Goal: Task Accomplishment & Management: Use online tool/utility

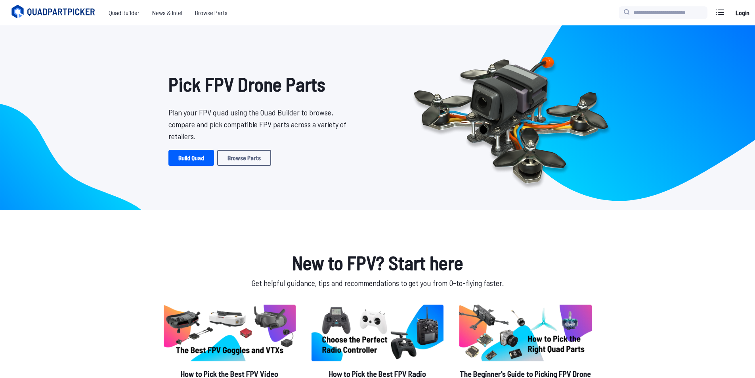
click at [196, 159] on link "Build Quad" at bounding box center [191, 158] width 46 height 16
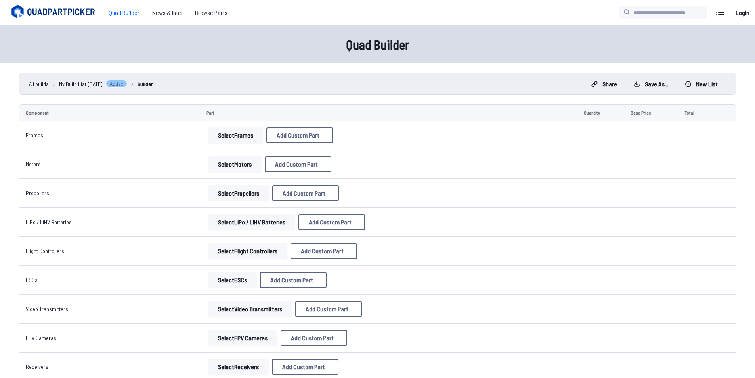
click at [228, 138] on button "Select Frames" at bounding box center [235, 135] width 55 height 16
click at [278, 138] on span "Add Custom Part" at bounding box center [297, 135] width 43 height 6
select select "**********"
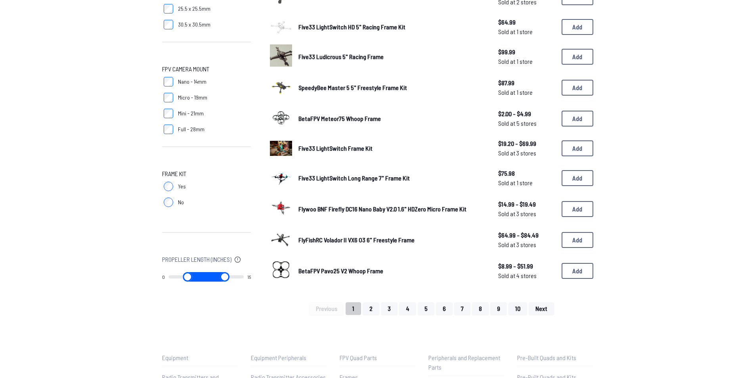
scroll to position [436, 0]
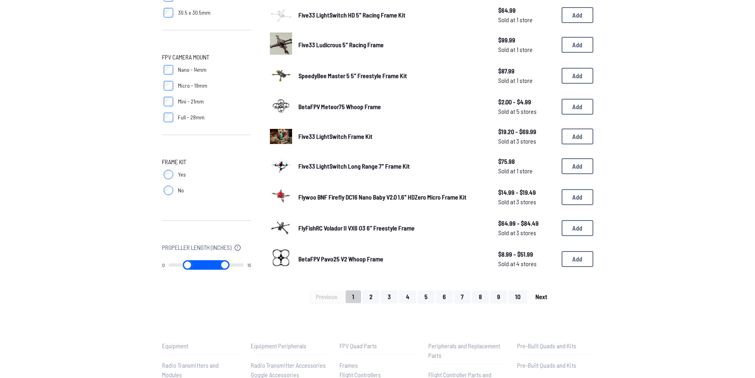
click at [542, 294] on span "Next" at bounding box center [541, 296] width 12 height 6
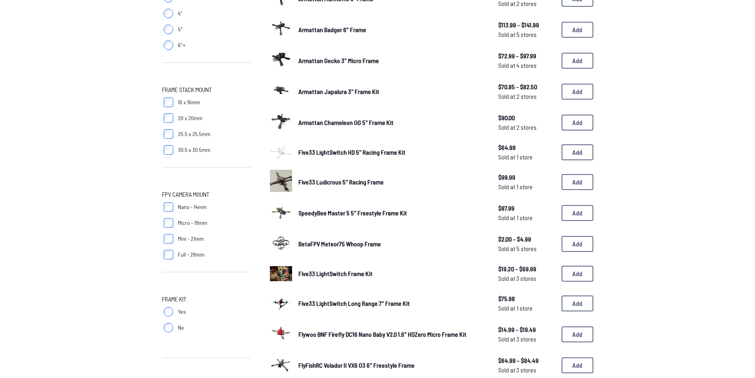
scroll to position [251, 0]
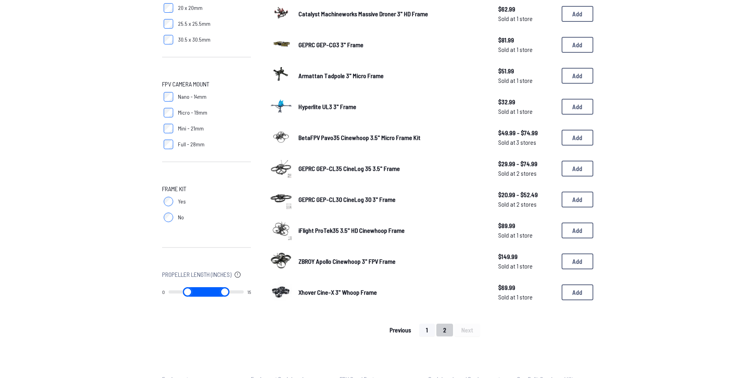
scroll to position [436, 0]
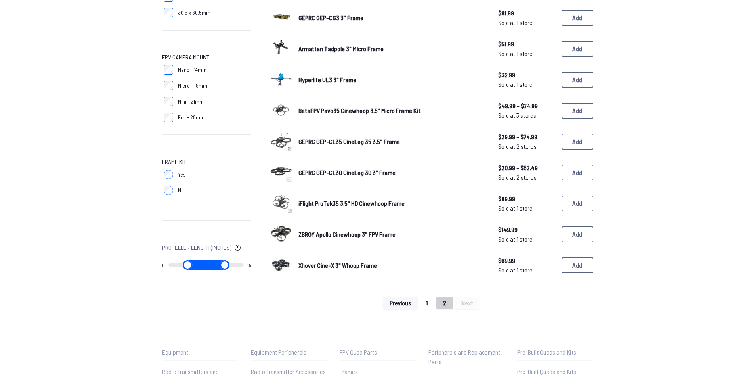
click at [431, 303] on button "1" at bounding box center [426, 302] width 15 height 13
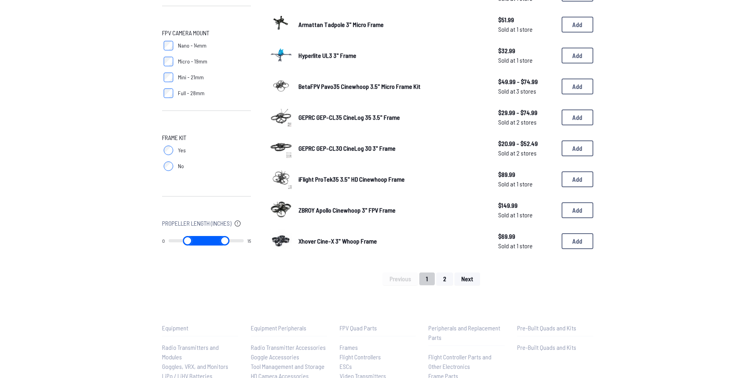
scroll to position [475, 0]
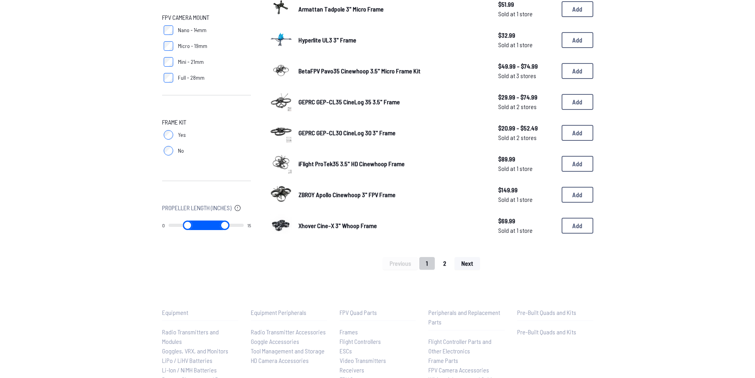
click at [442, 263] on button "2" at bounding box center [444, 263] width 17 height 13
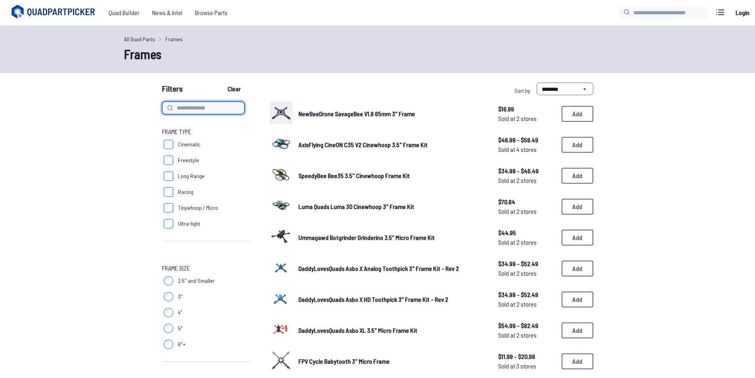
click at [187, 109] on input at bounding box center [203, 107] width 82 height 13
click at [139, 38] on link "All Quad Parts" at bounding box center [139, 39] width 31 height 8
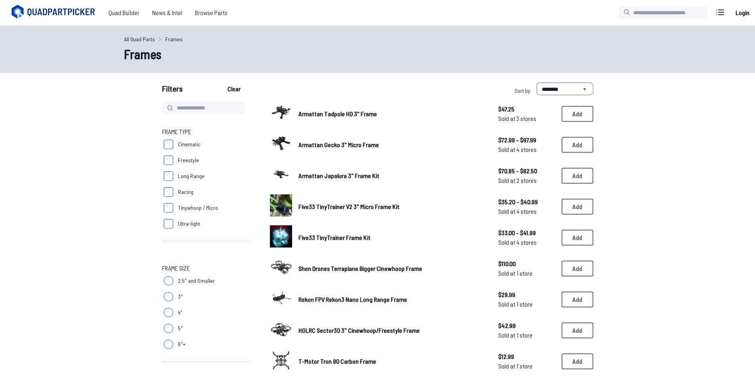
scroll to position [475, 0]
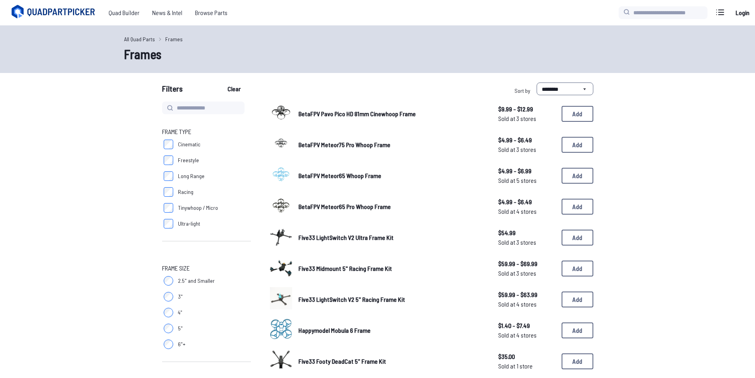
scroll to position [238, 0]
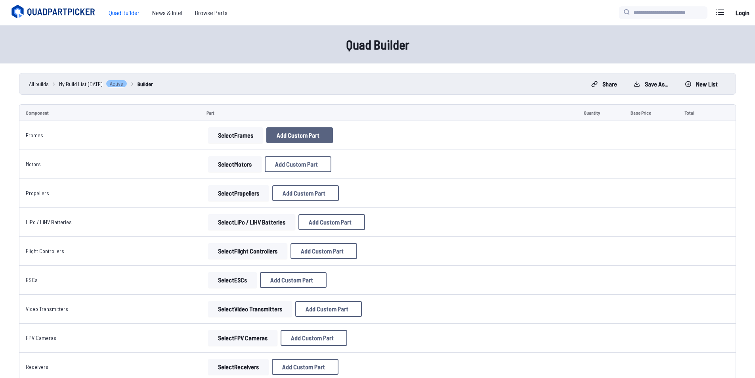
click at [289, 134] on span "Add Custom Part" at bounding box center [297, 135] width 43 height 6
select select "**********"
click at [326, 118] on input at bounding box center [380, 123] width 168 height 17
type input "**********"
click at [348, 152] on input at bounding box center [380, 156] width 168 height 17
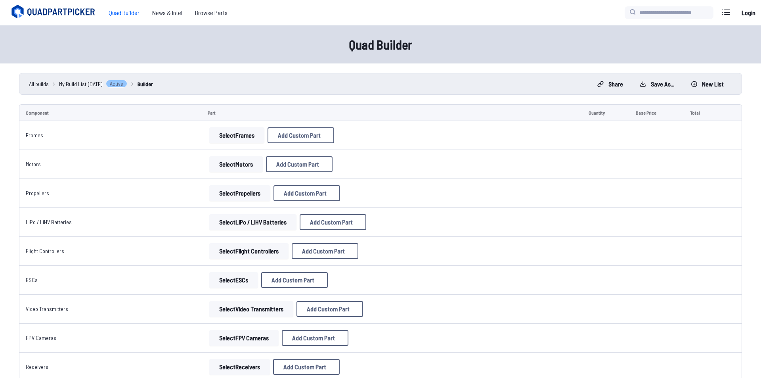
type input "*********"
click at [323, 189] on input "*" at bounding box center [380, 189] width 168 height 17
type input "*"
type input "*****"
click at [337, 229] on input at bounding box center [380, 222] width 168 height 17
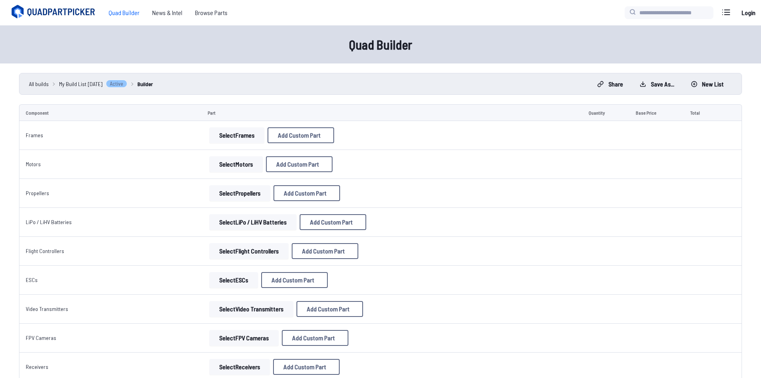
click at [322, 227] on input at bounding box center [380, 222] width 168 height 17
paste input "**********"
type input "**********"
click at [376, 259] on select at bounding box center [380, 254] width 168 height 17
click at [296, 253] on select at bounding box center [380, 254] width 168 height 17
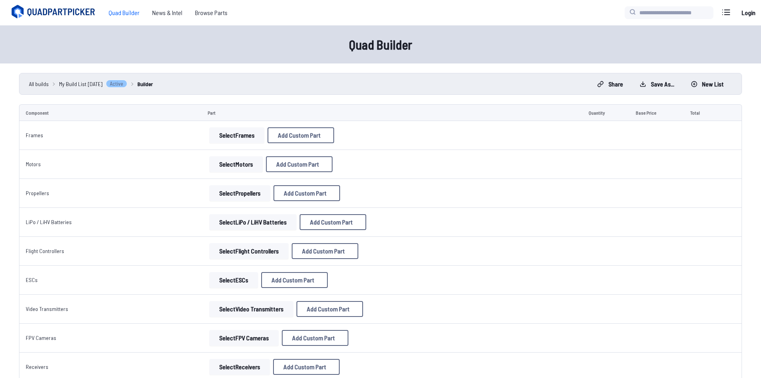
click at [440, 301] on button "Add Custom Part" at bounding box center [439, 295] width 51 height 11
drag, startPoint x: 568, startPoint y: 131, endPoint x: 563, endPoint y: 131, distance: 5.6
click at [564, 131] on div "**********" at bounding box center [388, 135] width 364 height 16
click at [310, 137] on span "Add Custom Part" at bounding box center [297, 135] width 43 height 6
click at [435, 301] on button "Add Custom Part" at bounding box center [439, 295] width 51 height 11
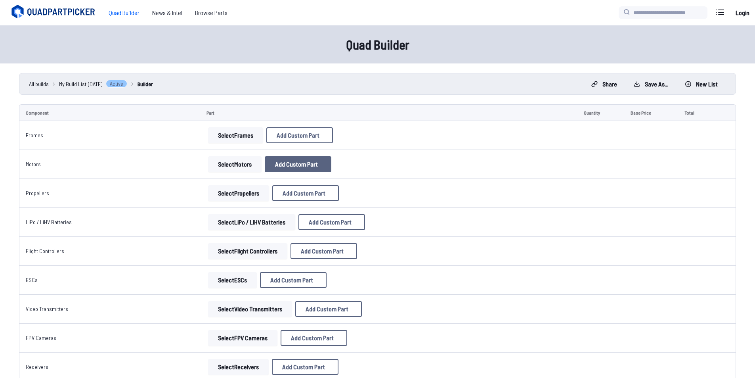
click at [300, 167] on span "Add Custom Part" at bounding box center [296, 164] width 43 height 6
select select "**********"
click at [228, 185] on div "Add Custom Part Part name* Brand / Manufacturer Price * Link Category Cancel Ad…" at bounding box center [380, 189] width 761 height 378
click at [472, 72] on div "Add Custom Part" at bounding box center [380, 82] width 183 height 26
click at [457, 80] on icon at bounding box center [455, 82] width 4 height 4
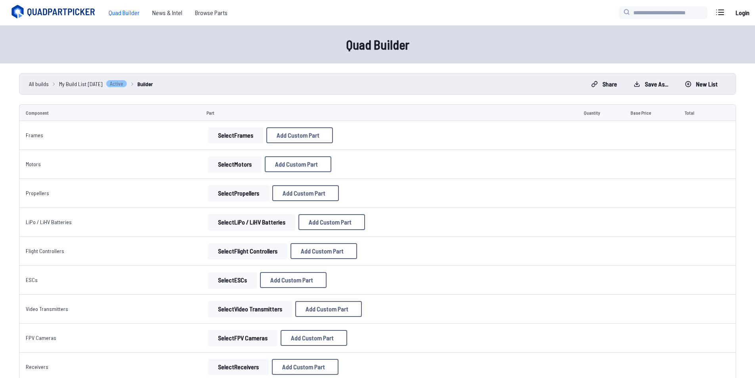
click at [246, 165] on button "Select Motors" at bounding box center [234, 164] width 53 height 16
click at [236, 164] on button "Select Motors" at bounding box center [234, 164] width 53 height 16
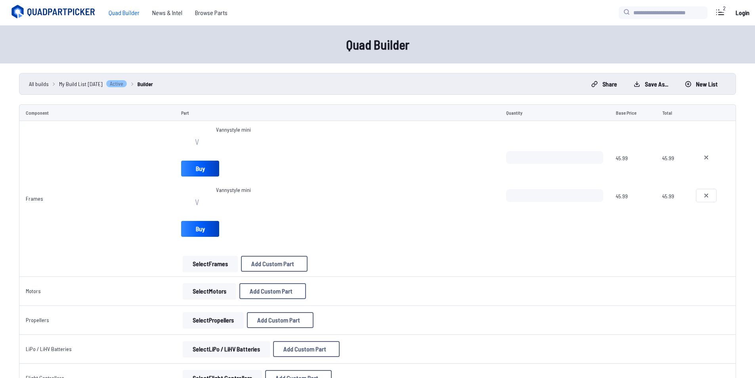
click at [706, 195] on icon at bounding box center [706, 195] width 6 height 6
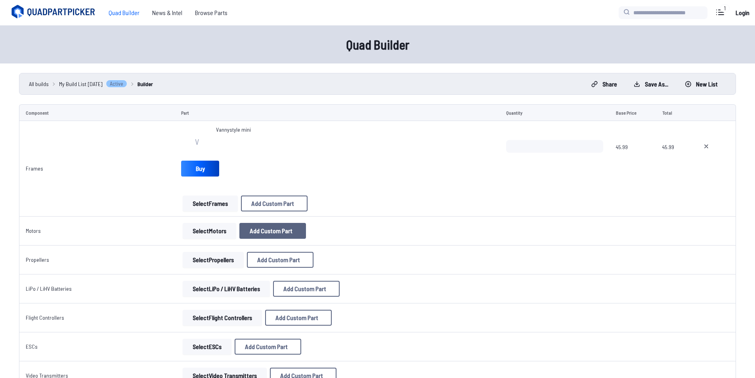
click at [263, 230] on span "Add Custom Part" at bounding box center [271, 230] width 43 height 6
select select "**********"
click at [464, 76] on button at bounding box center [454, 81] width 19 height 11
click at [210, 226] on button "Select Motors" at bounding box center [209, 231] width 53 height 16
click at [212, 231] on button "Select Motors" at bounding box center [209, 231] width 53 height 16
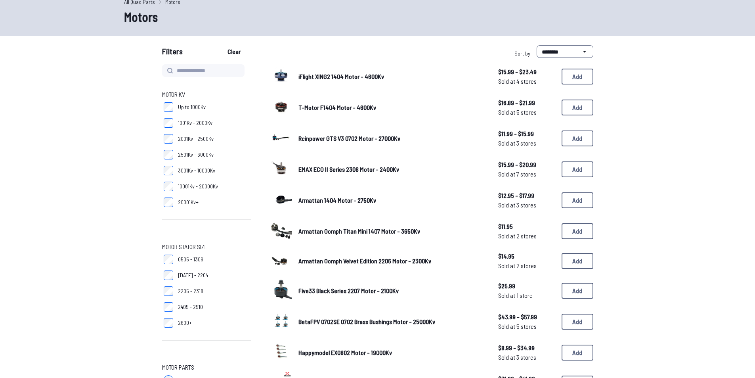
scroll to position [40, 0]
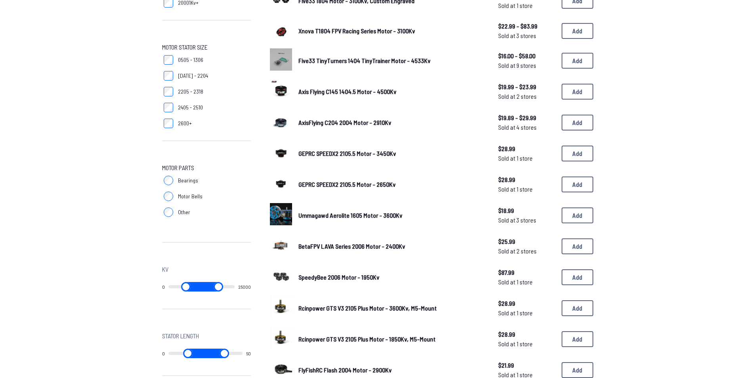
scroll to position [357, 0]
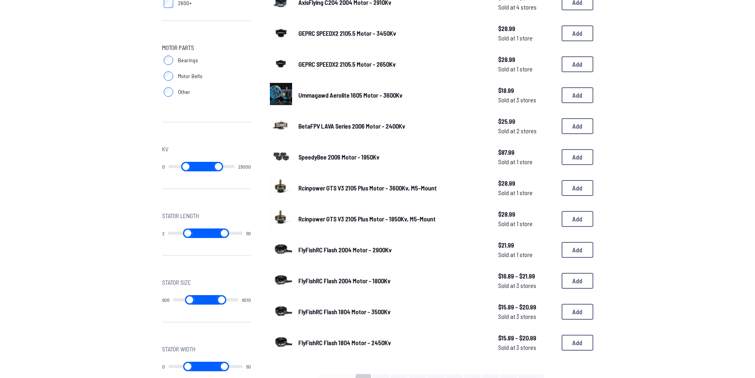
type input "*"
drag, startPoint x: 173, startPoint y: 231, endPoint x: 150, endPoint y: 233, distance: 23.1
click at [168, 233] on input "range" at bounding box center [187, 233] width 38 height 10
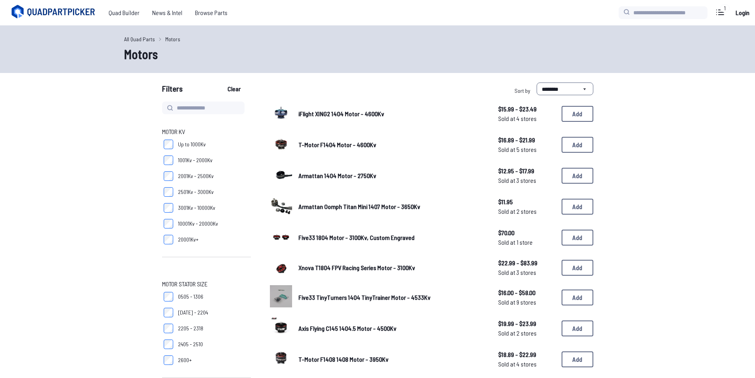
drag, startPoint x: 179, startPoint y: 298, endPoint x: 187, endPoint y: 299, distance: 8.4
type input "****"
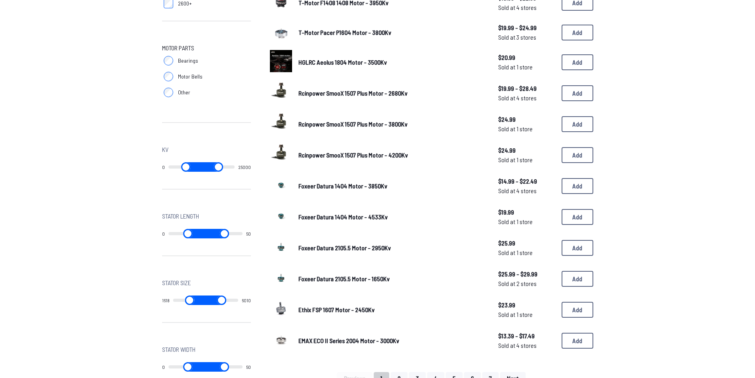
scroll to position [357, 0]
type input "****"
type input "***"
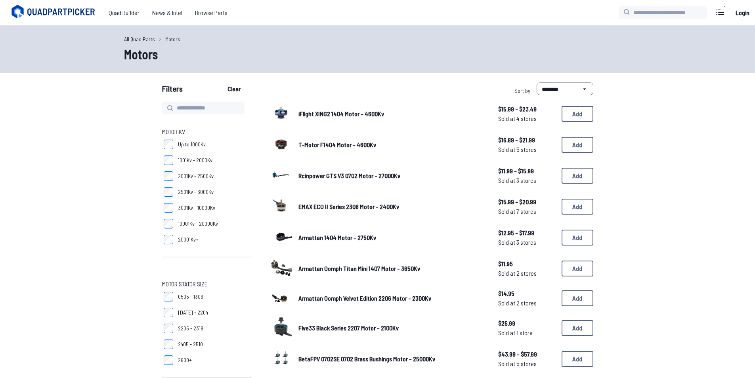
type input "****"
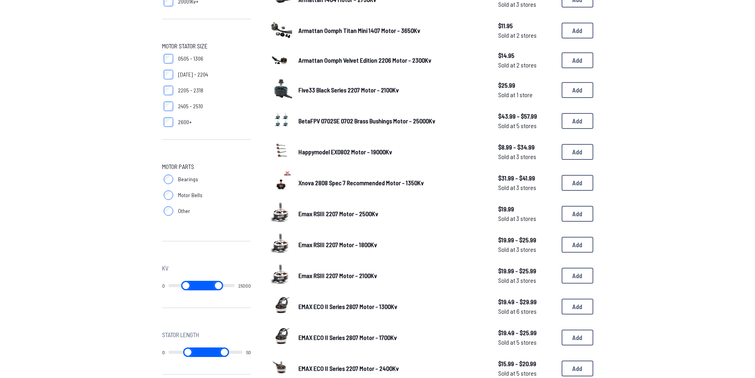
type input "****"
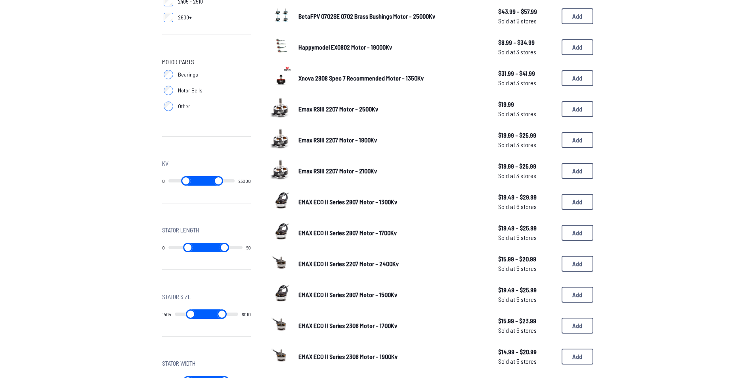
scroll to position [396, 0]
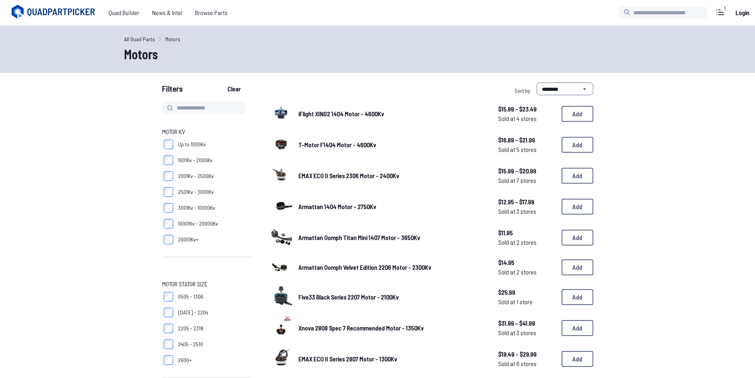
drag, startPoint x: 233, startPoint y: 261, endPoint x: 204, endPoint y: 262, distance: 28.6
type input "****"
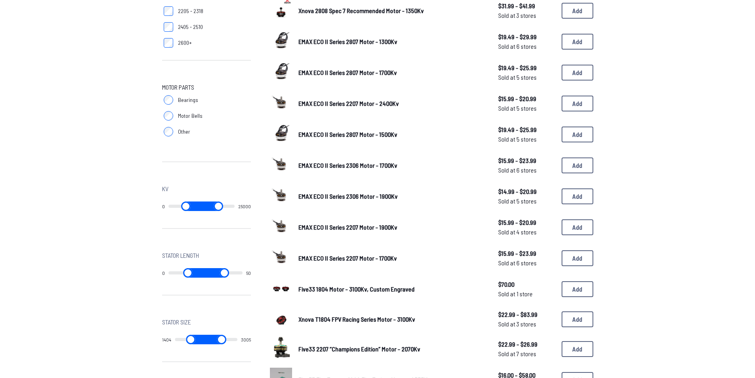
type input "****"
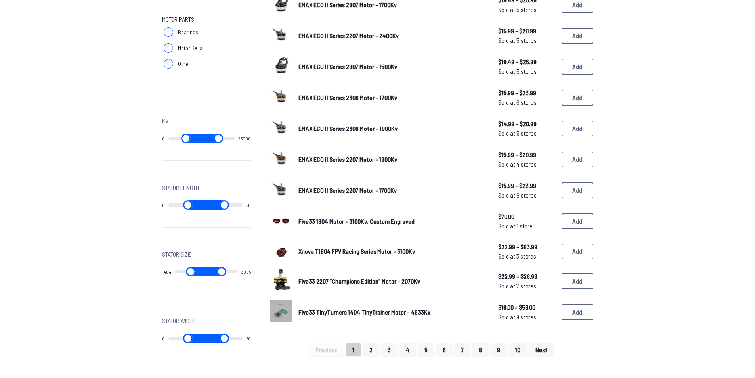
scroll to position [396, 0]
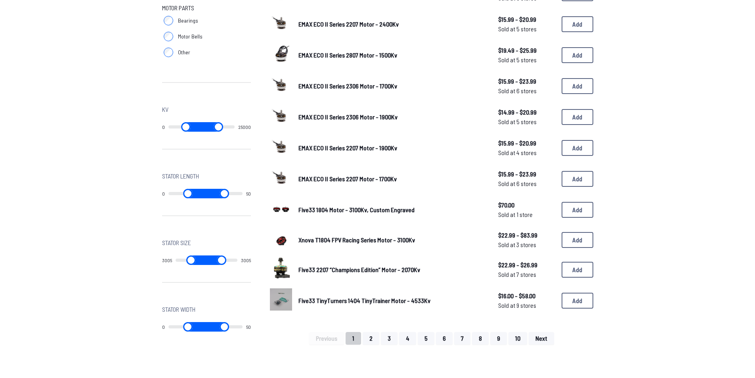
click at [202, 259] on input "range" at bounding box center [190, 260] width 31 height 10
click at [190, 260] on input "range" at bounding box center [190, 260] width 31 height 10
type input "****"
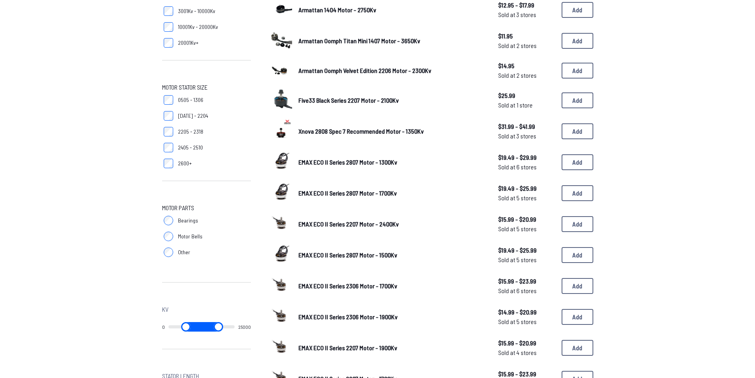
scroll to position [357, 0]
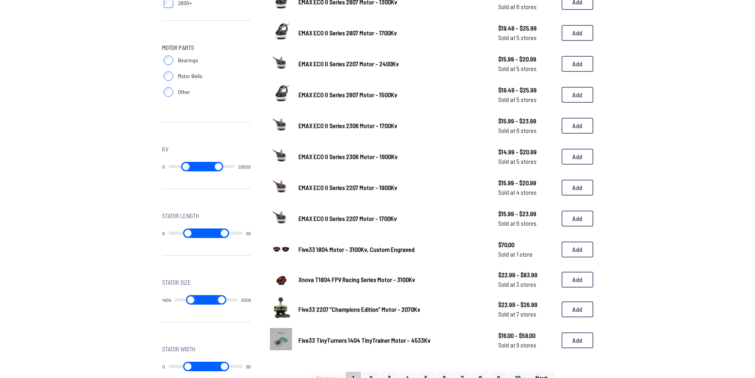
type input "****"
click at [180, 299] on input "range" at bounding box center [189, 300] width 33 height 10
click at [200, 299] on input "range" at bounding box center [189, 300] width 33 height 10
type input "****"
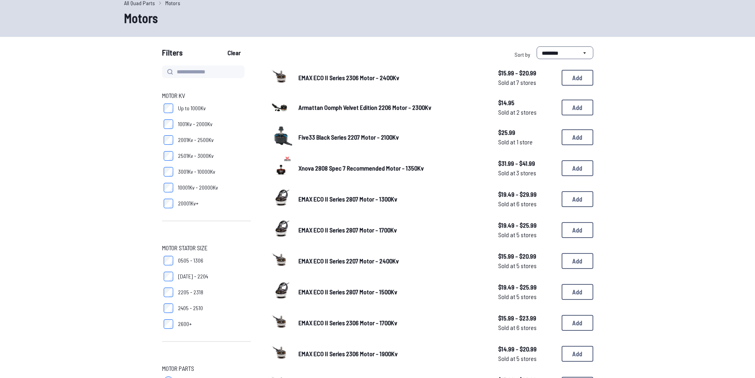
type input "****"
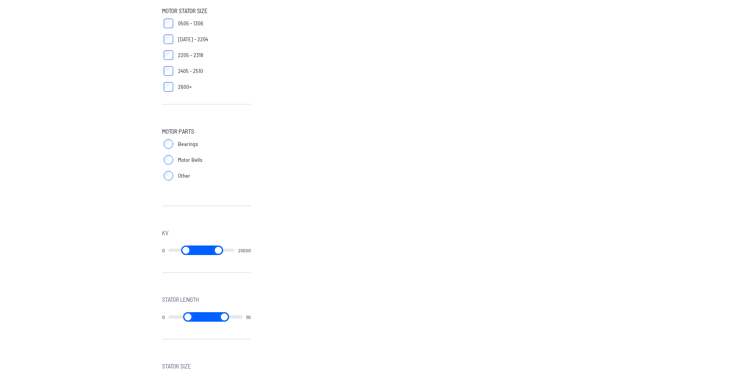
scroll to position [357, 0]
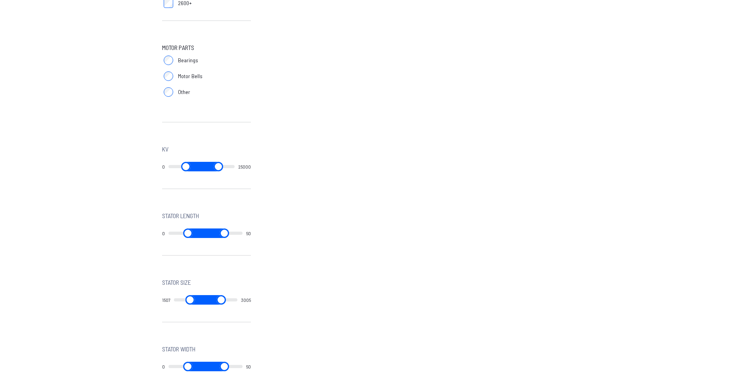
drag, startPoint x: 201, startPoint y: 299, endPoint x: 177, endPoint y: 301, distance: 24.2
type input "***"
click at [178, 301] on input "range" at bounding box center [190, 300] width 32 height 10
type input "***"
drag, startPoint x: 209, startPoint y: 300, endPoint x: 199, endPoint y: 301, distance: 9.9
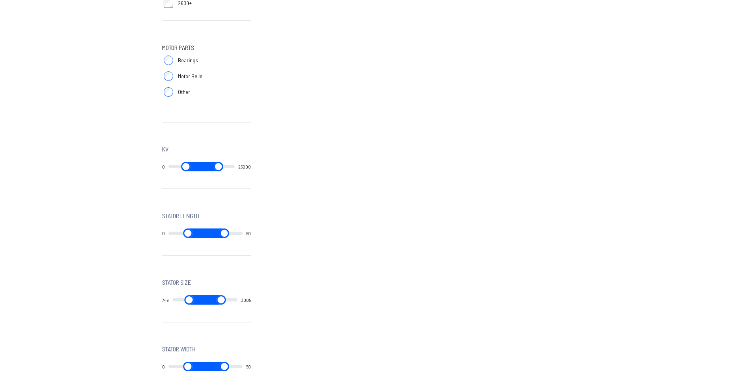
click at [205, 301] on input "range" at bounding box center [221, 300] width 32 height 10
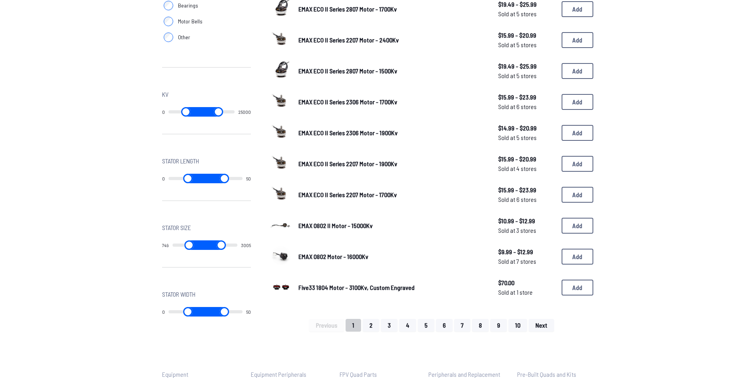
scroll to position [436, 0]
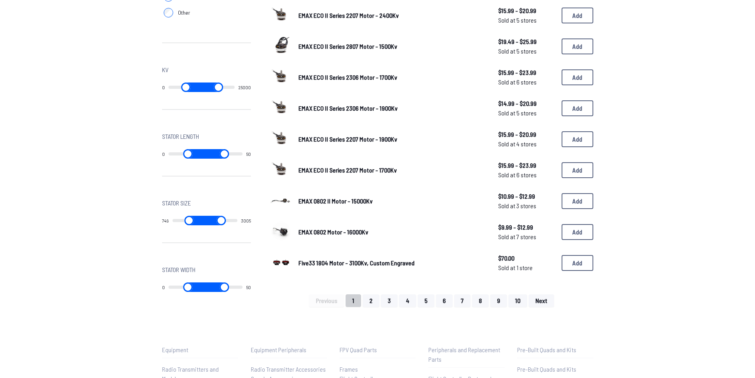
click at [205, 220] on input "range" at bounding box center [221, 220] width 32 height 10
drag, startPoint x: 210, startPoint y: 221, endPoint x: 201, endPoint y: 223, distance: 9.4
click at [205, 223] on input "range" at bounding box center [221, 220] width 32 height 10
drag, startPoint x: 208, startPoint y: 219, endPoint x: 196, endPoint y: 220, distance: 12.0
click at [205, 220] on input "range" at bounding box center [221, 220] width 32 height 10
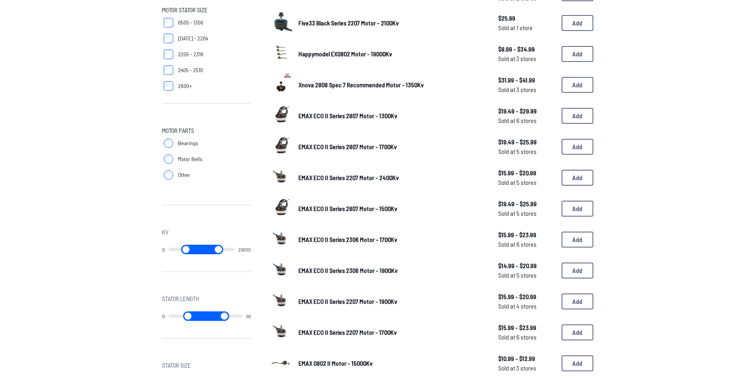
scroll to position [396, 0]
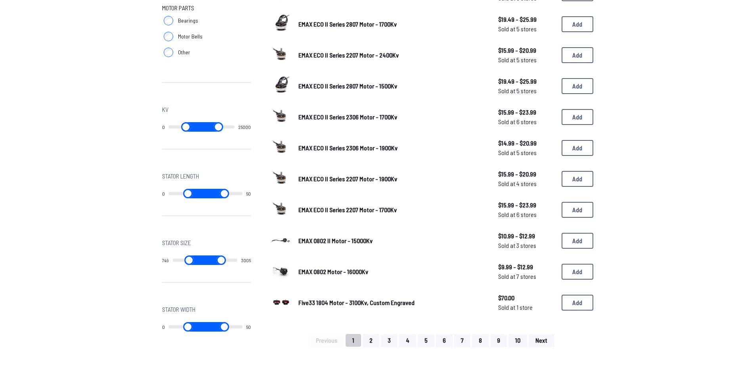
drag, startPoint x: 209, startPoint y: 261, endPoint x: 194, endPoint y: 259, distance: 14.8
click at [205, 259] on input "range" at bounding box center [221, 260] width 32 height 10
drag, startPoint x: 210, startPoint y: 261, endPoint x: 203, endPoint y: 261, distance: 6.4
click at [205, 261] on input "range" at bounding box center [221, 260] width 32 height 10
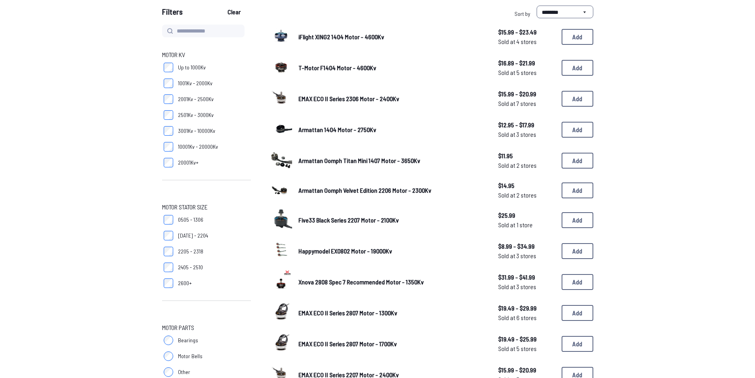
scroll to position [119, 0]
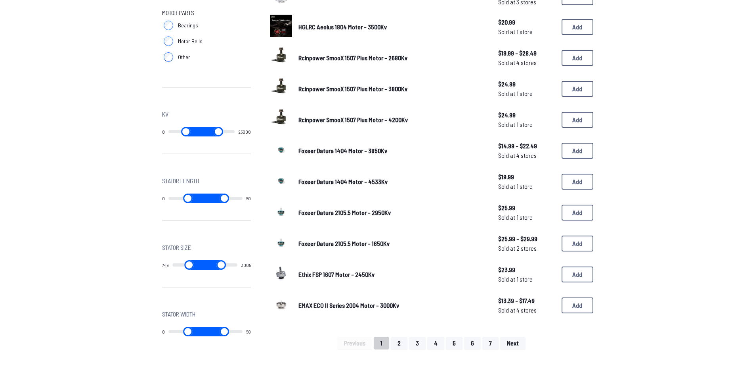
scroll to position [436, 0]
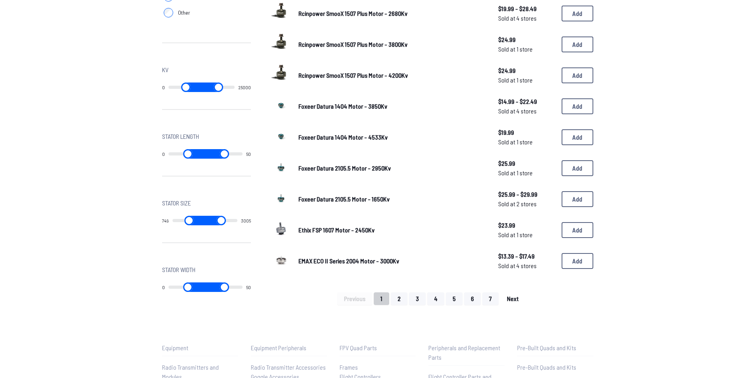
click at [518, 300] on button "Next" at bounding box center [512, 298] width 25 height 13
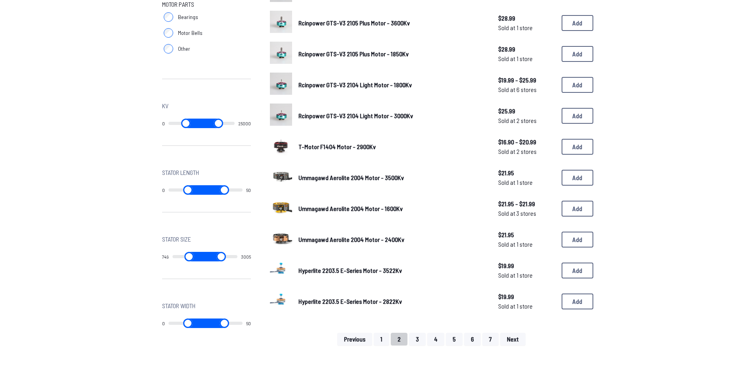
scroll to position [436, 0]
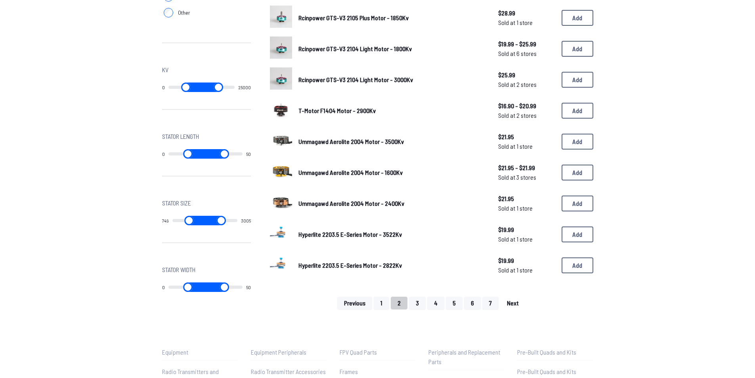
click at [507, 303] on span "Next" at bounding box center [513, 302] width 12 height 6
drag, startPoint x: 211, startPoint y: 221, endPoint x: 201, endPoint y: 221, distance: 9.5
click at [205, 221] on input "range" at bounding box center [221, 220] width 32 height 10
type input "****"
drag, startPoint x: 209, startPoint y: 222, endPoint x: 190, endPoint y: 223, distance: 19.1
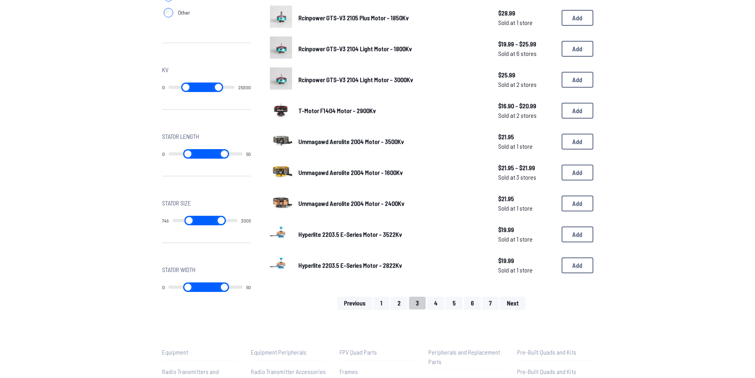
click at [205, 223] on input "range" at bounding box center [221, 220] width 32 height 10
drag, startPoint x: 179, startPoint y: 222, endPoint x: 191, endPoint y: 223, distance: 11.9
click at [191, 223] on input "range" at bounding box center [189, 220] width 33 height 10
drag, startPoint x: 207, startPoint y: 221, endPoint x: 201, endPoint y: 222, distance: 5.6
click at [205, 222] on input "range" at bounding box center [221, 220] width 32 height 10
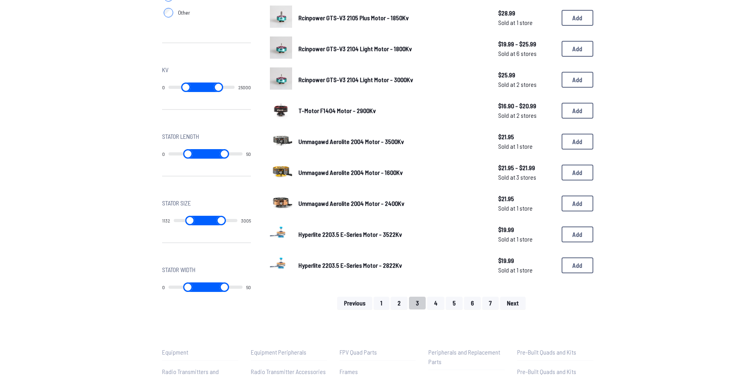
drag, startPoint x: 189, startPoint y: 221, endPoint x: 183, endPoint y: 222, distance: 6.1
click at [183, 222] on input "range" at bounding box center [189, 220] width 32 height 10
drag, startPoint x: 183, startPoint y: 222, endPoint x: 187, endPoint y: 217, distance: 6.2
type input "****"
click at [187, 217] on input "range" at bounding box center [190, 220] width 32 height 10
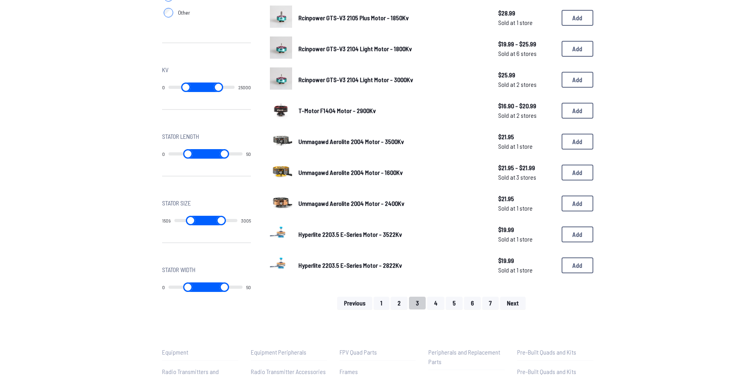
type input "****"
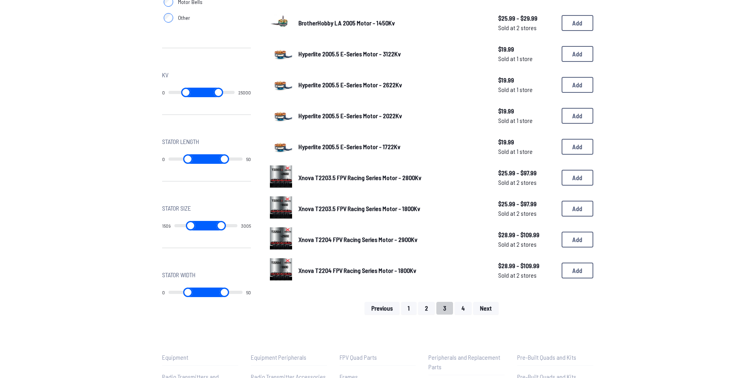
scroll to position [436, 0]
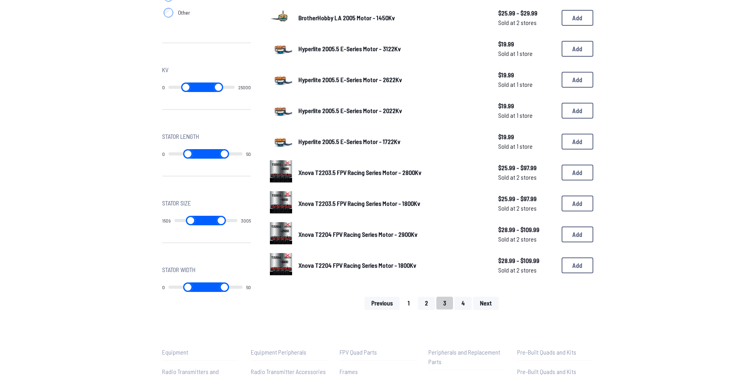
click at [409, 305] on button "1" at bounding box center [408, 302] width 15 height 13
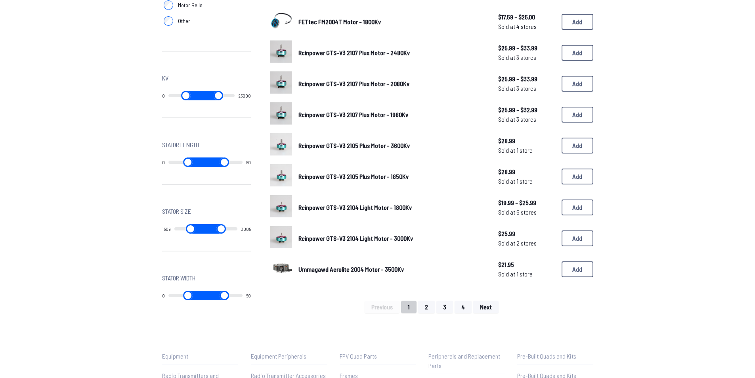
scroll to position [436, 0]
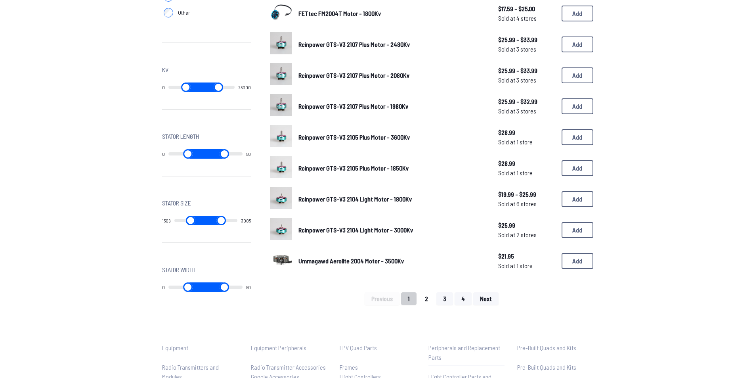
click at [421, 297] on button "2" at bounding box center [426, 298] width 17 height 13
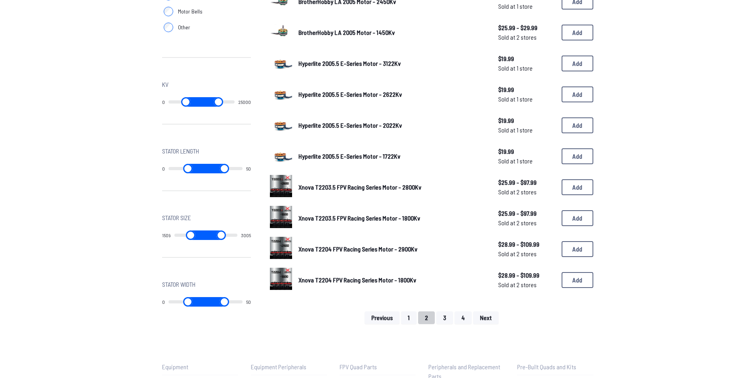
scroll to position [436, 0]
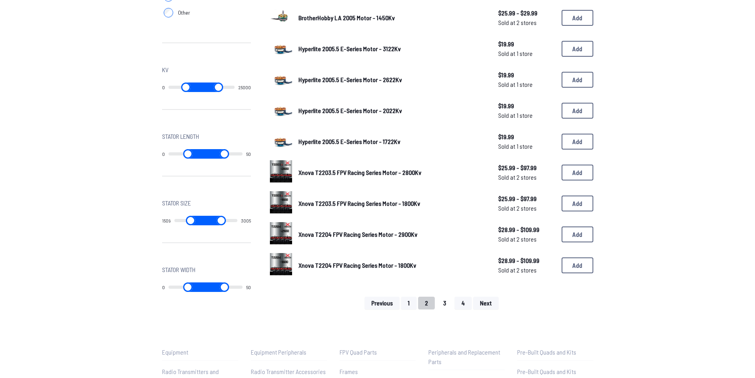
click at [444, 305] on button "3" at bounding box center [444, 302] width 17 height 13
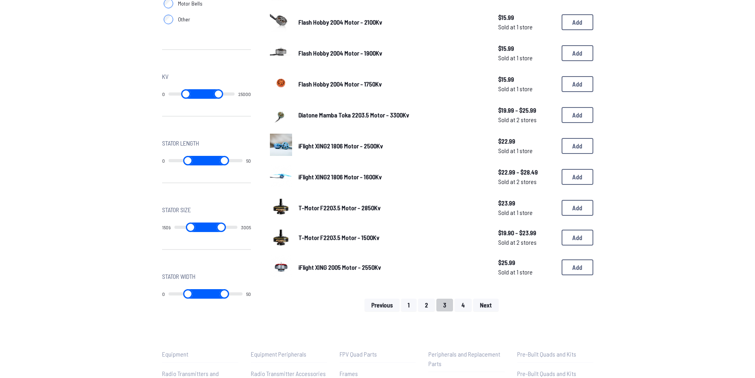
scroll to position [436, 0]
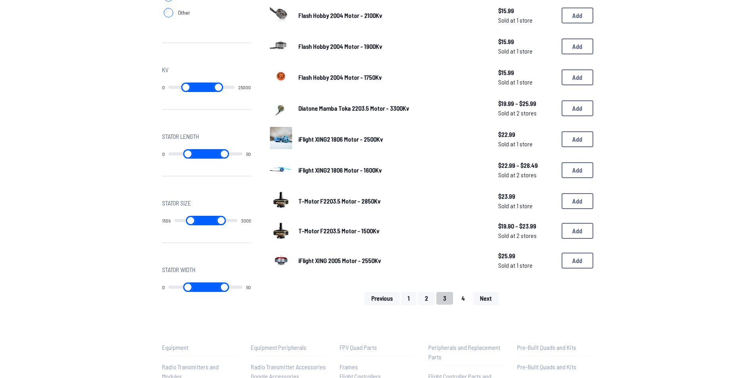
click at [456, 298] on button "4" at bounding box center [462, 298] width 17 height 13
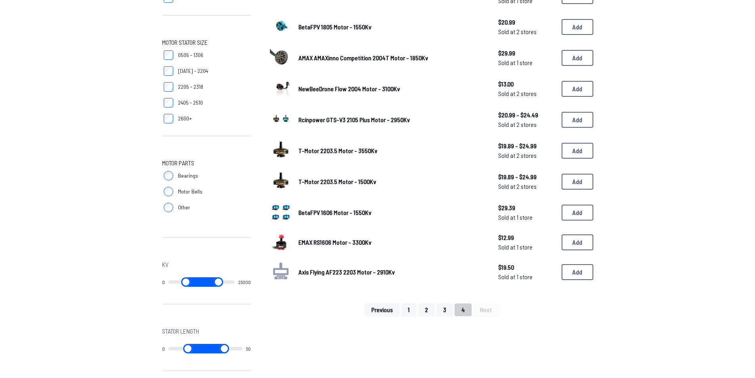
scroll to position [317, 0]
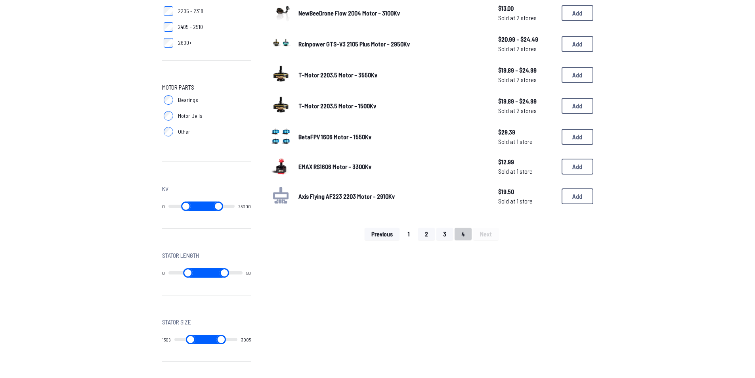
click at [404, 235] on button "1" at bounding box center [408, 233] width 15 height 13
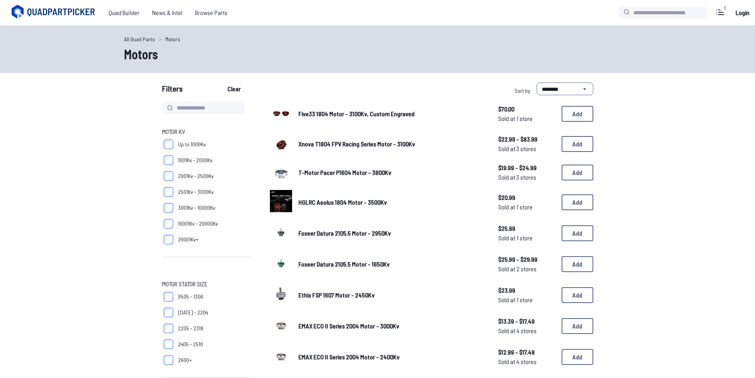
click at [339, 175] on span "T-Motor Pacer P1604 Motor - 3800Kv" at bounding box center [344, 172] width 93 height 8
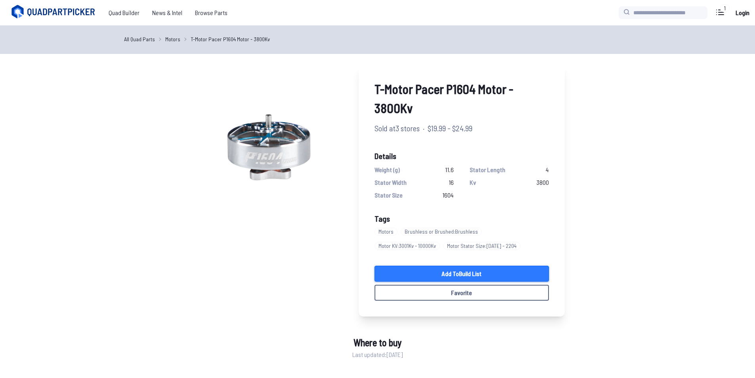
click at [416, 273] on link "Add to Build List" at bounding box center [461, 273] width 174 height 16
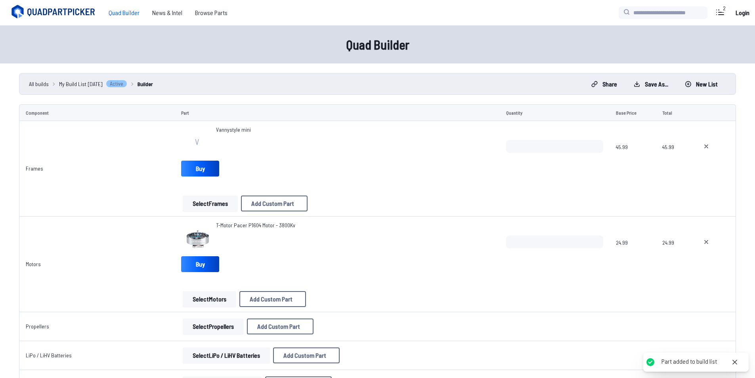
click at [218, 304] on button "Select Motors" at bounding box center [209, 299] width 53 height 16
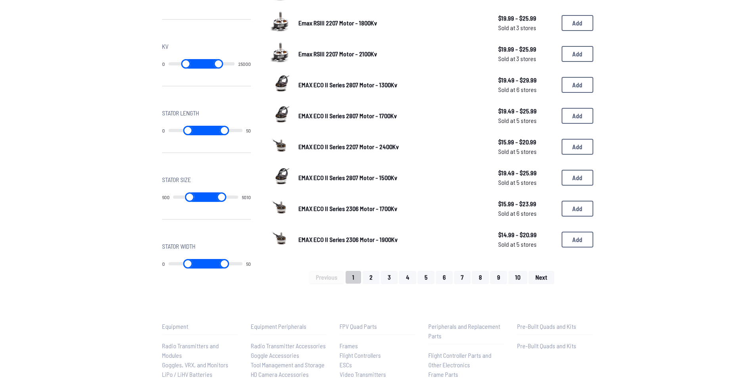
scroll to position [475, 0]
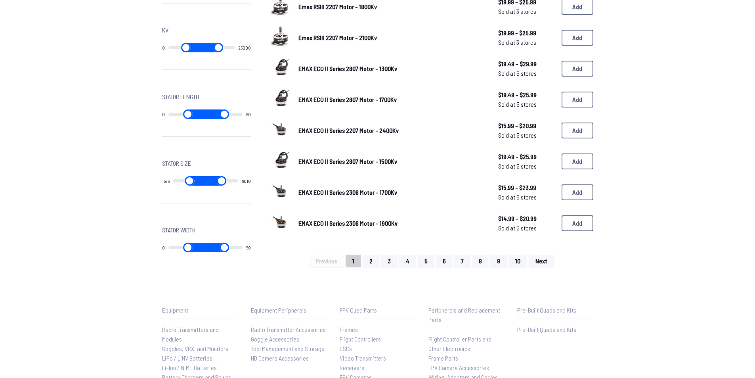
drag, startPoint x: 179, startPoint y: 181, endPoint x: 188, endPoint y: 181, distance: 8.3
type input "****"
click at [188, 181] on input "range" at bounding box center [189, 181] width 33 height 10
drag, startPoint x: 231, startPoint y: 181, endPoint x: 207, endPoint y: 179, distance: 24.6
type input "****"
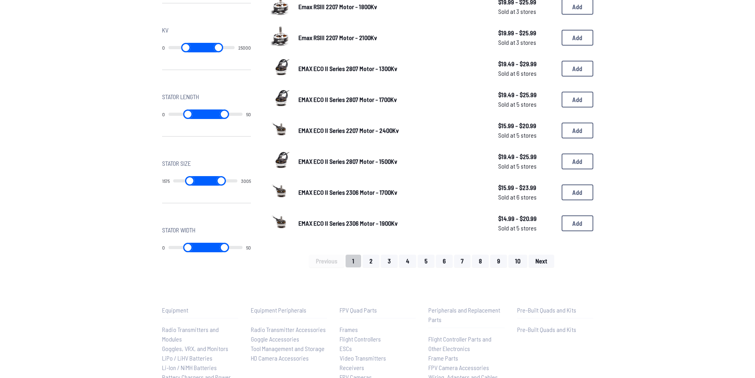
click at [207, 179] on input "range" at bounding box center [221, 181] width 32 height 10
type input "****"
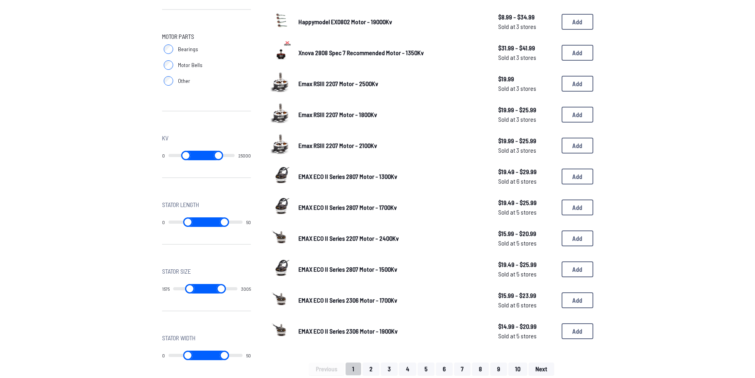
scroll to position [317, 0]
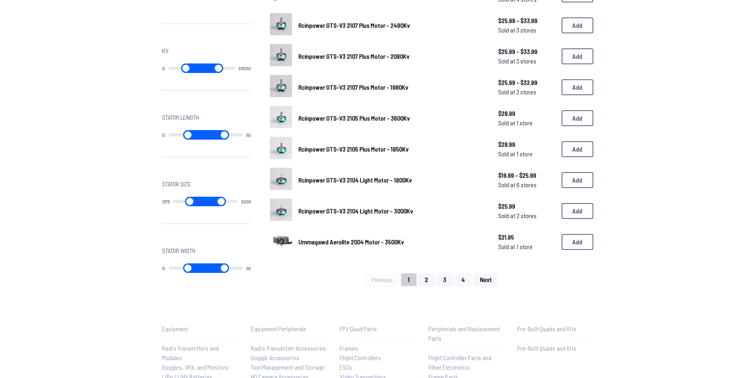
scroll to position [515, 0]
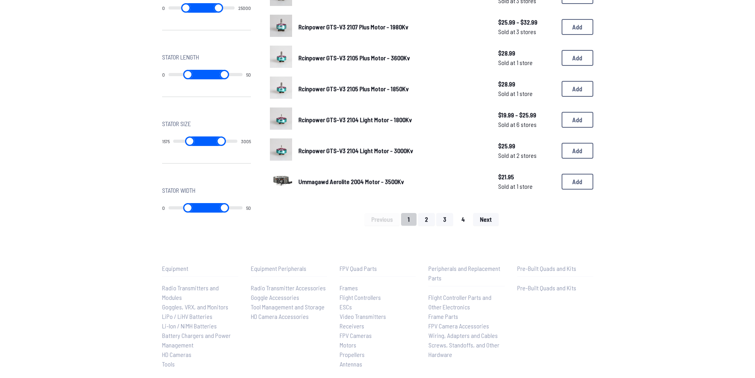
click at [461, 221] on button "4" at bounding box center [462, 219] width 17 height 13
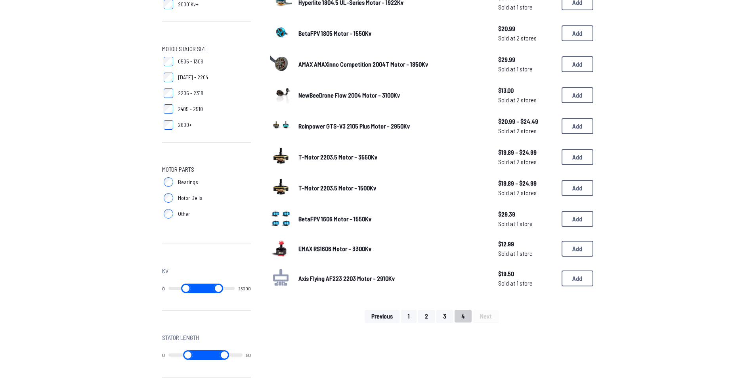
scroll to position [238, 0]
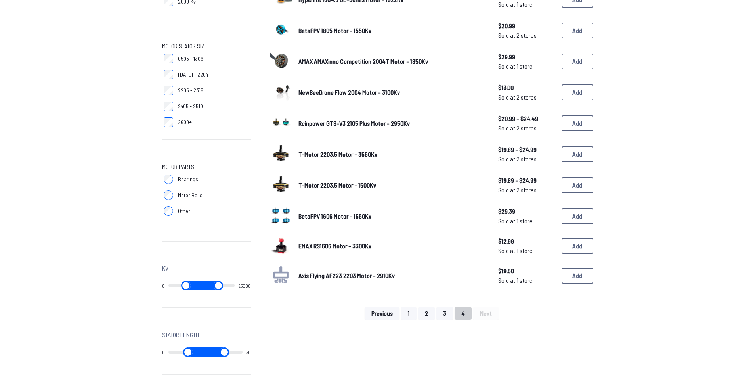
click at [356, 247] on span "EMAX RS1606 Motor - 3300Kv" at bounding box center [334, 246] width 73 height 8
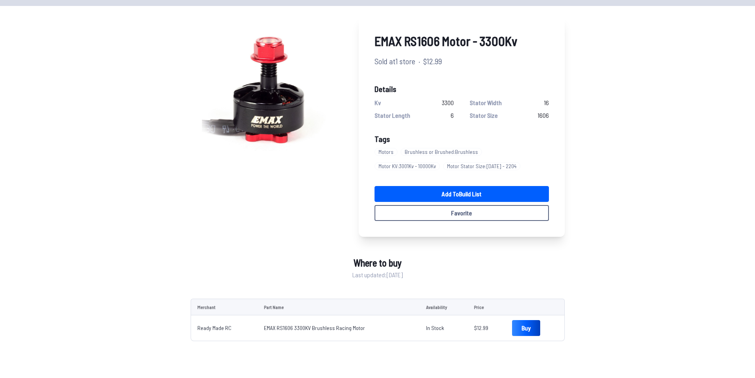
scroll to position [79, 0]
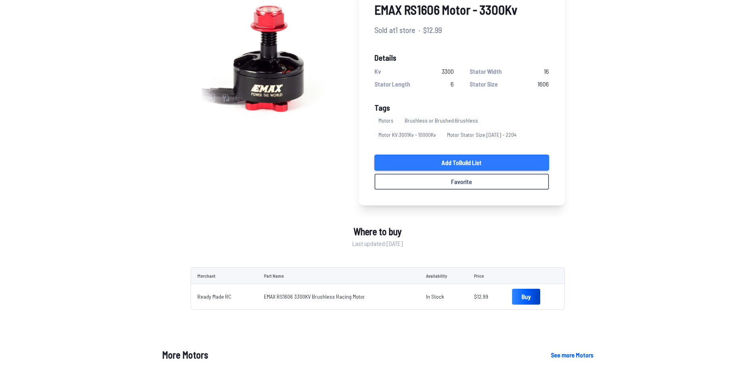
click at [468, 162] on link "Add to Build List" at bounding box center [461, 162] width 174 height 16
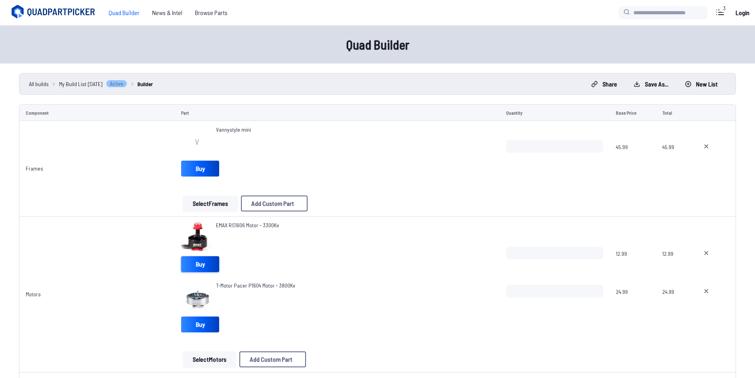
click at [204, 267] on link "Buy" at bounding box center [200, 264] width 38 height 16
click at [595, 249] on input "*" at bounding box center [554, 252] width 97 height 13
type input "*"
click at [595, 249] on input "*" at bounding box center [554, 252] width 97 height 13
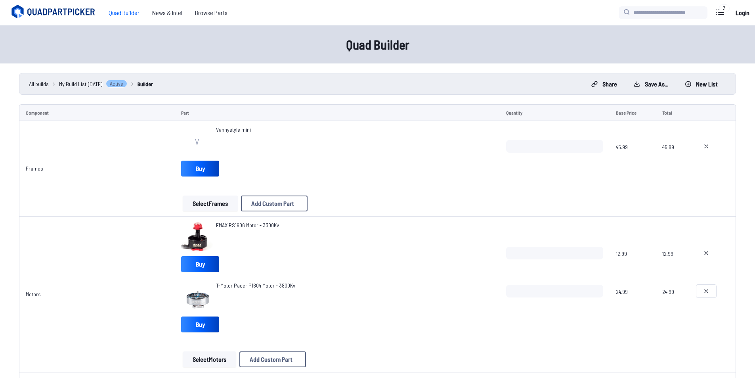
click at [710, 294] on button at bounding box center [706, 290] width 20 height 13
type textarea "**********"
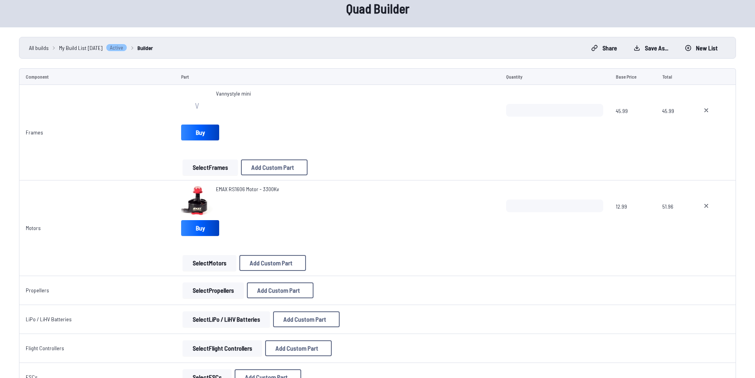
scroll to position [40, 0]
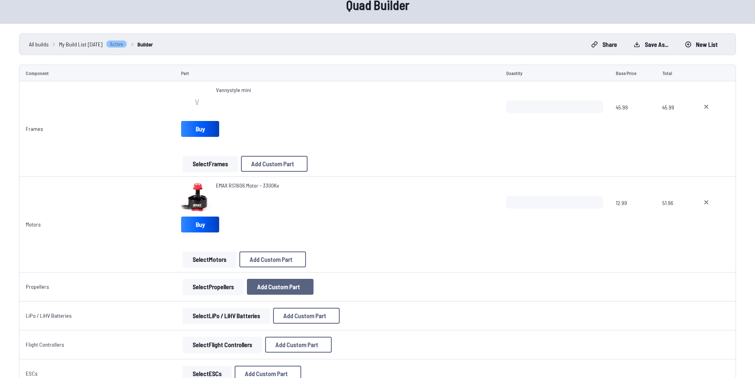
click at [270, 293] on button "Add Custom Part" at bounding box center [280, 286] width 67 height 16
select select "**********"
click at [459, 76] on button at bounding box center [454, 81] width 19 height 11
click at [206, 290] on button "Select Propellers" at bounding box center [213, 286] width 61 height 16
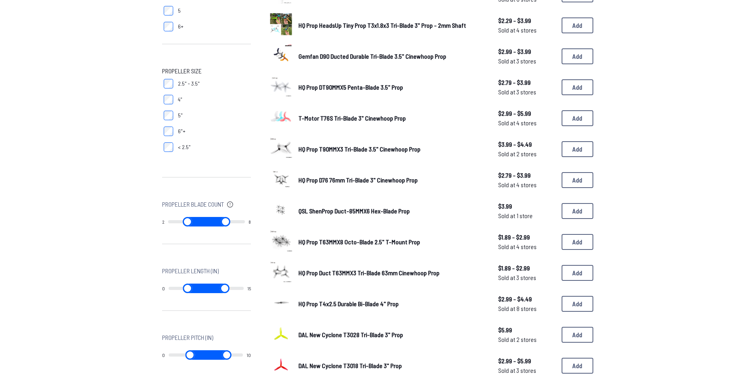
scroll to position [252, 0]
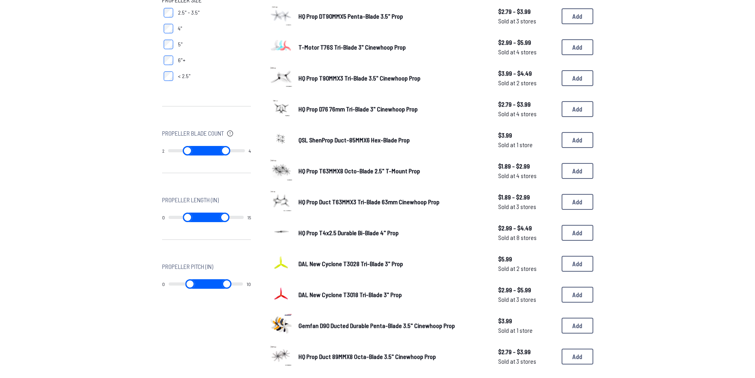
drag, startPoint x: 240, startPoint y: 153, endPoint x: 201, endPoint y: 155, distance: 38.9
type input "*"
click at [206, 155] on input "range" at bounding box center [225, 151] width 39 height 10
drag, startPoint x: 170, startPoint y: 150, endPoint x: 185, endPoint y: 151, distance: 15.1
type input "*"
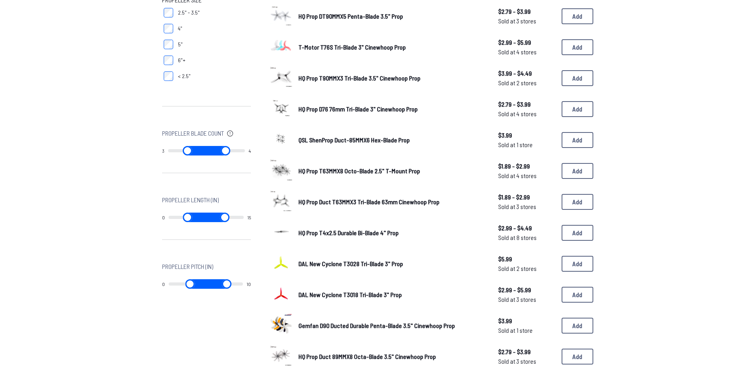
click at [185, 151] on input "range" at bounding box center [187, 151] width 39 height 10
type input "*"
drag, startPoint x: 208, startPoint y: 152, endPoint x: 189, endPoint y: 153, distance: 18.2
click at [206, 153] on input "range" at bounding box center [225, 151] width 39 height 10
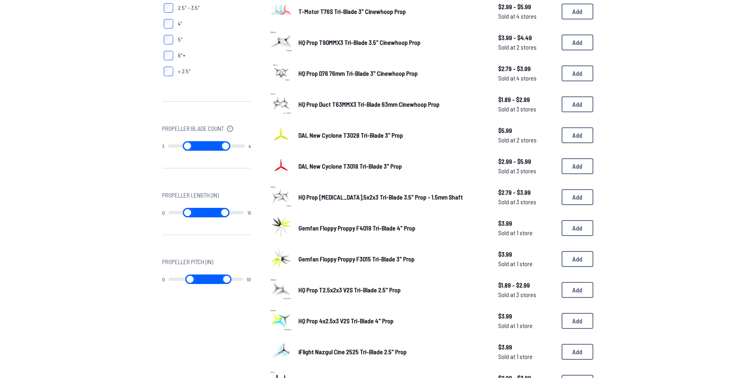
scroll to position [119, 0]
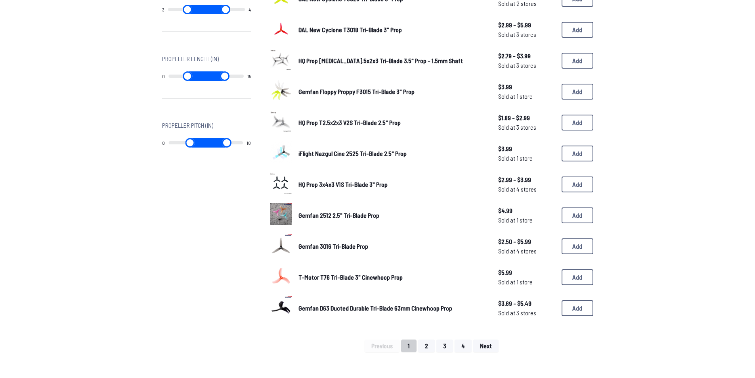
scroll to position [396, 0]
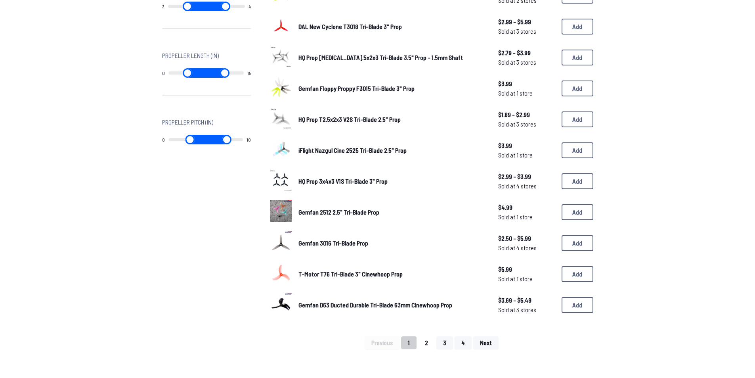
click at [429, 341] on button "2" at bounding box center [426, 342] width 17 height 13
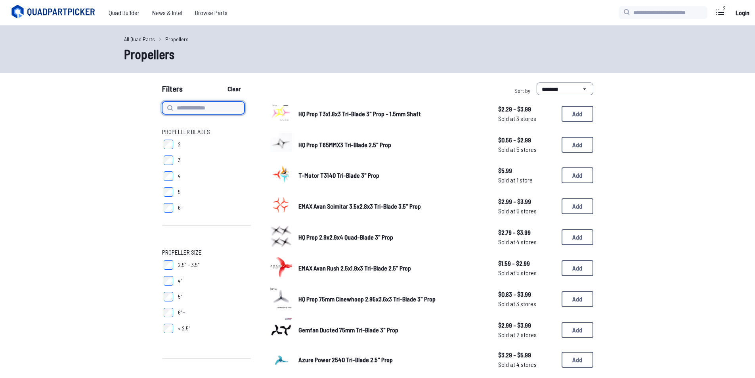
click at [206, 111] on input at bounding box center [203, 107] width 82 height 13
type input "******"
click at [221, 82] on button "Clear" at bounding box center [234, 88] width 27 height 13
type input "******"
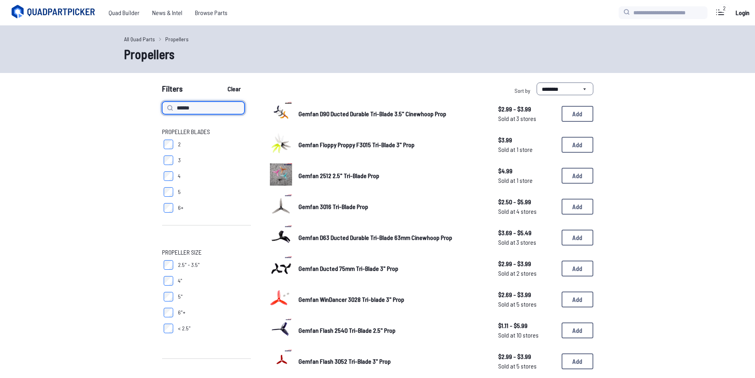
click at [208, 111] on input "******" at bounding box center [203, 107] width 82 height 13
type input "**********"
click at [221, 82] on button "Clear" at bounding box center [234, 88] width 27 height 13
type input "*"
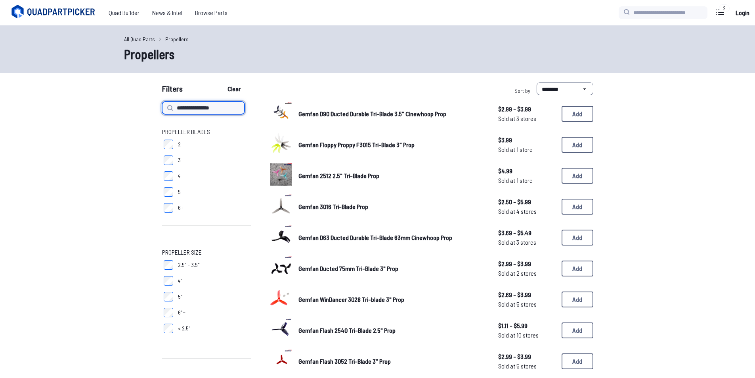
type input "*"
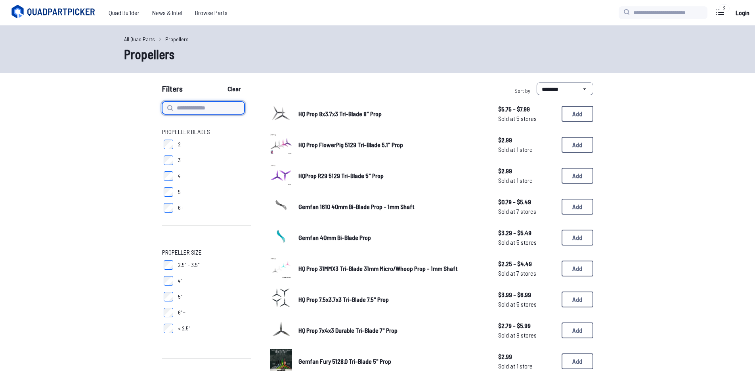
click at [209, 108] on input at bounding box center [203, 107] width 82 height 13
type input "**********"
click at [221, 82] on button "Clear" at bounding box center [234, 88] width 27 height 13
type input "**********"
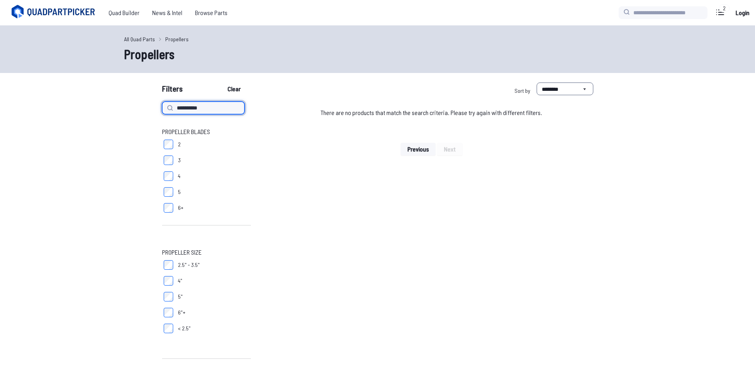
click at [191, 109] on input "**********" at bounding box center [203, 107] width 82 height 13
type input "*********"
click at [221, 82] on button "Clear" at bounding box center [234, 88] width 27 height 13
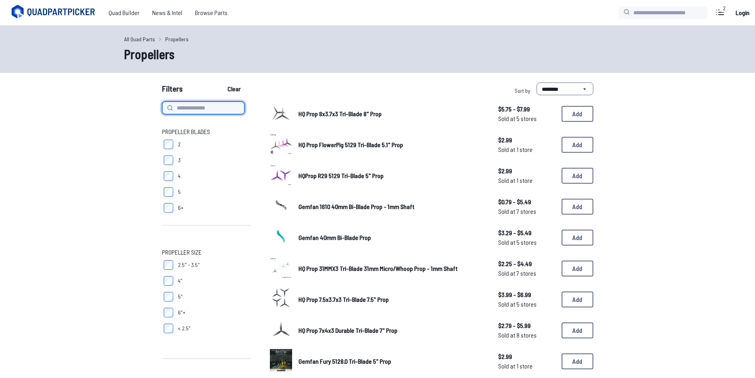
click at [191, 109] on input at bounding box center [203, 107] width 82 height 13
type input "*********"
click at [221, 82] on button "Clear" at bounding box center [234, 88] width 27 height 13
type input "*********"
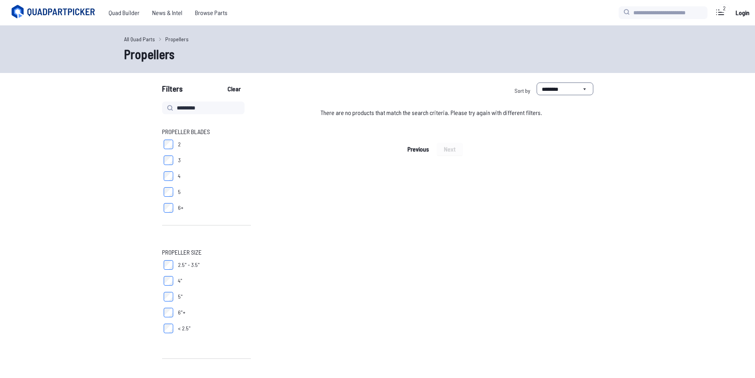
click at [416, 147] on span "Previous" at bounding box center [417, 149] width 21 height 6
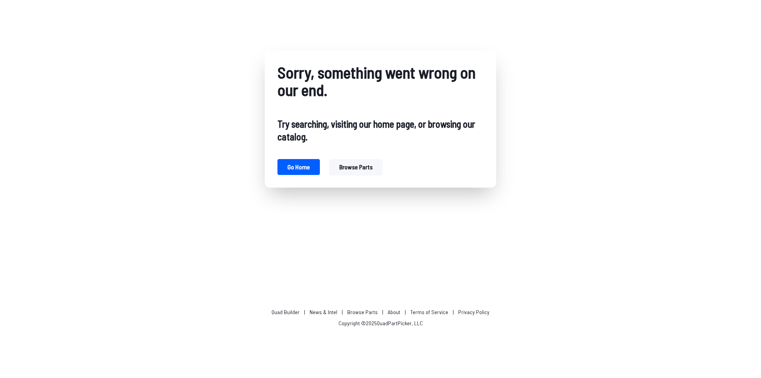
click at [349, 171] on button "Browse parts" at bounding box center [355, 167] width 53 height 16
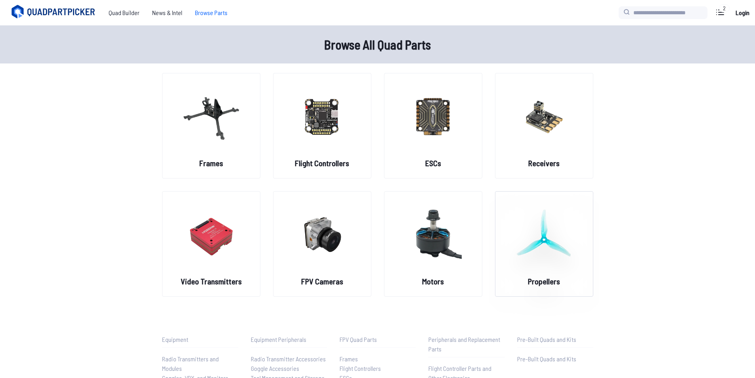
click at [539, 235] on img at bounding box center [543, 234] width 57 height 70
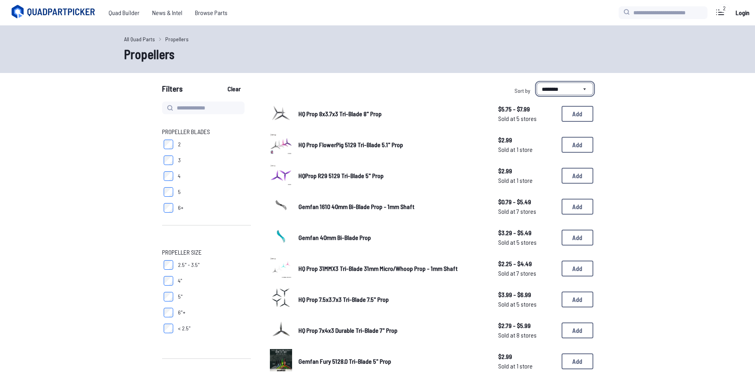
click at [549, 88] on select "**********" at bounding box center [564, 88] width 57 height 13
select select "*********"
click at [536, 82] on select "**********" at bounding box center [564, 88] width 57 height 13
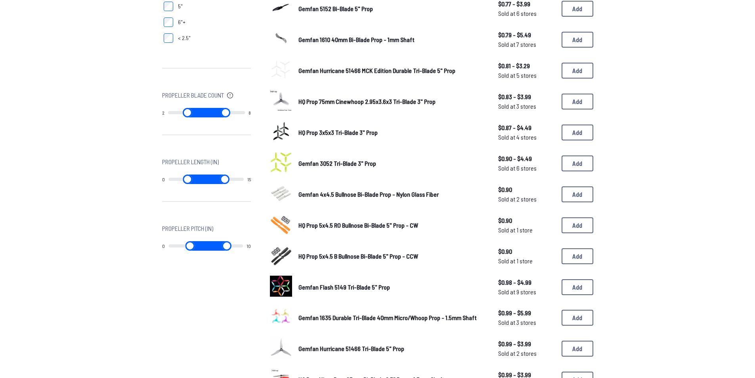
scroll to position [317, 0]
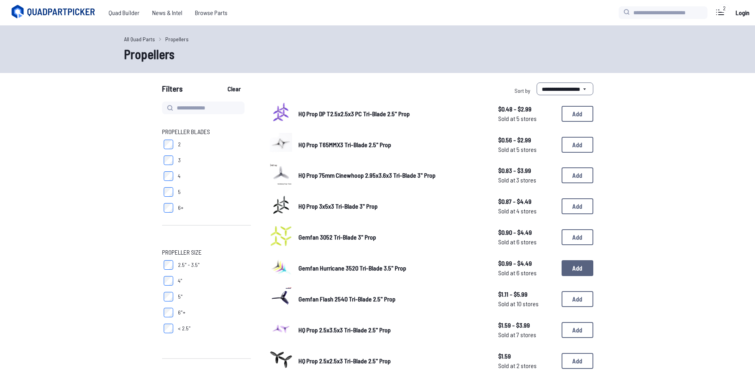
click at [572, 272] on button "Add" at bounding box center [577, 268] width 32 height 16
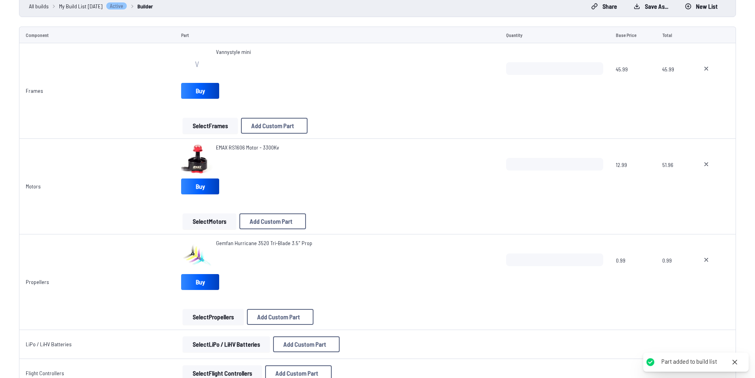
scroll to position [79, 0]
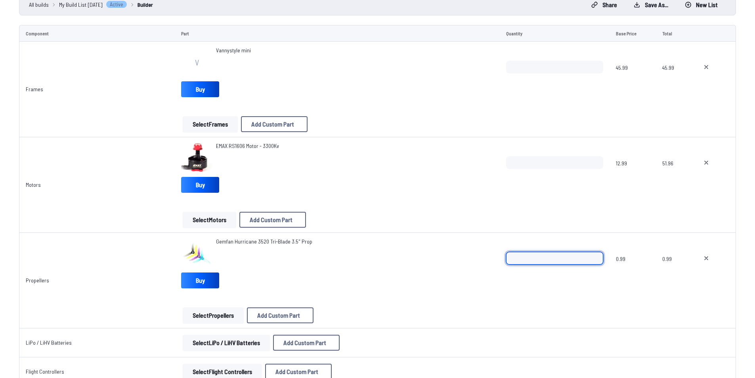
click at [593, 254] on input "*" at bounding box center [554, 258] width 97 height 13
type input "*"
click at [593, 254] on input "*" at bounding box center [554, 258] width 97 height 13
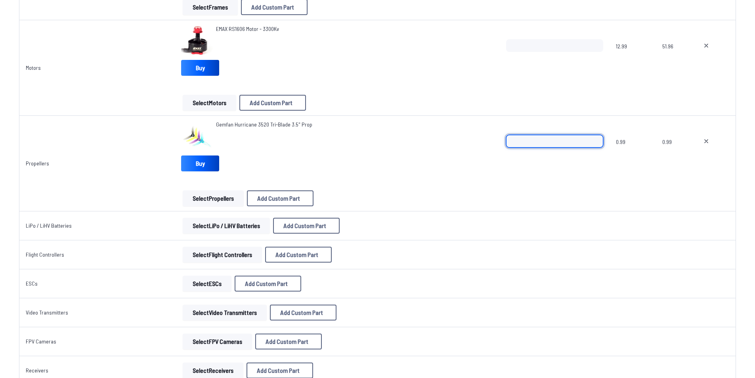
scroll to position [198, 0]
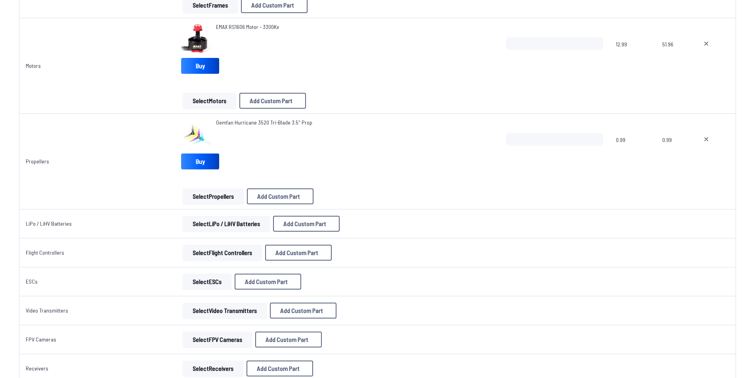
click at [244, 224] on button "Select LiPo / LiHV Batteries" at bounding box center [226, 223] width 87 height 16
click at [236, 224] on button "Select LiPo / LiHV Batteries" at bounding box center [226, 223] width 87 height 16
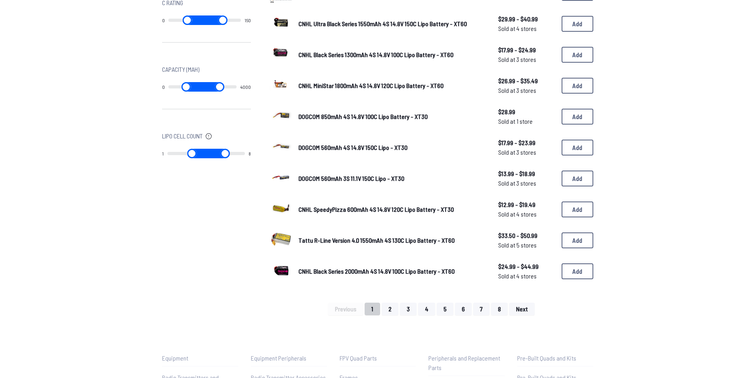
scroll to position [436, 0]
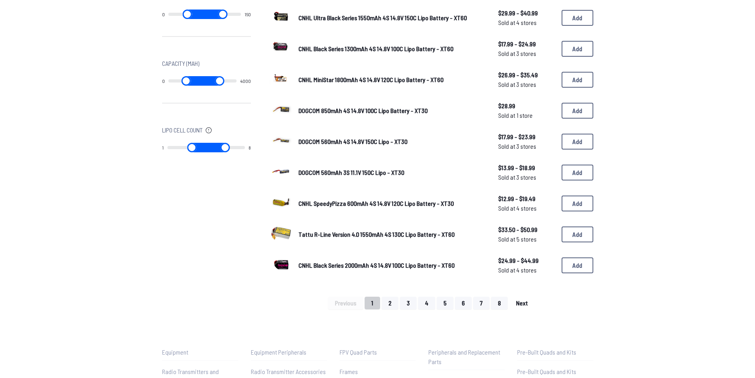
click at [520, 302] on span "Next" at bounding box center [522, 302] width 12 height 6
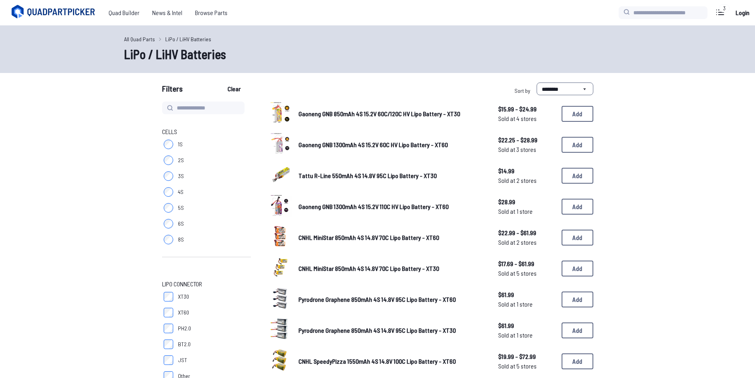
click at [311, 208] on span "Gaoneng GNB 1300mAh 4S 15.2V 110C HV Lipo Battery - XT60" at bounding box center [373, 206] width 150 height 8
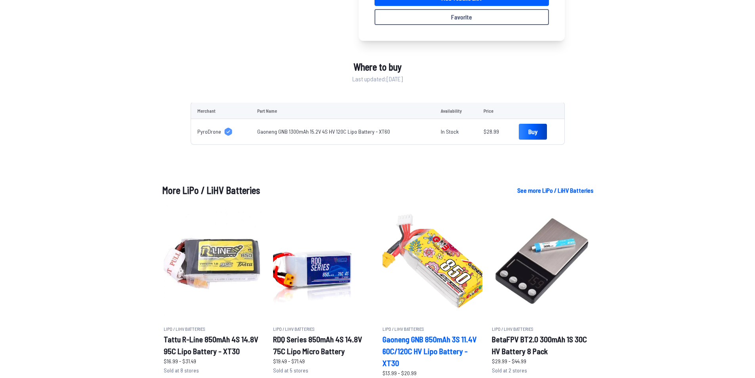
scroll to position [277, 0]
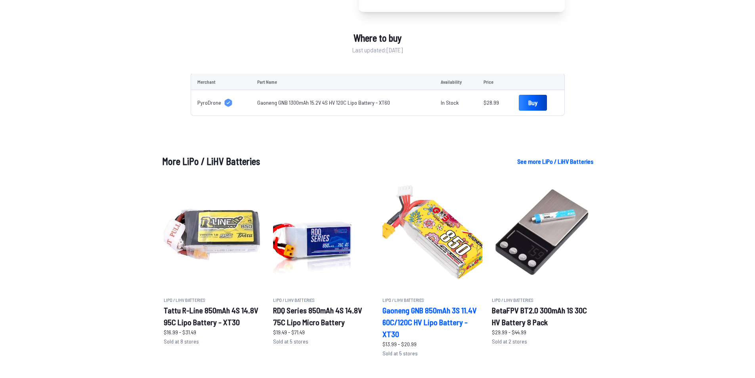
click at [417, 315] on h2 "Gaoneng GNB 850mAh 3S 11.4V 60C/120C HV Lipo Battery - XT30" at bounding box center [432, 322] width 100 height 36
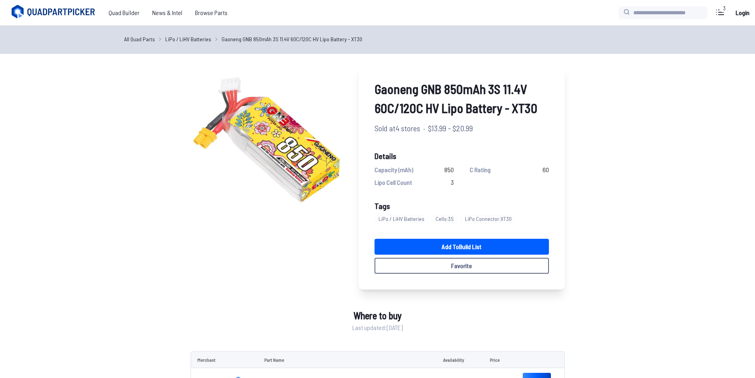
click at [196, 38] on link "LiPo / LiHV Batteries" at bounding box center [188, 39] width 46 height 8
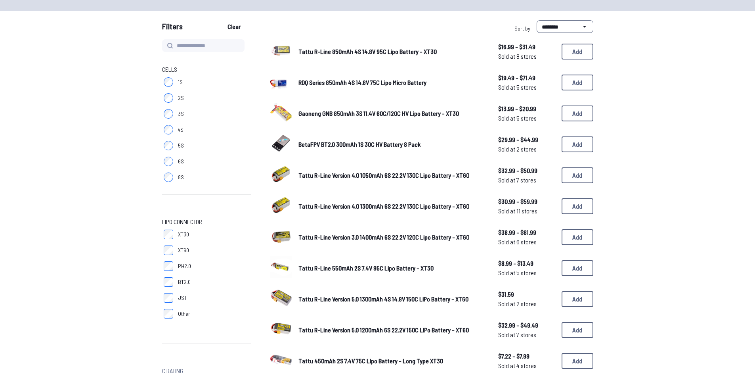
scroll to position [119, 0]
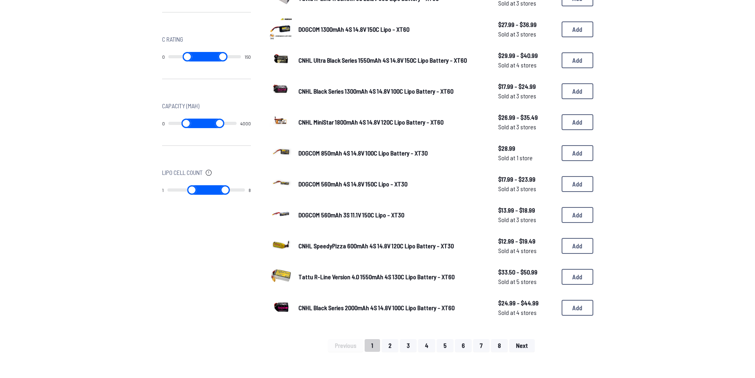
scroll to position [436, 0]
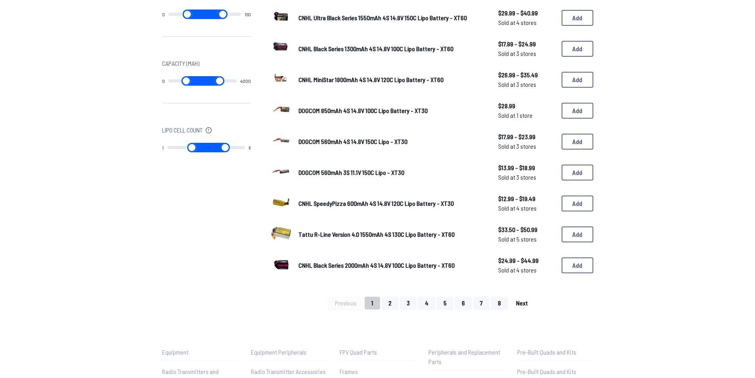
click at [518, 306] on button "Next" at bounding box center [521, 302] width 25 height 13
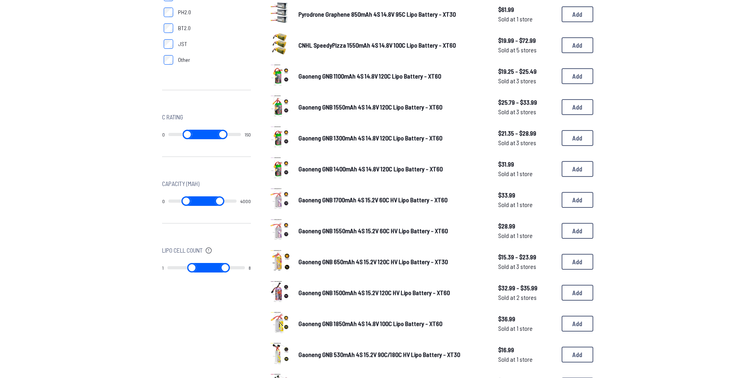
scroll to position [317, 0]
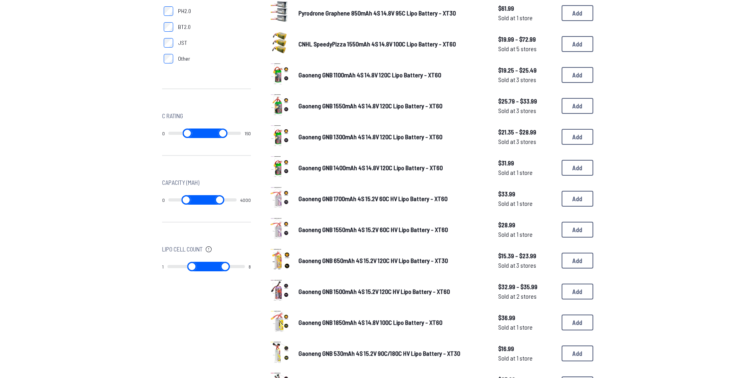
click at [349, 260] on span "Gaoneng GNB 650mAh 4S 15.2V 120C HV Lipo Battery - XT30" at bounding box center [372, 260] width 149 height 8
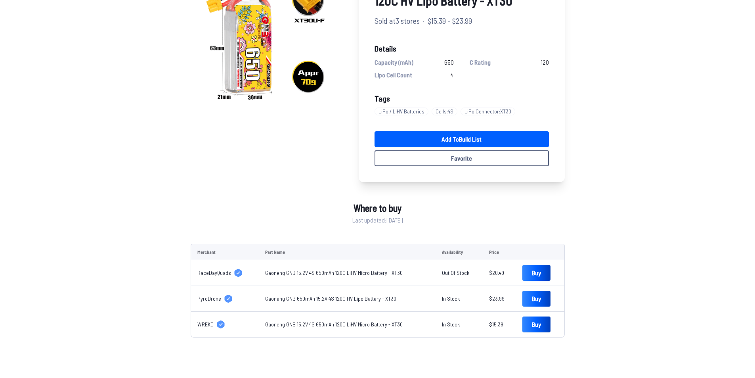
scroll to position [40, 0]
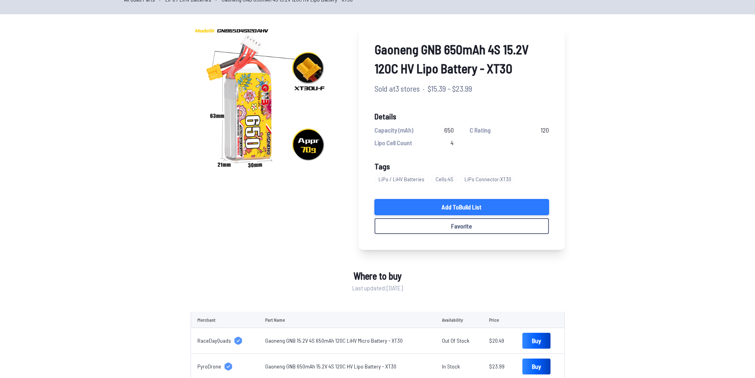
click at [466, 207] on link "Add to Build List" at bounding box center [461, 207] width 174 height 16
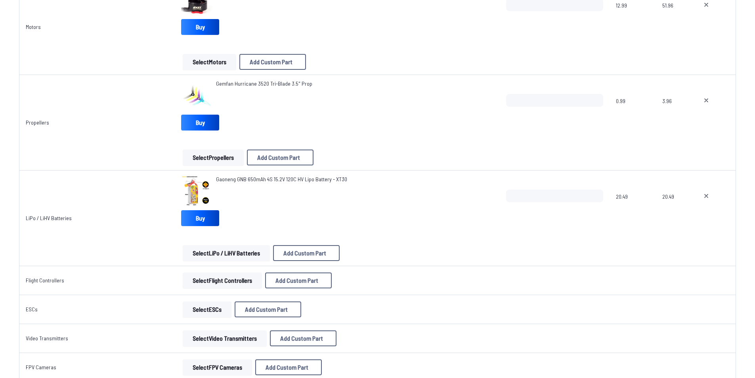
scroll to position [238, 0]
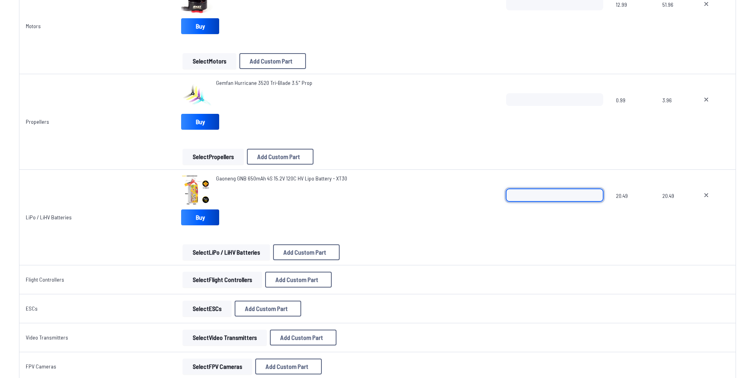
click at [594, 192] on input "*" at bounding box center [554, 195] width 97 height 13
type input "*"
click at [593, 190] on input "*" at bounding box center [554, 195] width 97 height 13
click at [580, 227] on span at bounding box center [554, 236] width 97 height 19
click at [233, 280] on button "Select Flight Controllers" at bounding box center [222, 279] width 79 height 16
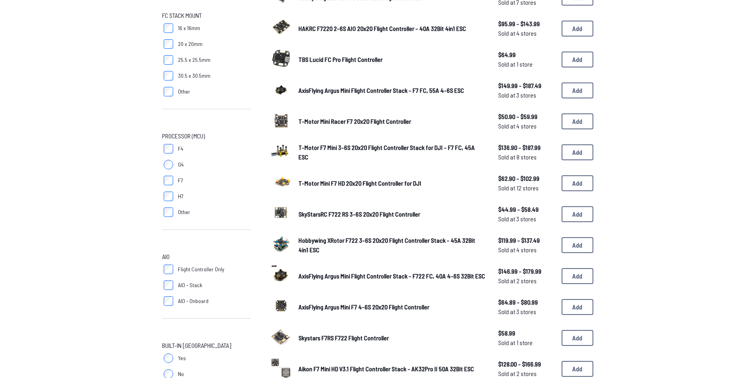
scroll to position [119, 0]
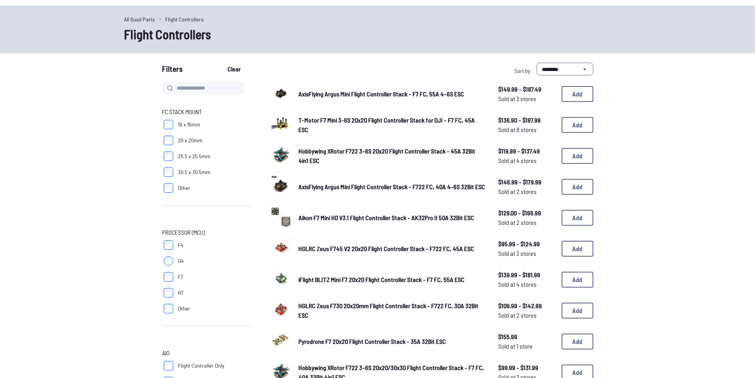
scroll to position [238, 0]
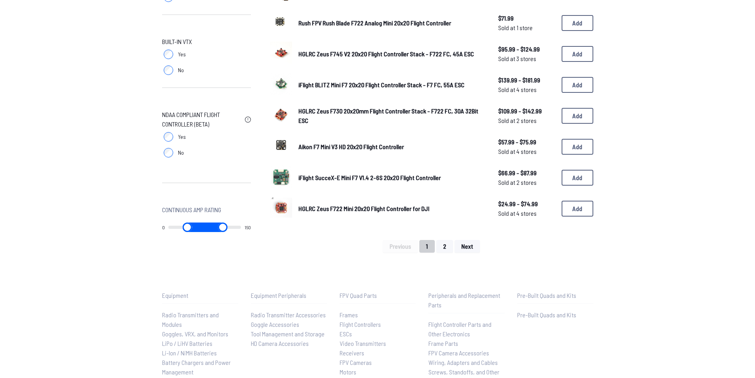
scroll to position [515, 0]
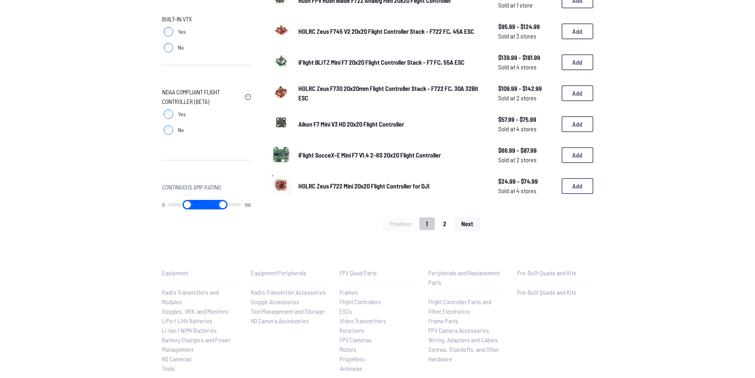
click at [444, 226] on button "2" at bounding box center [444, 223] width 17 height 13
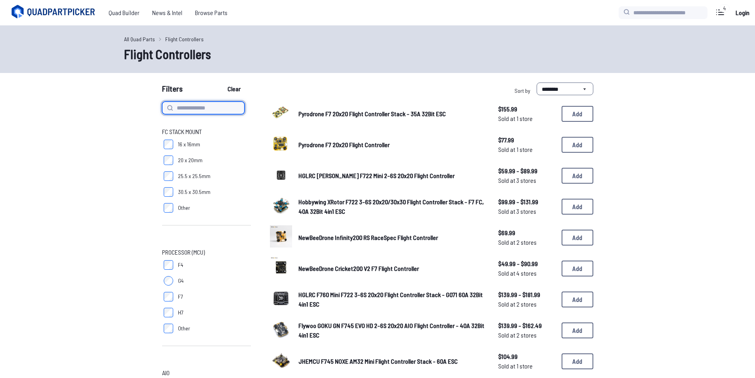
click at [191, 105] on input at bounding box center [203, 107] width 82 height 13
click at [660, 16] on input "search" at bounding box center [662, 12] width 89 height 13
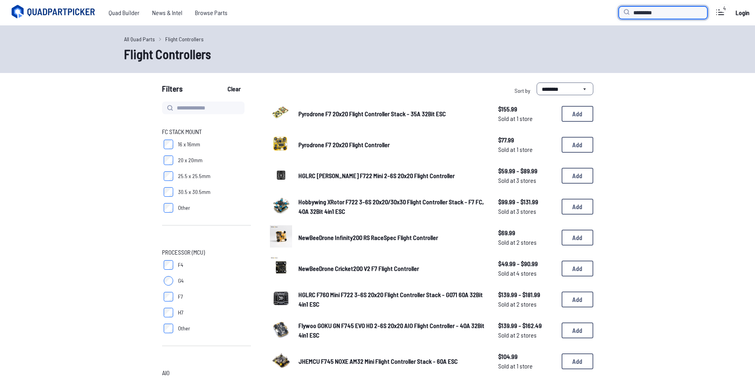
type input "*********"
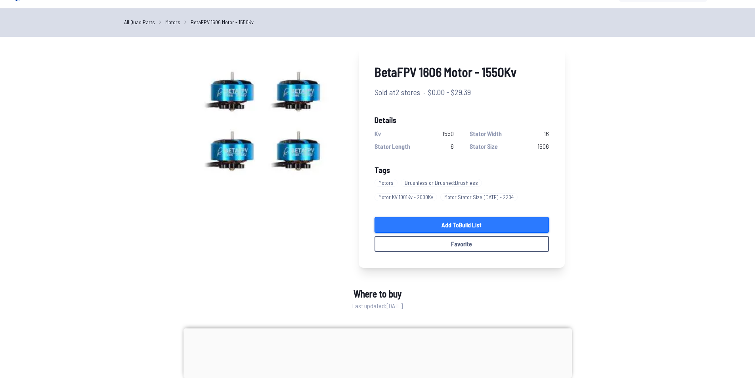
scroll to position [119, 0]
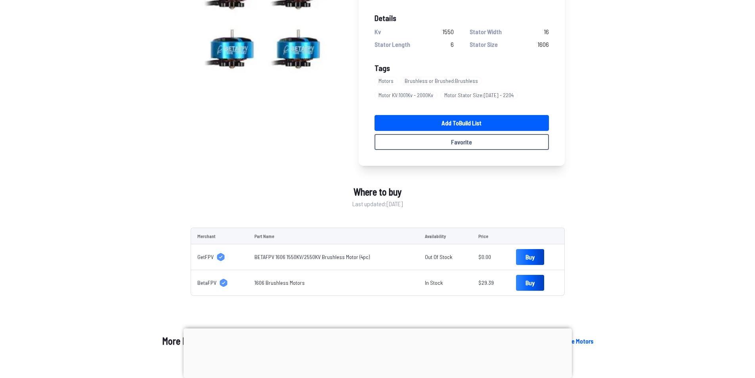
click at [294, 281] on link "1606 Brushless Motors" at bounding box center [279, 282] width 50 height 7
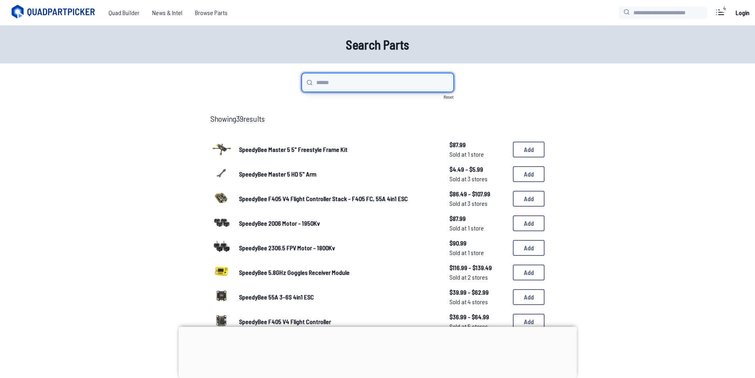
click at [345, 90] on input "search" at bounding box center [377, 82] width 152 height 19
type input "**********"
click at [377, 82] on input "**********" at bounding box center [377, 82] width 152 height 19
click at [302, 200] on span "SpeedyBee F405 V4 Flight Controller Stack - F405 FC, 55A 4in1 ESC" at bounding box center [323, 198] width 169 height 8
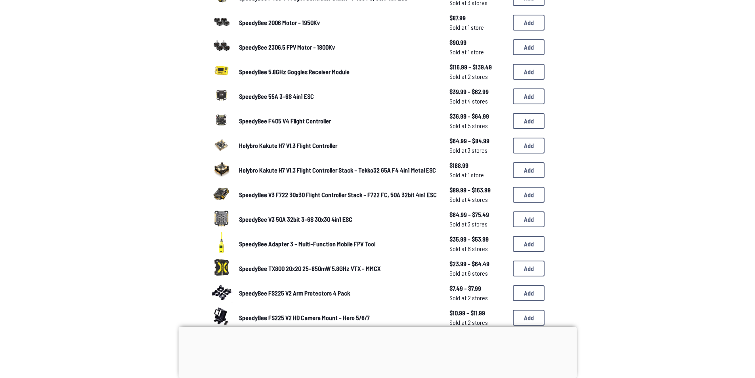
scroll to position [198, 0]
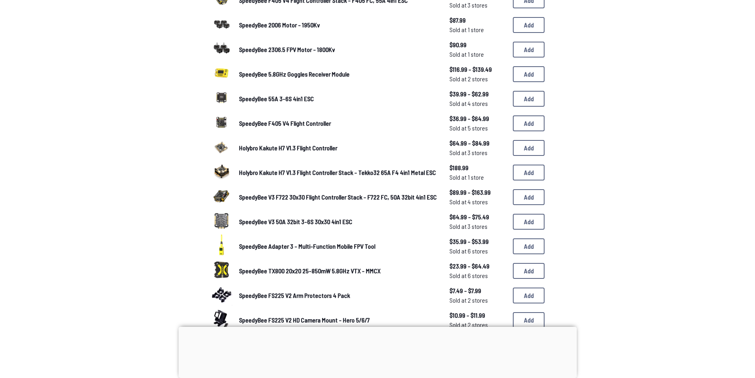
click at [298, 122] on span "SpeedyBee F405 V4 Flight Controller" at bounding box center [285, 123] width 92 height 8
click at [270, 126] on span "SpeedyBee F405 V4 Flight Controller" at bounding box center [285, 123] width 92 height 8
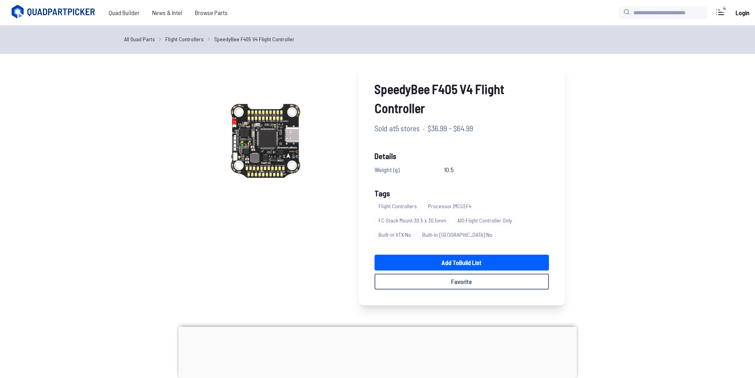
click at [136, 40] on link "All Quad Parts" at bounding box center [139, 39] width 31 height 8
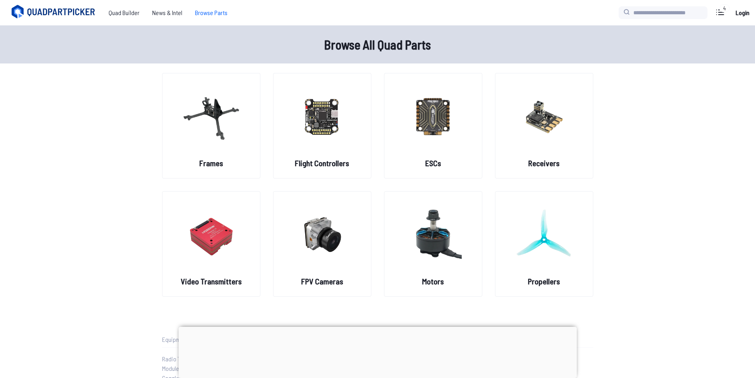
drag, startPoint x: 135, startPoint y: 40, endPoint x: 113, endPoint y: 88, distance: 53.7
click at [113, 88] on main "Browse All Quad Parts Frames Flight Controllers ESCs Receivers Video Transmitte…" at bounding box center [377, 232] width 755 height 414
click at [125, 12] on span "Quad Builder" at bounding box center [124, 13] width 44 height 16
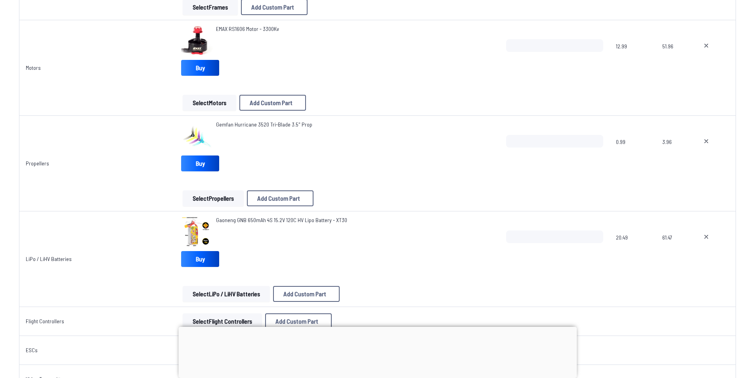
scroll to position [277, 0]
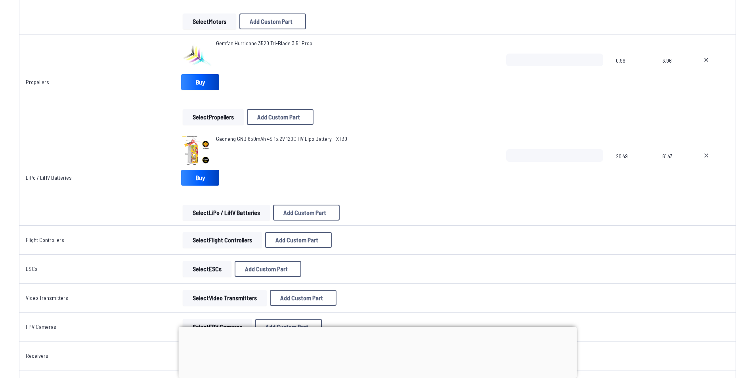
click at [222, 239] on button "Select Flight Controllers" at bounding box center [222, 240] width 79 height 16
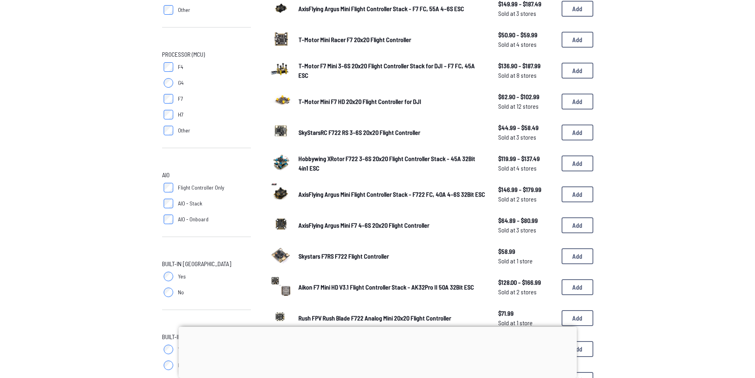
scroll to position [198, 0]
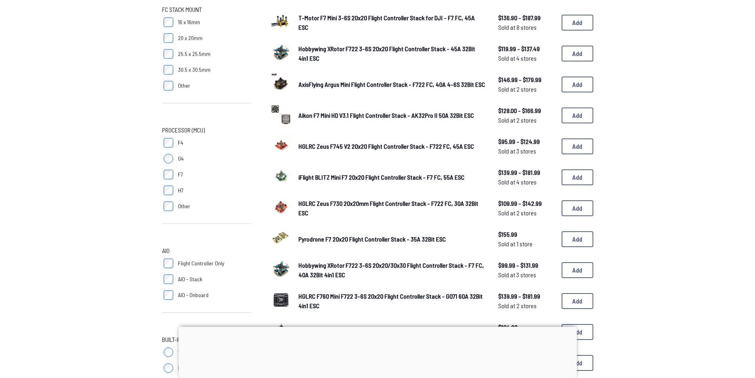
scroll to position [119, 0]
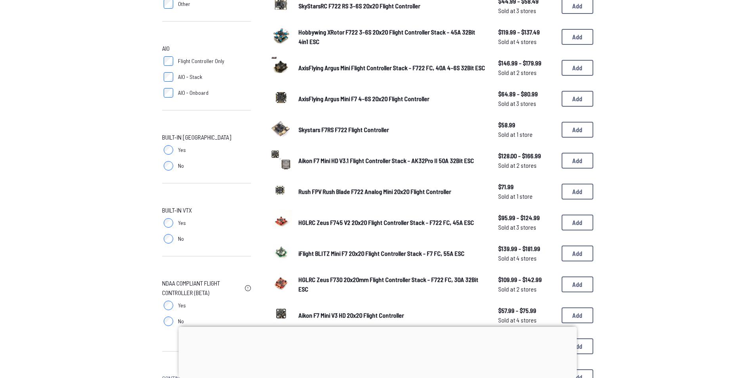
scroll to position [317, 0]
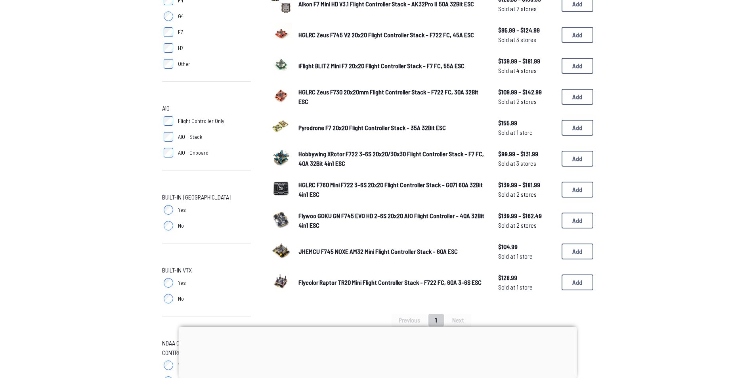
scroll to position [238, 0]
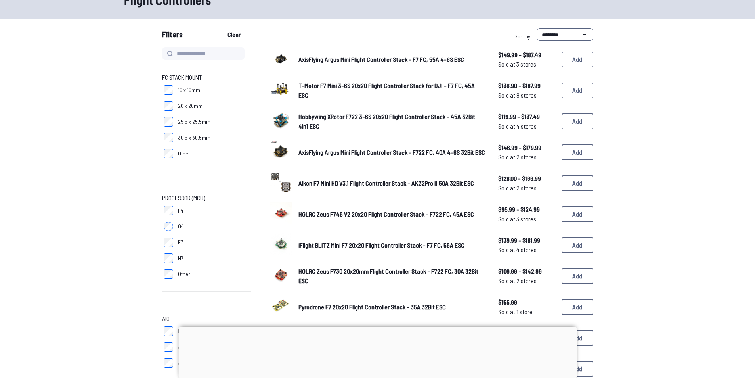
scroll to position [79, 0]
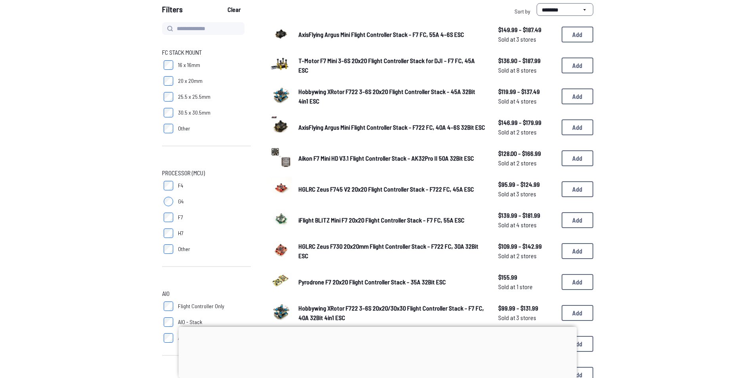
click at [344, 221] on span "iFlight BLITZ Mini F7 20x20 Flight Controller Stack - F7 FC, 55A ESC" at bounding box center [381, 220] width 166 height 8
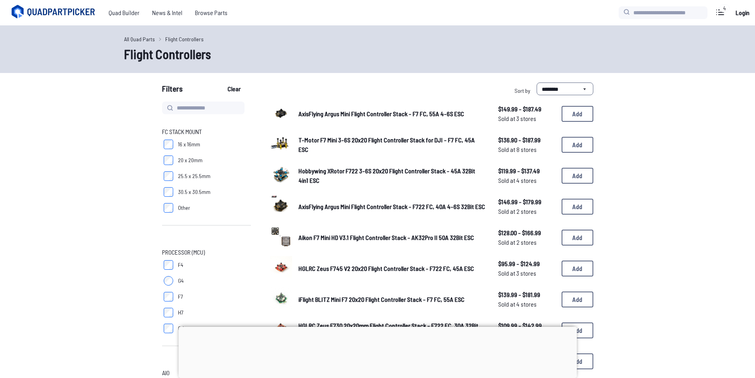
scroll to position [79, 0]
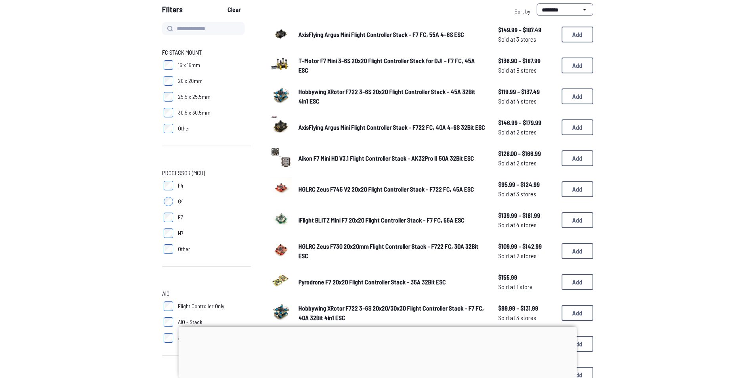
click at [386, 65] on span "T-Motor F7 Mini 3-6S 20x20 Flight Controller Stack for DJI - F7 FC, 45A ESC" at bounding box center [386, 65] width 176 height 17
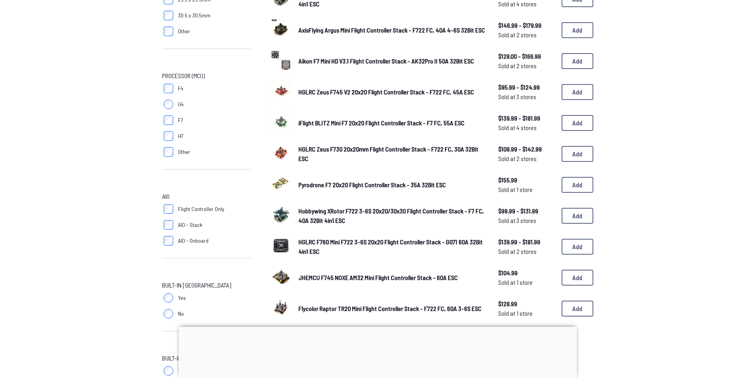
scroll to position [158, 0]
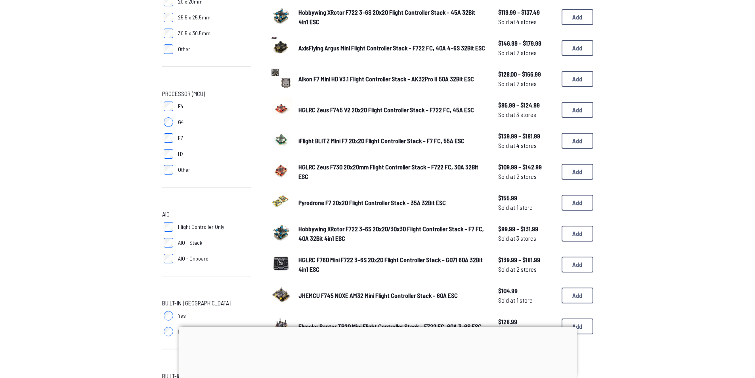
click at [339, 141] on span "iFlight BLITZ Mini F7 20x20 Flight Controller Stack - F7 FC, 55A ESC" at bounding box center [381, 141] width 166 height 8
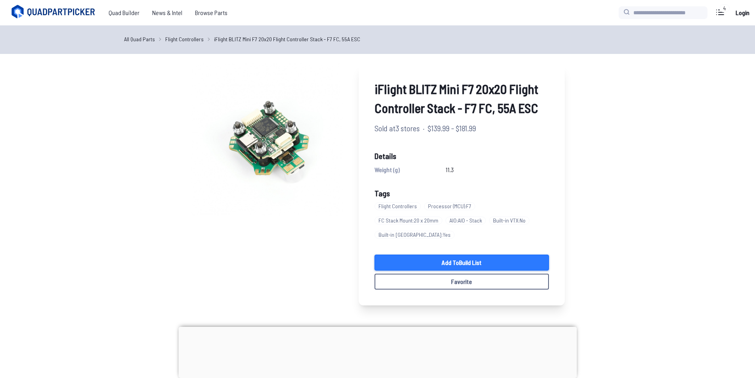
click at [443, 254] on link "Add to Build List" at bounding box center [461, 262] width 174 height 16
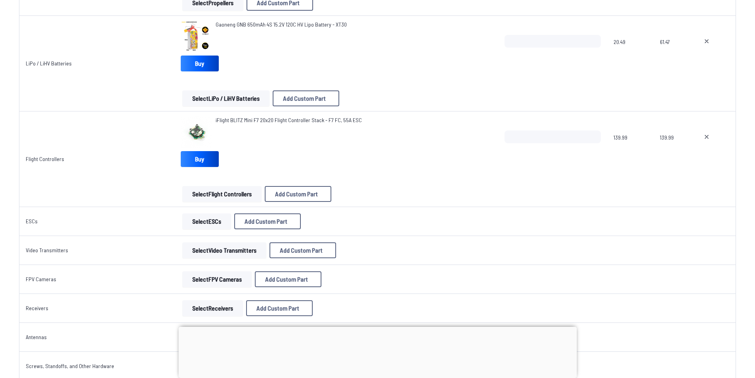
scroll to position [396, 0]
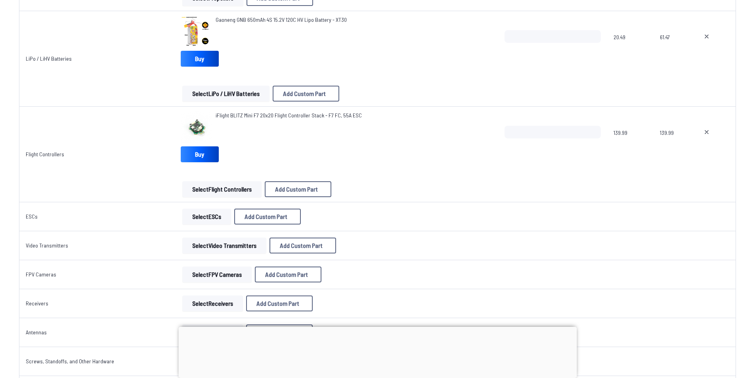
click at [230, 244] on button "Select Video Transmitters" at bounding box center [224, 245] width 84 height 16
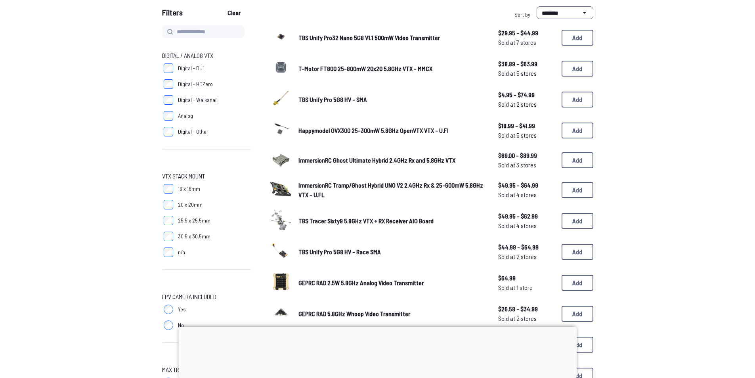
scroll to position [79, 0]
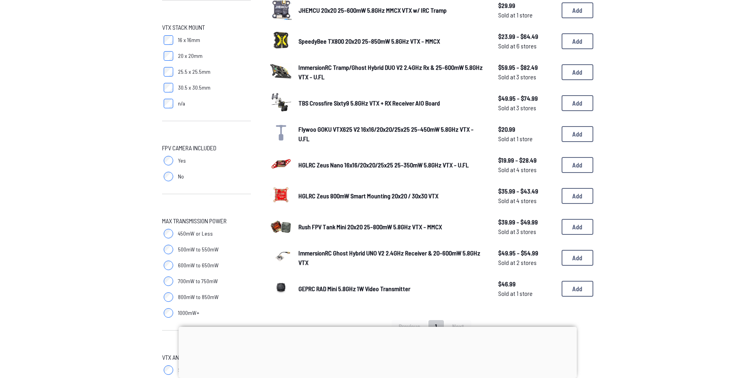
scroll to position [198, 0]
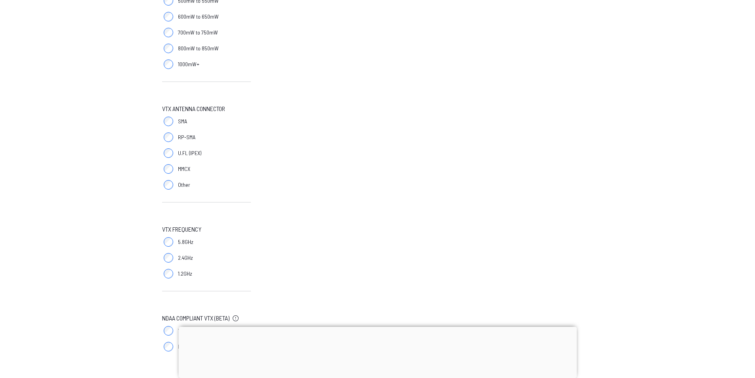
scroll to position [555, 0]
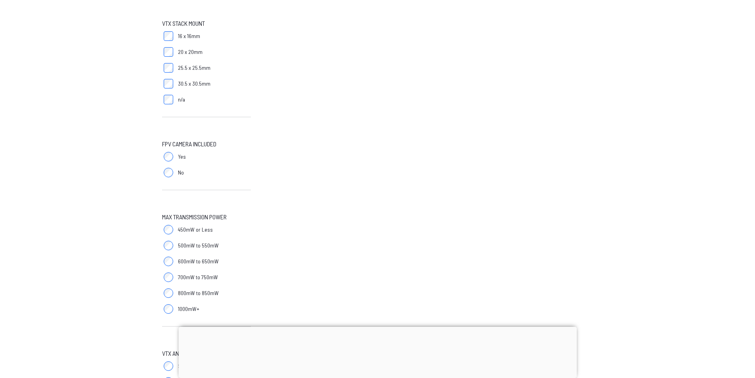
scroll to position [238, 0]
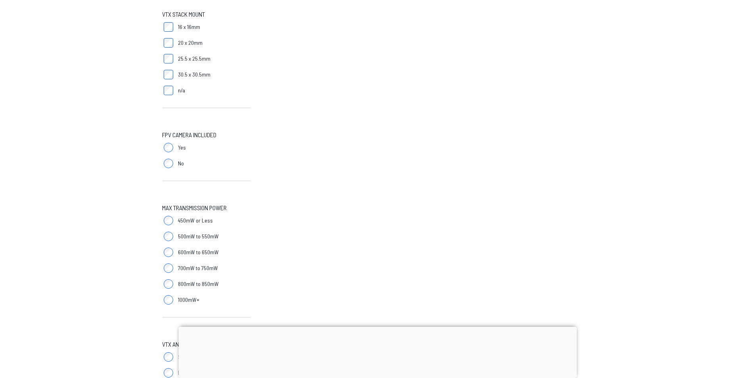
drag, startPoint x: 244, startPoint y: 149, endPoint x: 238, endPoint y: 151, distance: 7.3
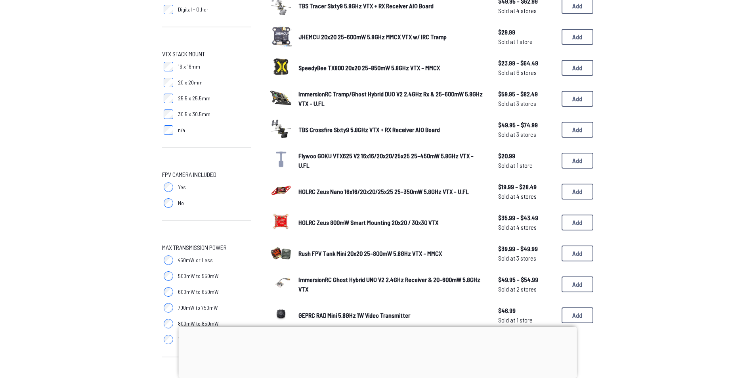
scroll to position [79, 0]
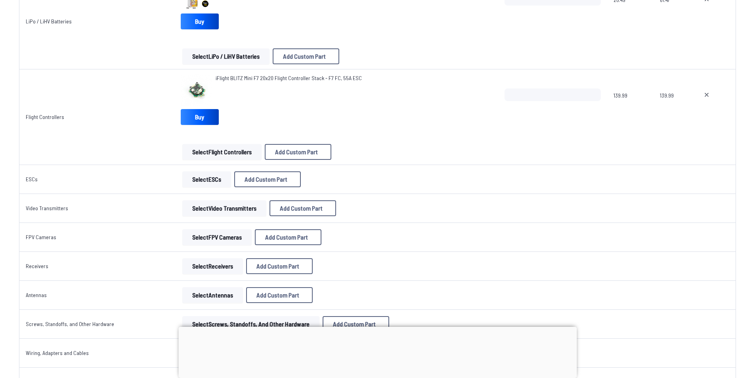
scroll to position [436, 0]
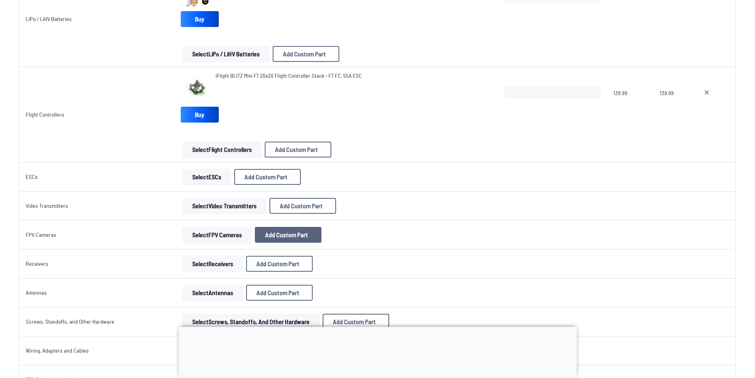
click at [273, 234] on span "Add Custom Part" at bounding box center [286, 234] width 43 height 6
select select "**********"
click at [464, 76] on button at bounding box center [454, 81] width 19 height 11
click at [215, 234] on button "Select FPV Cameras" at bounding box center [216, 235] width 69 height 16
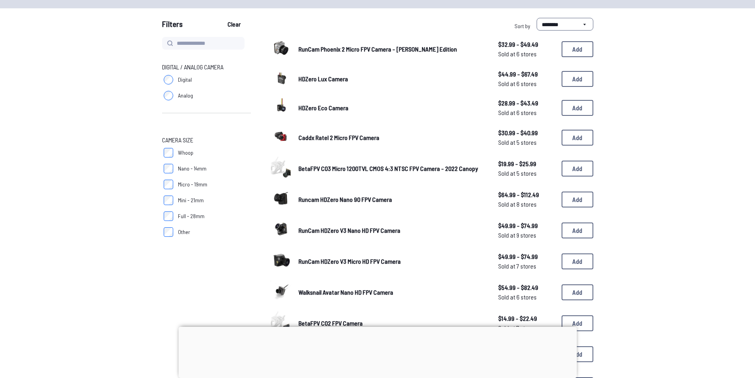
scroll to position [40, 0]
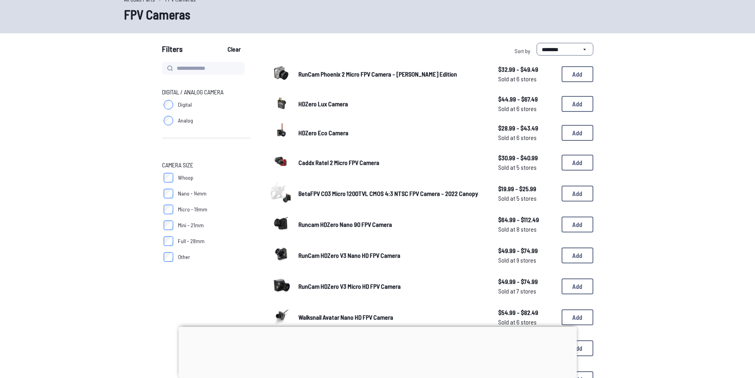
click at [424, 72] on span "RunCam Phoenix 2 Micro FPV Camera - [PERSON_NAME] Edition" at bounding box center [377, 74] width 158 height 8
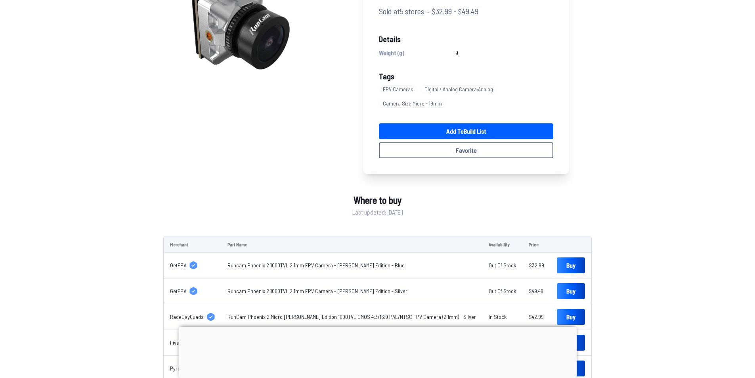
scroll to position [133, 0]
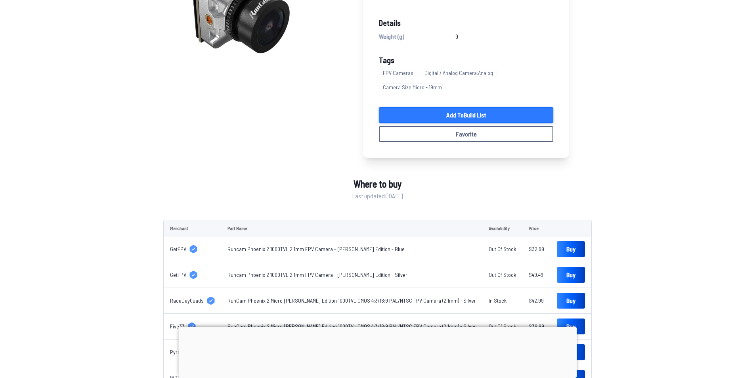
click at [459, 118] on link "Add to Build List" at bounding box center [466, 115] width 174 height 16
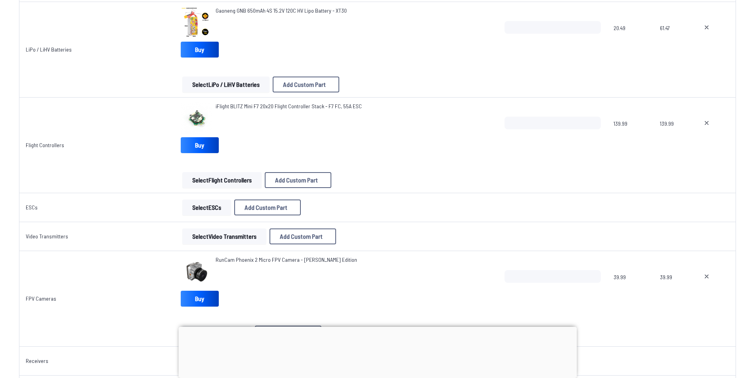
scroll to position [436, 0]
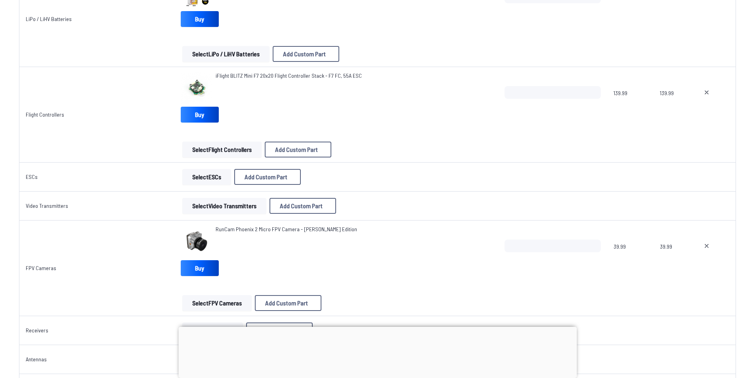
click at [229, 301] on button "Select FPV Cameras" at bounding box center [216, 303] width 69 height 16
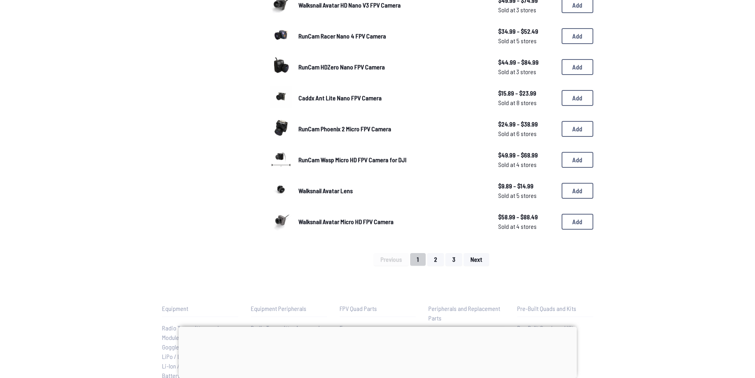
scroll to position [475, 0]
click at [476, 257] on span "Next" at bounding box center [476, 258] width 12 height 6
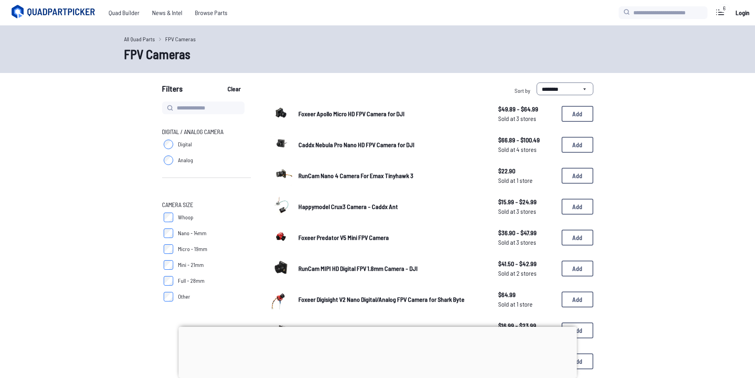
click at [183, 247] on span "Micro - 19mm" at bounding box center [192, 249] width 29 height 8
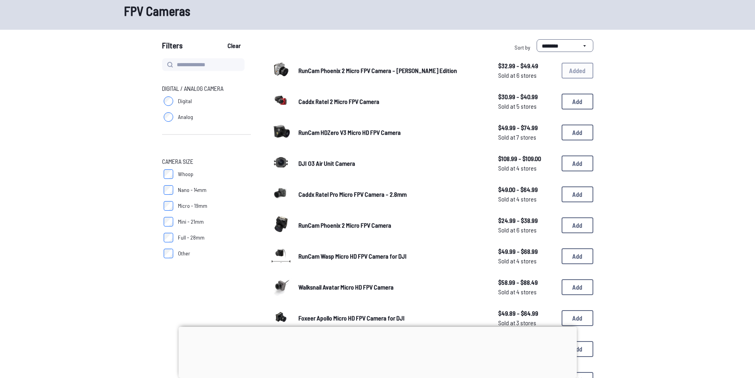
scroll to position [40, 0]
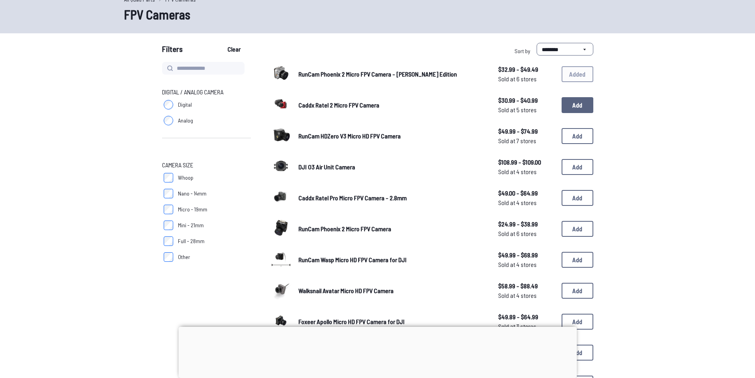
click at [569, 107] on button "Add" at bounding box center [577, 105] width 32 height 16
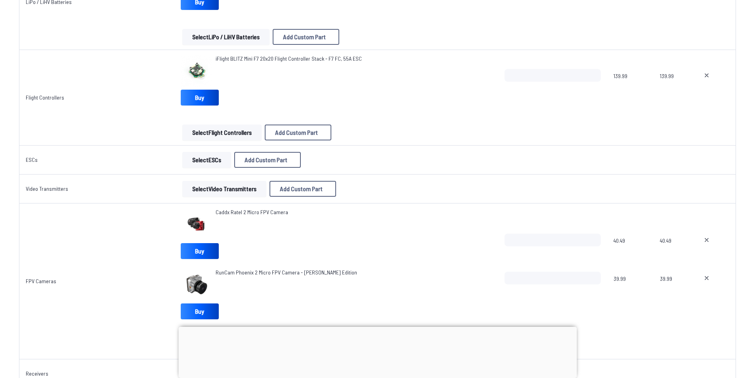
scroll to position [608, 0]
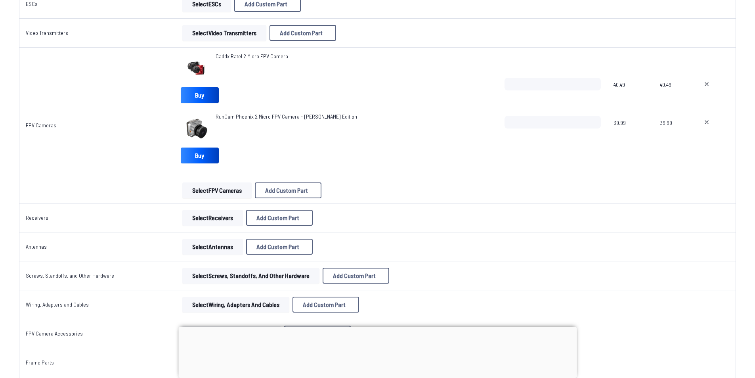
click at [236, 192] on button "Select FPV Cameras" at bounding box center [216, 190] width 69 height 16
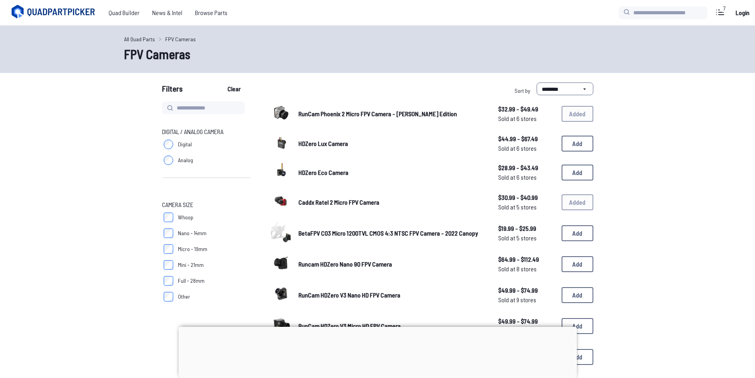
click at [173, 249] on label "Micro - 19mm" at bounding box center [206, 249] width 89 height 16
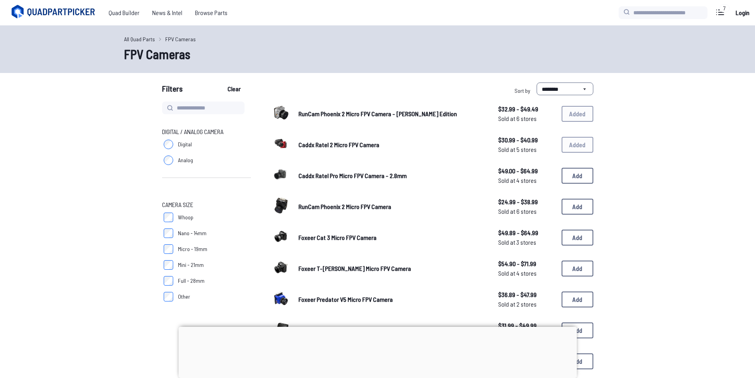
click at [140, 42] on link "All Quad Parts" at bounding box center [139, 39] width 31 height 8
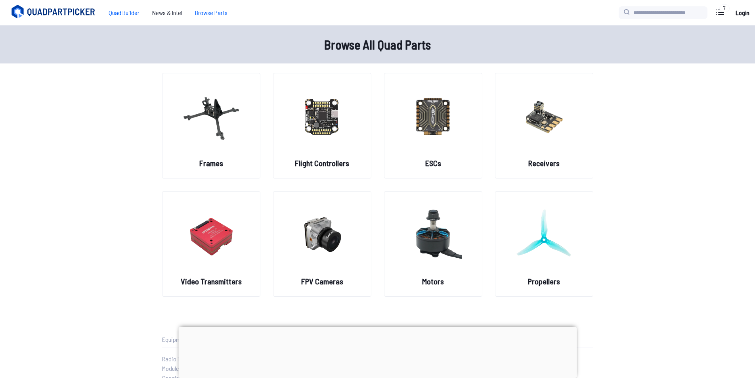
click at [131, 10] on span "Quad Builder" at bounding box center [124, 13] width 44 height 16
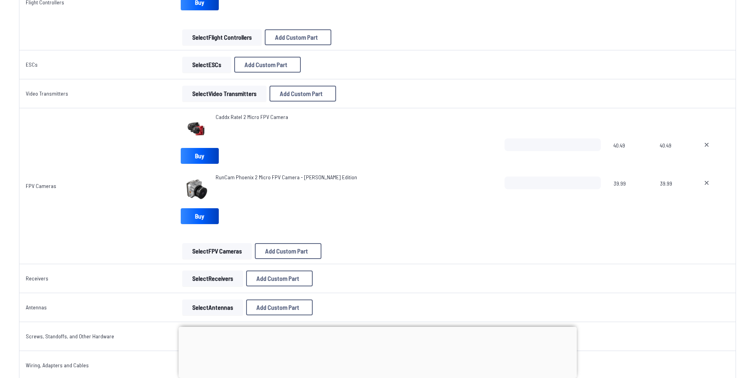
scroll to position [555, 0]
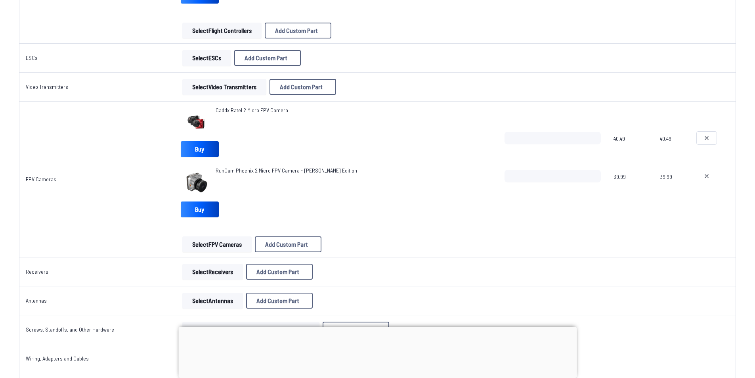
click at [705, 135] on icon at bounding box center [706, 138] width 6 height 6
type textarea "**********"
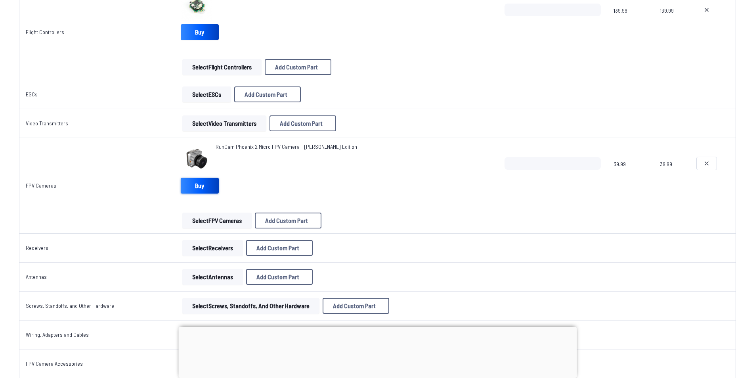
scroll to position [515, 0]
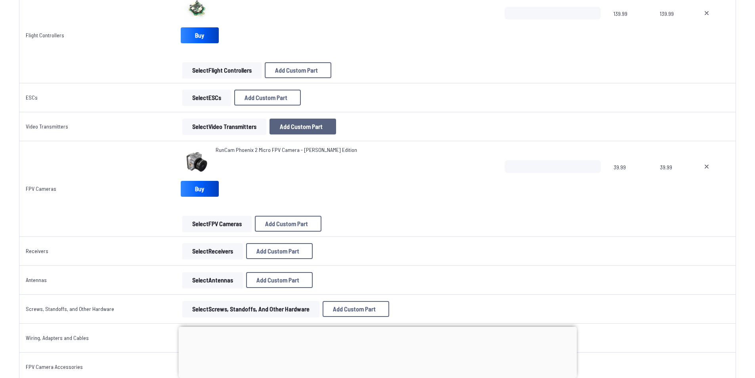
click at [314, 124] on span "Add Custom Part" at bounding box center [301, 126] width 43 height 6
select select "**********"
click at [457, 80] on icon at bounding box center [455, 82] width 4 height 4
click at [205, 125] on button "Select Video Transmitters" at bounding box center [224, 126] width 84 height 16
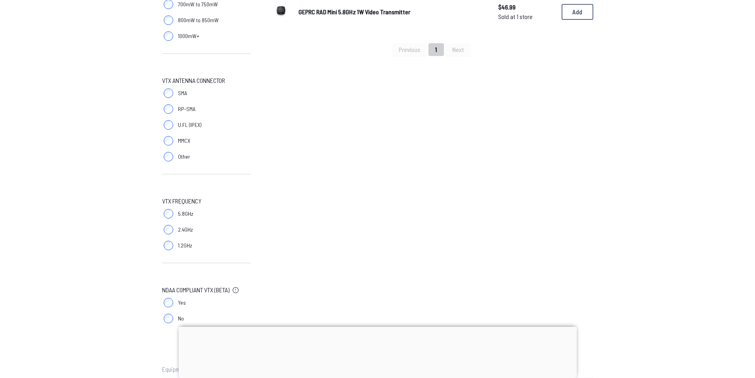
scroll to position [515, 0]
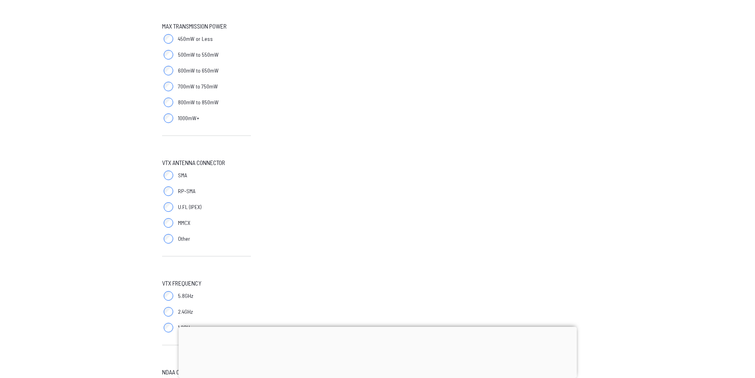
scroll to position [436, 0]
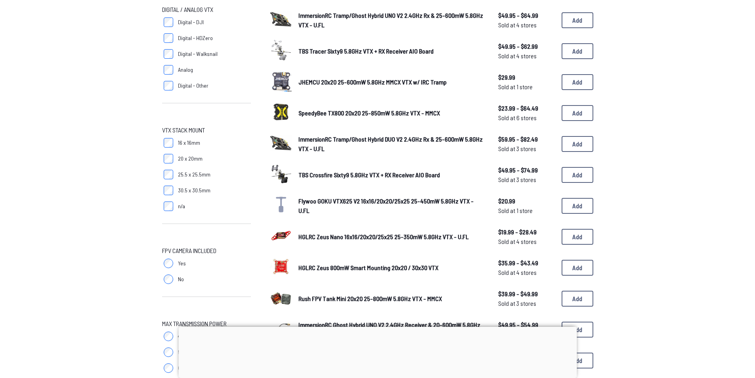
scroll to position [119, 0]
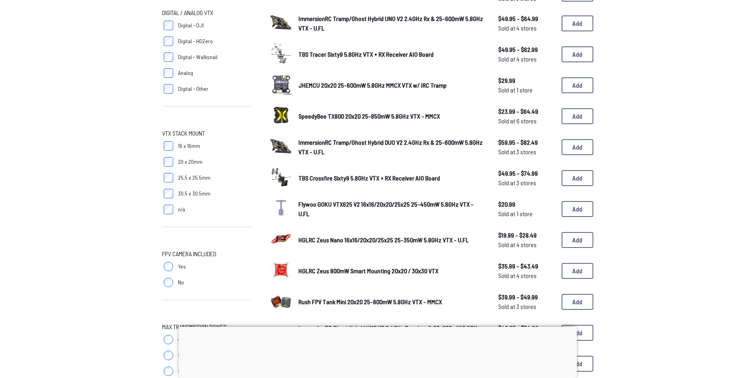
click at [349, 116] on span "SpeedyBee TX800 20x20 25-850mW 5.8GHz VTX - MMCX" at bounding box center [368, 116] width 141 height 8
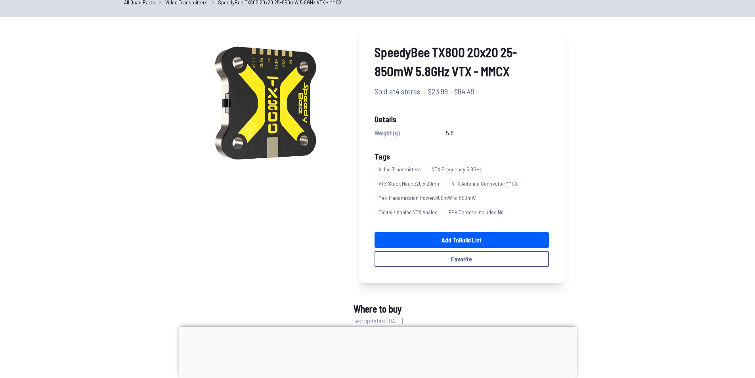
scroll to position [40, 0]
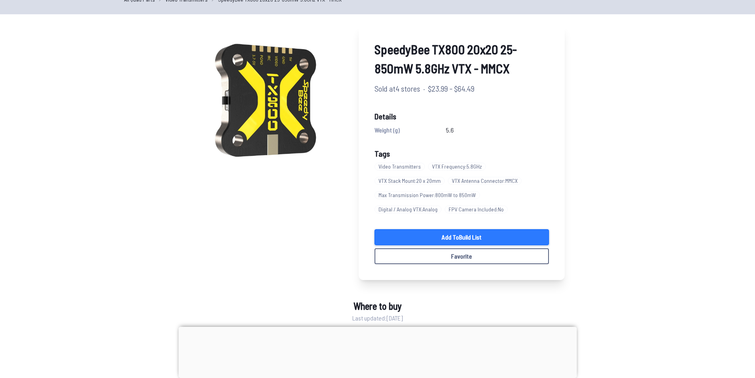
click at [441, 241] on link "Add to Build List" at bounding box center [461, 237] width 174 height 16
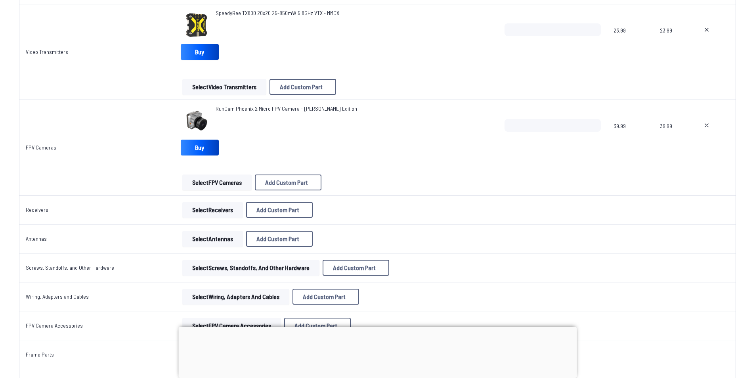
scroll to position [634, 0]
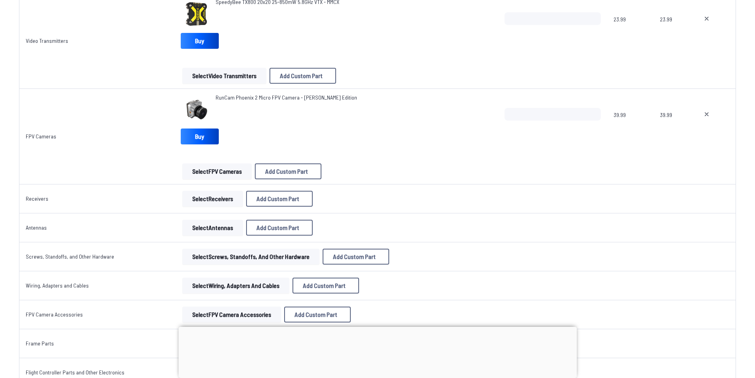
click at [217, 201] on button "Select Receivers" at bounding box center [212, 199] width 61 height 16
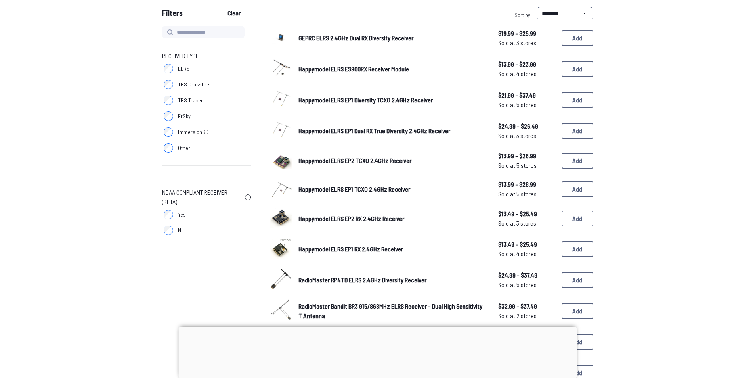
scroll to position [40, 0]
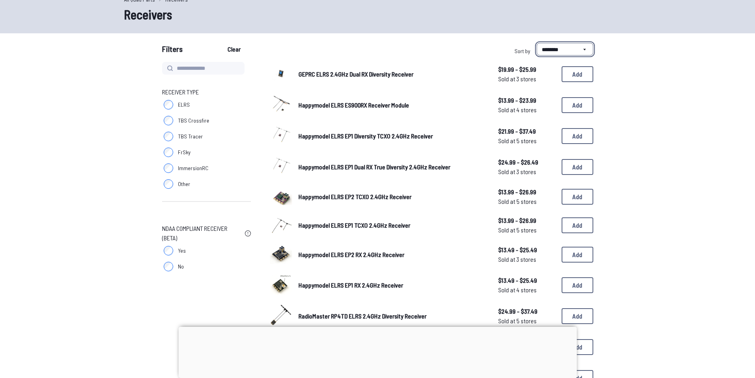
click at [540, 51] on select "**********" at bounding box center [564, 49] width 57 height 13
select select "*********"
click at [536, 43] on select "**********" at bounding box center [564, 49] width 57 height 13
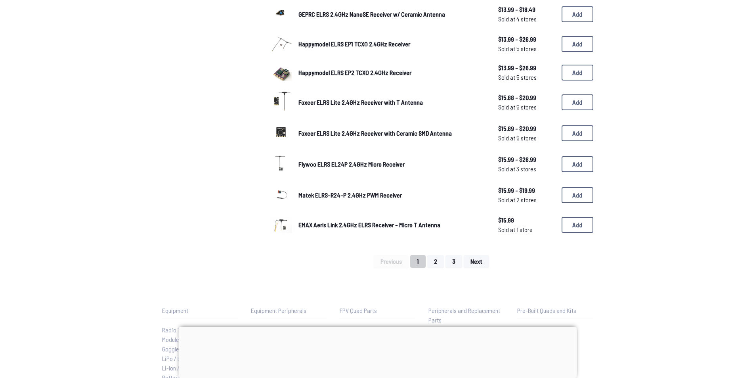
scroll to position [475, 0]
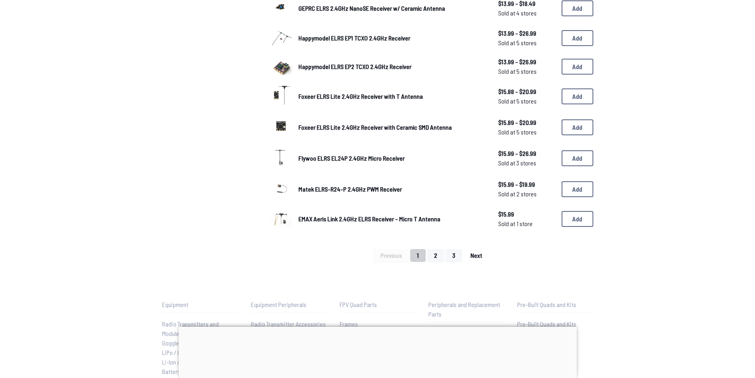
click at [479, 259] on button "Next" at bounding box center [475, 255] width 25 height 13
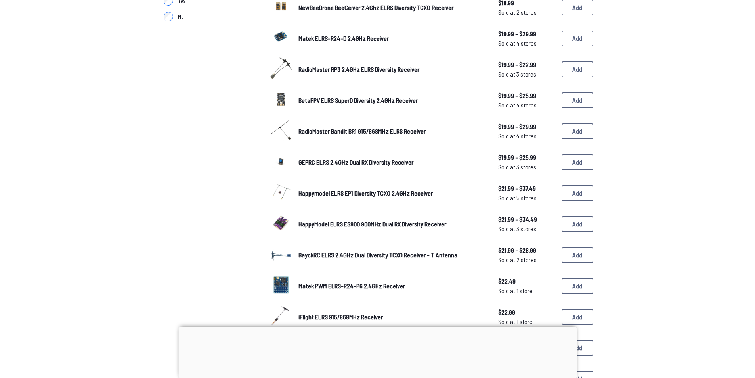
scroll to position [436, 0]
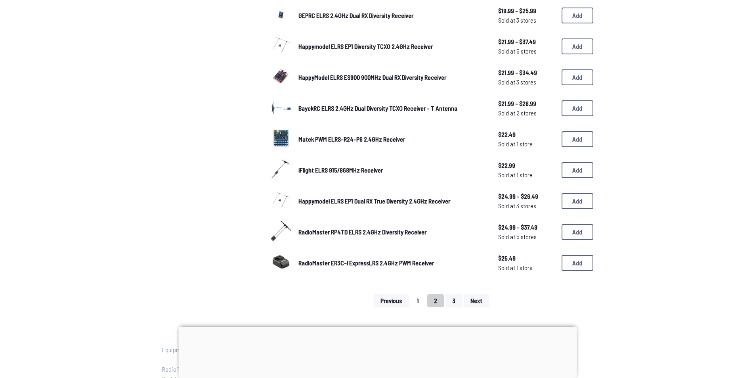
click at [415, 300] on button "1" at bounding box center [417, 300] width 15 height 13
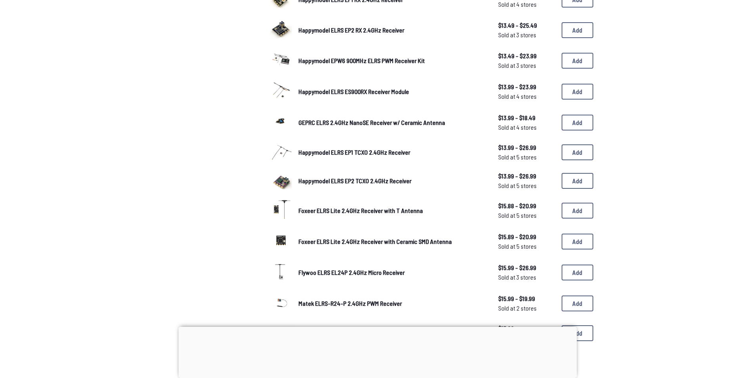
scroll to position [515, 0]
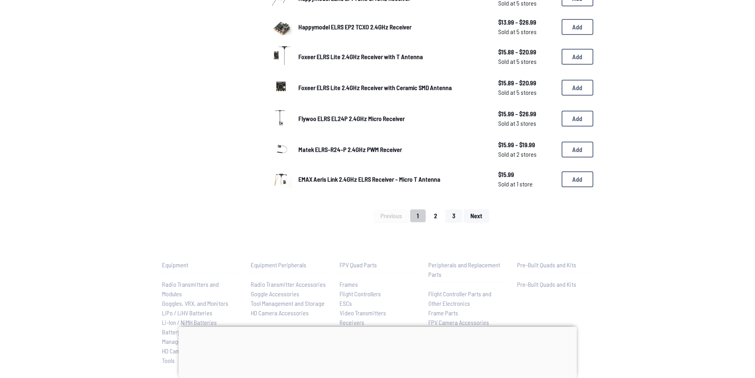
click at [436, 216] on button "2" at bounding box center [435, 215] width 17 height 13
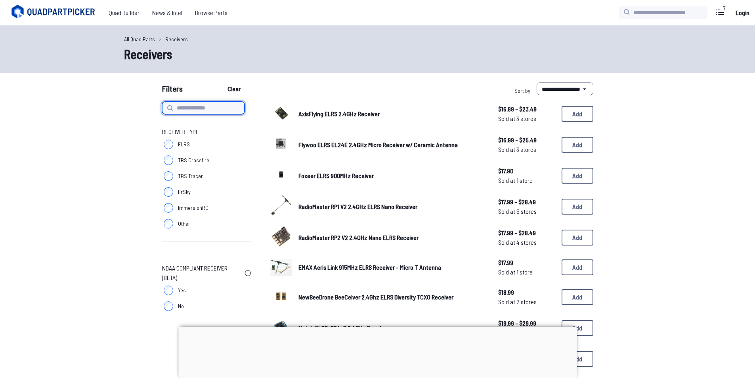
click at [194, 104] on input at bounding box center [203, 107] width 82 height 13
type input "**********"
click at [221, 82] on button "Clear" at bounding box center [234, 88] width 27 height 13
type input "**********"
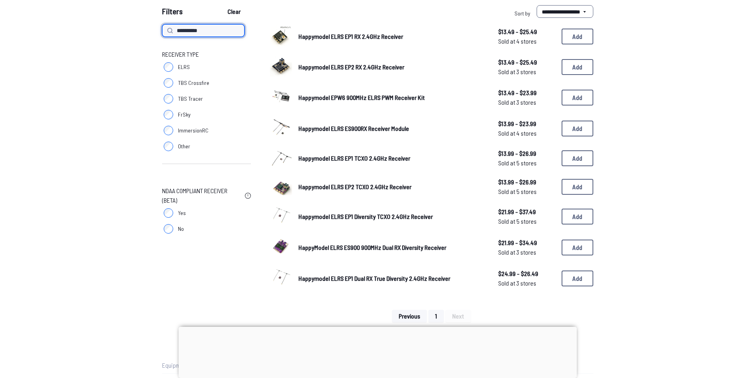
scroll to position [79, 0]
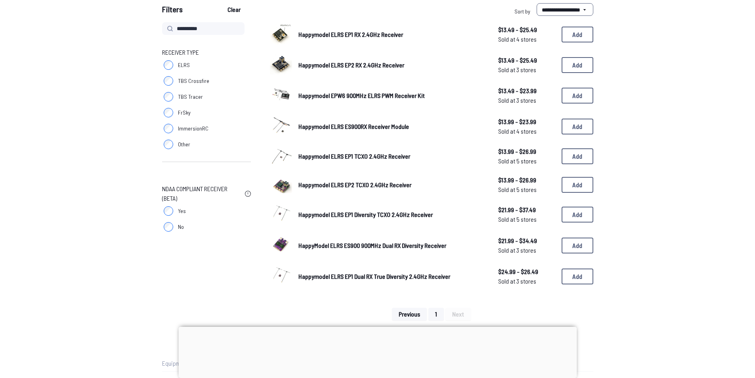
click at [349, 65] on span "Happymodel ELRS EP2 RX 2.4GHz Receiver" at bounding box center [351, 65] width 106 height 8
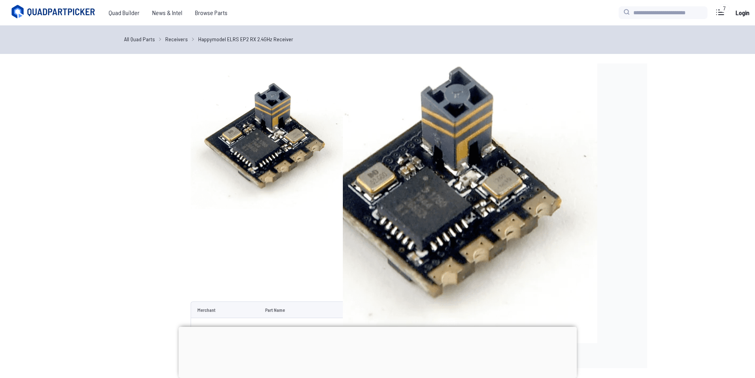
select select "*********"
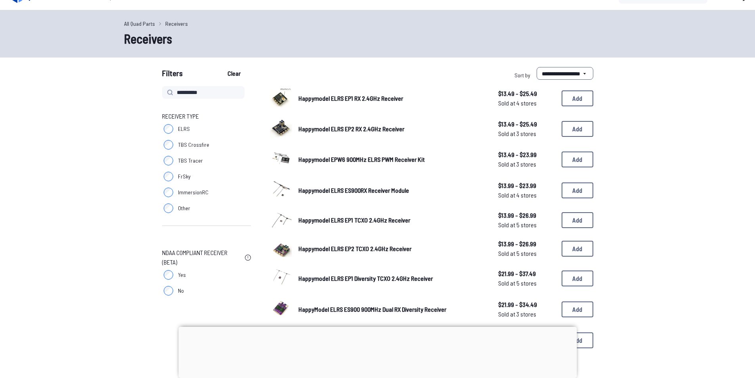
scroll to position [40, 0]
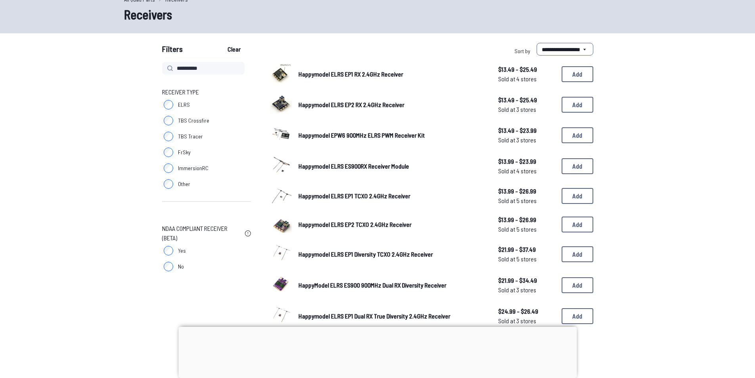
click at [326, 225] on span "Happymodel ELRS EP2 TCXO 2.4GHz Receiver" at bounding box center [354, 224] width 113 height 8
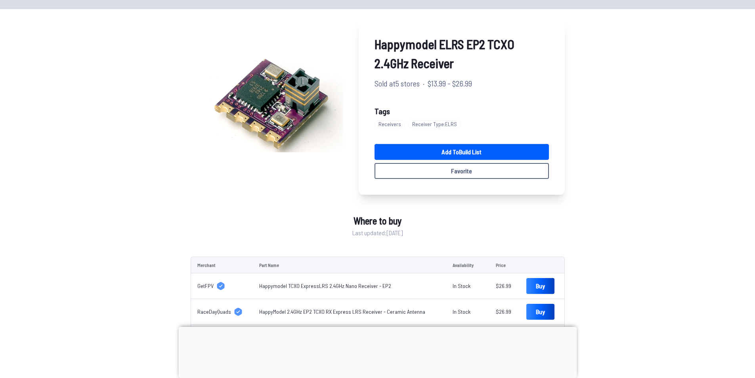
scroll to position [14, 0]
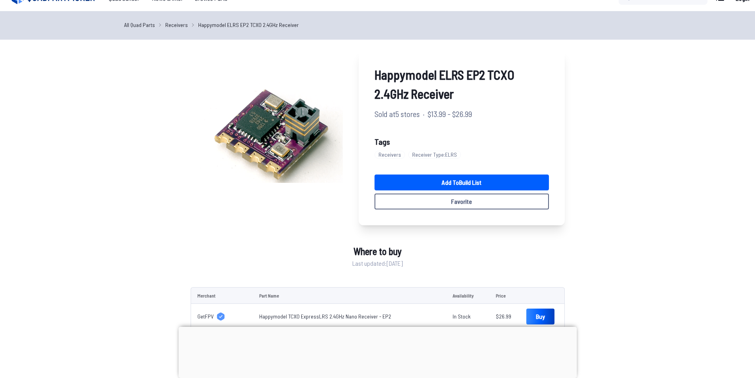
scroll to position [79, 0]
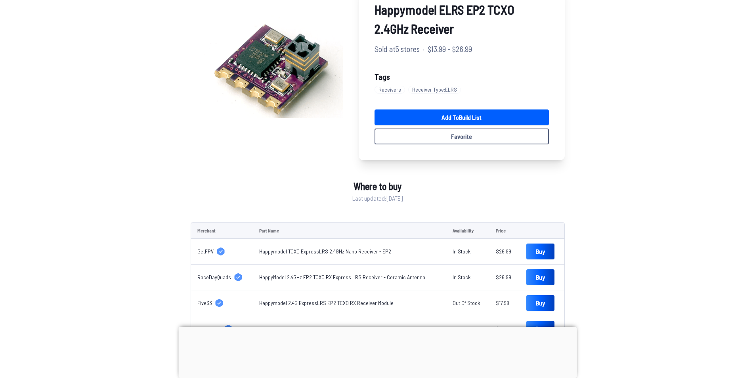
select select "*********"
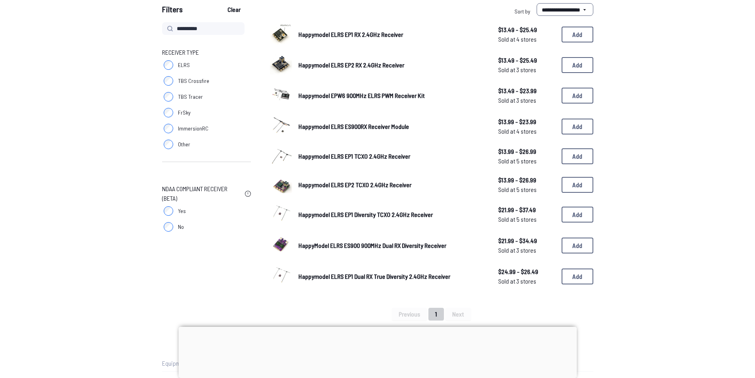
click at [359, 65] on span "Happymodel ELRS EP2 RX 2.4GHz Receiver" at bounding box center [351, 65] width 106 height 8
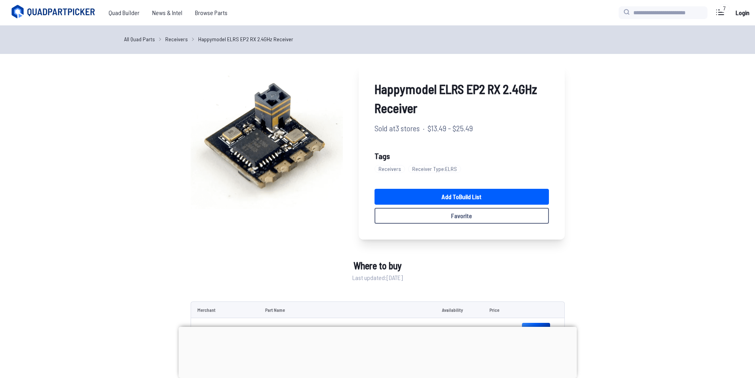
click at [440, 198] on link "Add to Build List" at bounding box center [461, 197] width 174 height 16
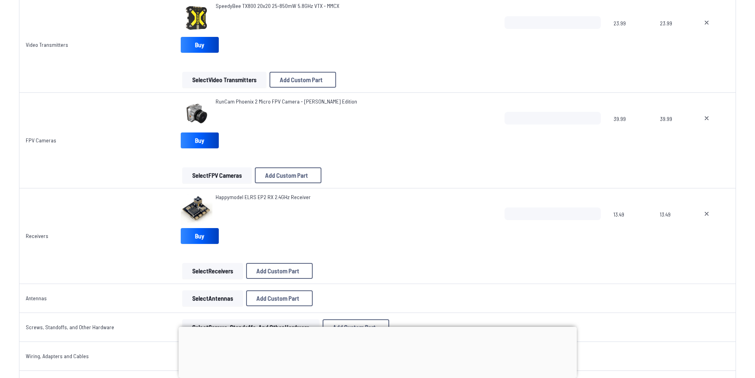
scroll to position [688, 0]
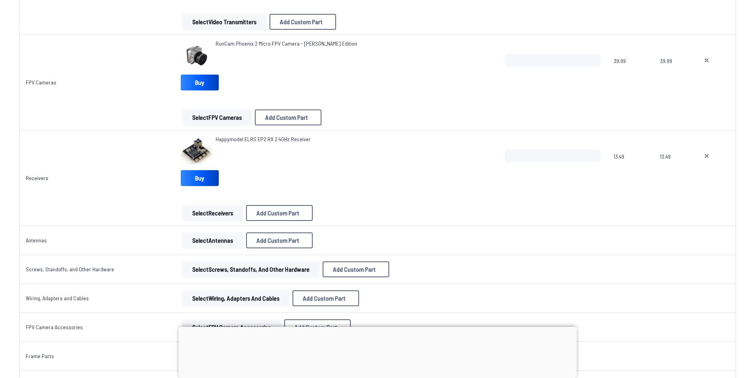
click at [219, 238] on button "Select Antennas" at bounding box center [212, 240] width 61 height 16
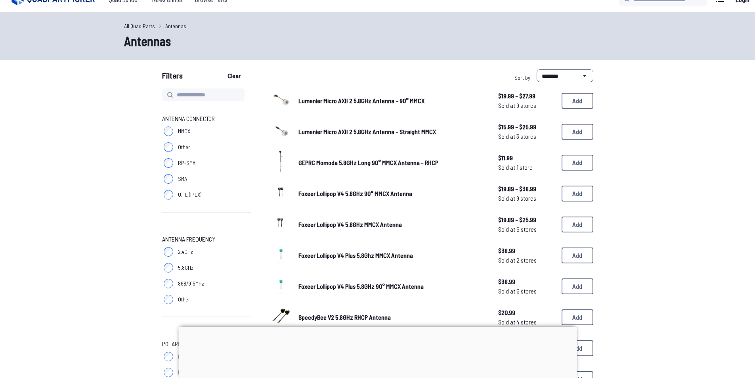
scroll to position [40, 0]
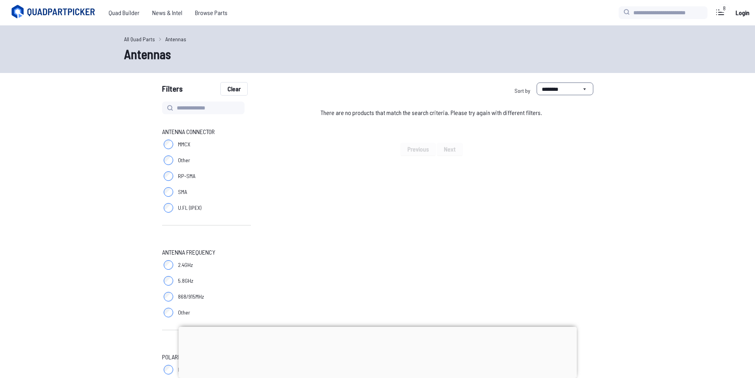
click at [227, 91] on button "Clear" at bounding box center [234, 88] width 27 height 13
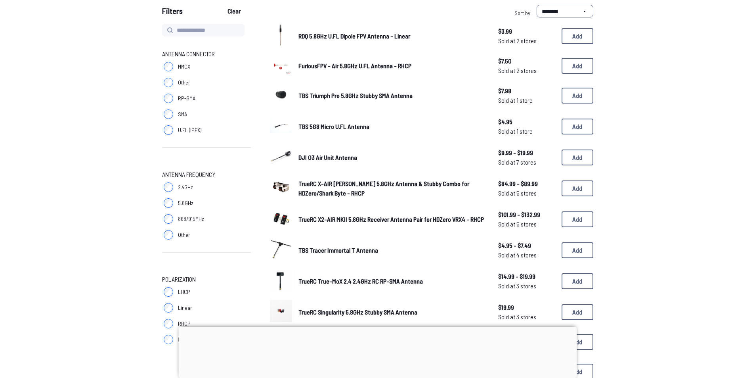
scroll to position [158, 0]
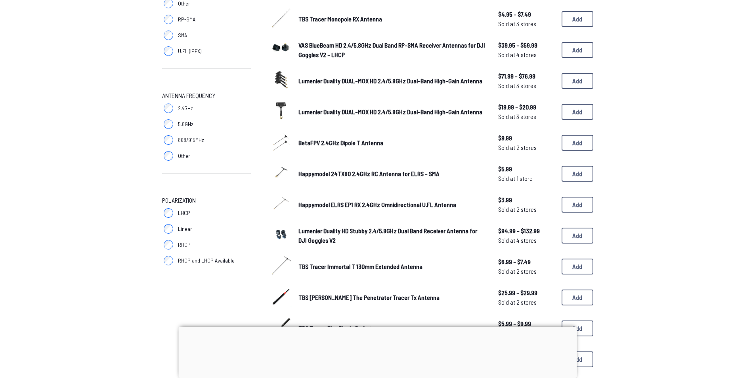
scroll to position [158, 0]
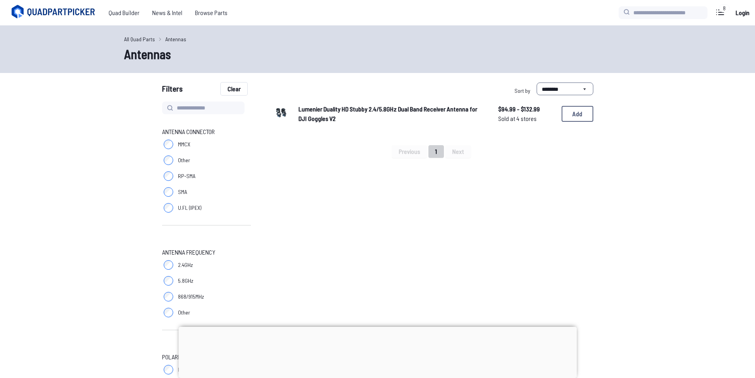
click at [231, 89] on button "Clear" at bounding box center [234, 88] width 27 height 13
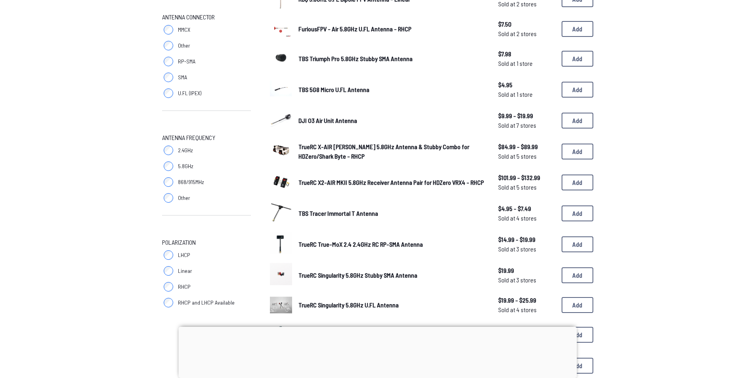
scroll to position [119, 0]
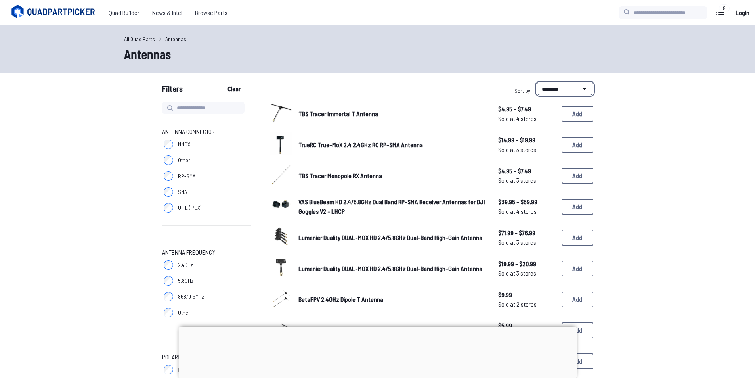
click at [565, 89] on select "**********" at bounding box center [564, 88] width 57 height 13
select select "*********"
click at [536, 82] on select "**********" at bounding box center [564, 88] width 57 height 13
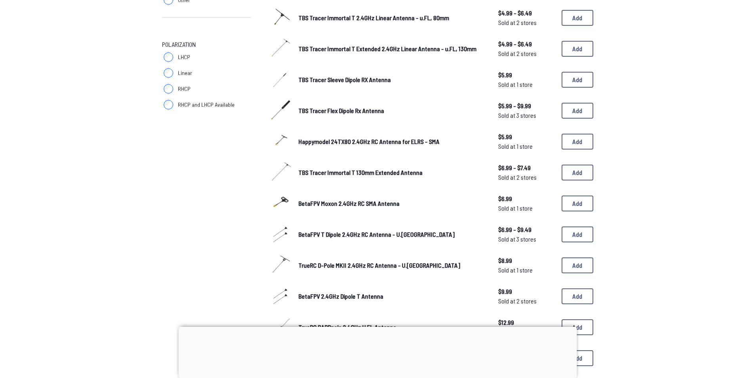
scroll to position [475, 0]
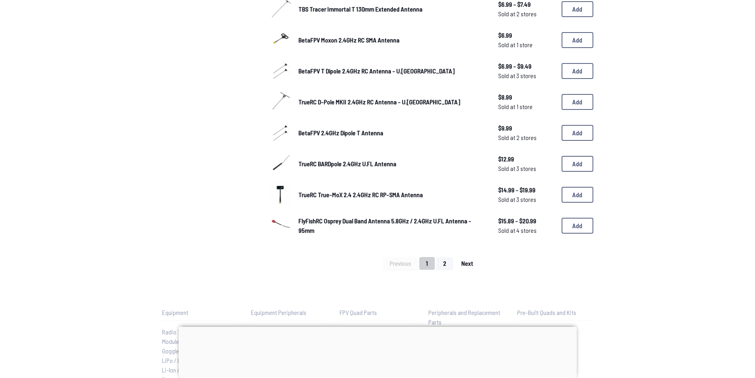
click at [463, 263] on span "Next" at bounding box center [467, 263] width 12 height 6
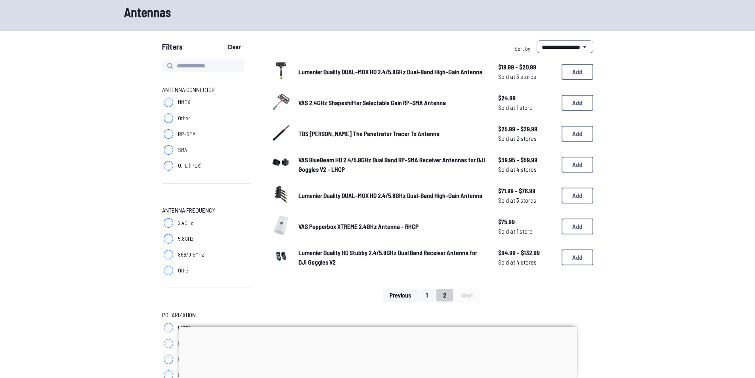
scroll to position [40, 0]
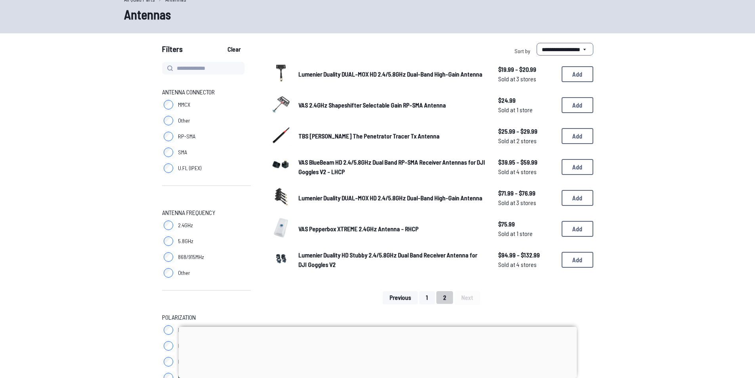
click at [408, 71] on span "Lumenier Duality DUAL-MOX HD 2.4/5.8GHz Dual-Band High-Gain Antenna" at bounding box center [390, 74] width 184 height 8
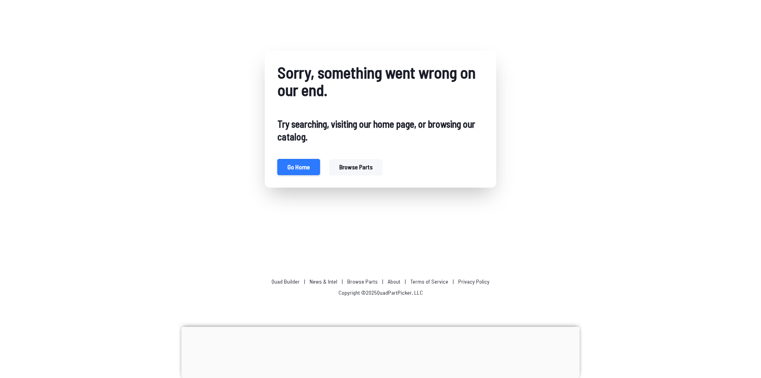
click at [305, 168] on button "Go home" at bounding box center [298, 167] width 42 height 16
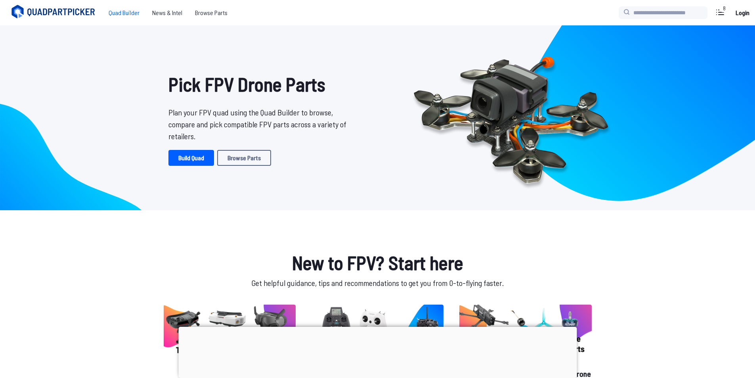
click at [126, 13] on span "Quad Builder" at bounding box center [124, 13] width 44 height 16
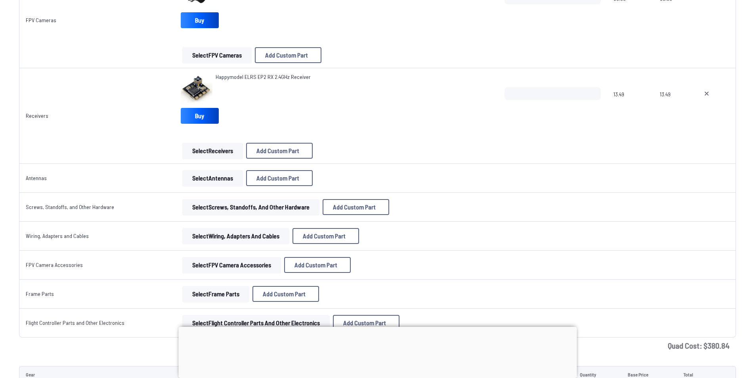
scroll to position [753, 0]
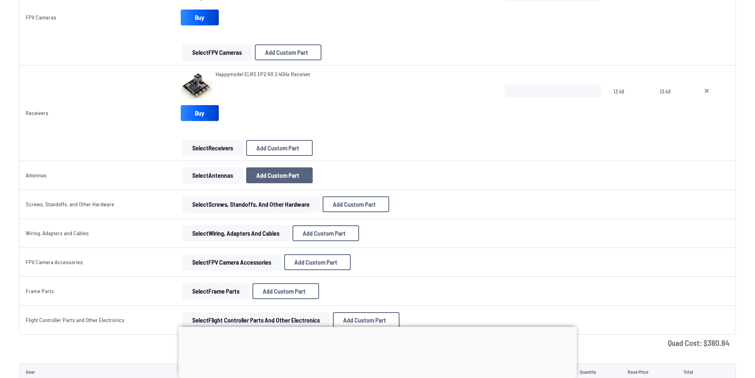
click at [258, 172] on span "Add Custom Part" at bounding box center [277, 175] width 43 height 6
drag, startPoint x: 234, startPoint y: 176, endPoint x: 225, endPoint y: 176, distance: 9.1
click at [233, 176] on div "Add Custom Part Part name* Brand / Manufacturer Price * Link Category Cancel Ad…" at bounding box center [380, 189] width 761 height 378
drag, startPoint x: 203, startPoint y: 176, endPoint x: 345, endPoint y: 140, distance: 145.9
click at [206, 174] on div "Add Custom Part Part name* Brand / Manufacturer Price * Link Category Cancel Ad…" at bounding box center [380, 189] width 761 height 378
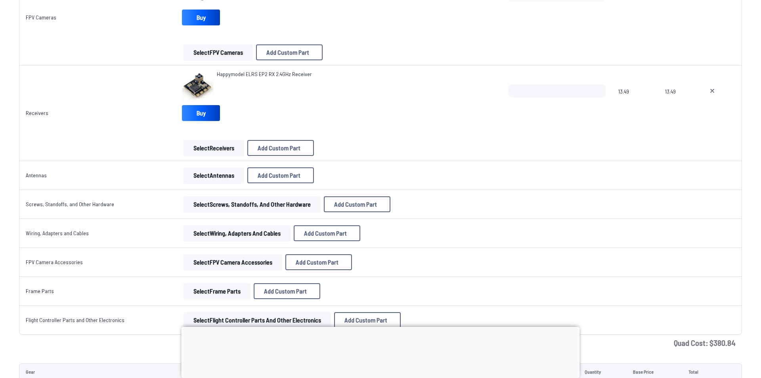
click at [458, 78] on icon at bounding box center [454, 81] width 7 height 7
click at [209, 178] on button "Select Antennas" at bounding box center [212, 175] width 61 height 16
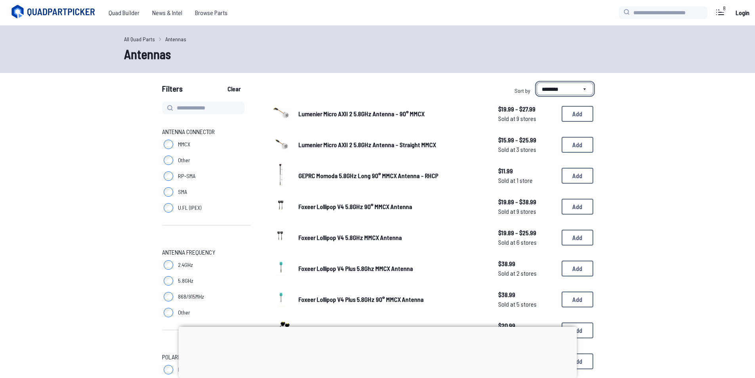
click at [564, 86] on select "**********" at bounding box center [564, 88] width 57 height 13
click at [536, 82] on select "**********" at bounding box center [564, 88] width 57 height 13
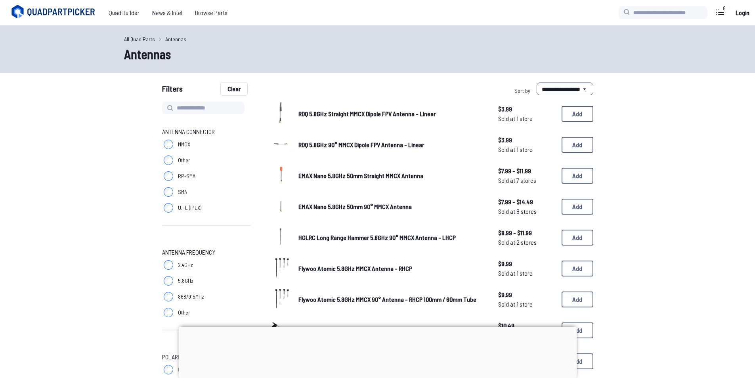
click at [238, 86] on button "Clear" at bounding box center [234, 88] width 27 height 13
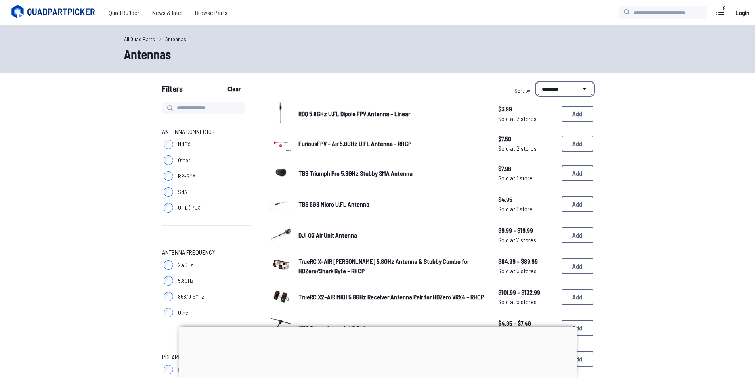
click at [582, 92] on select "**********" at bounding box center [564, 88] width 57 height 13
select select "*********"
click at [536, 82] on select "**********" at bounding box center [564, 88] width 57 height 13
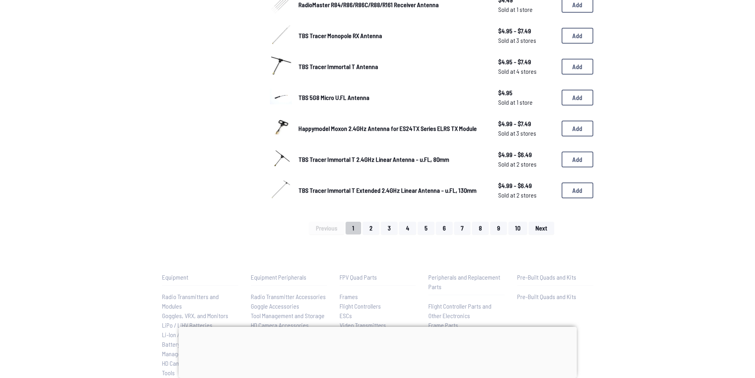
scroll to position [622, 0]
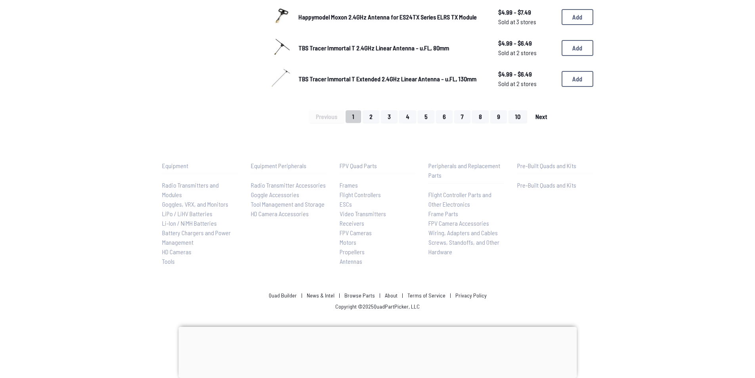
click at [539, 118] on span "Next" at bounding box center [541, 116] width 12 height 6
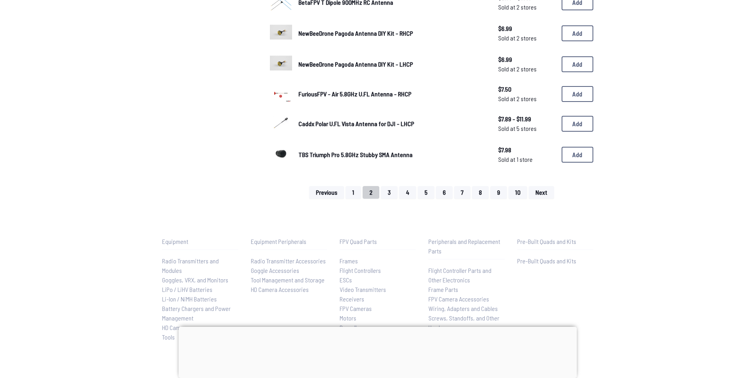
scroll to position [536, 0]
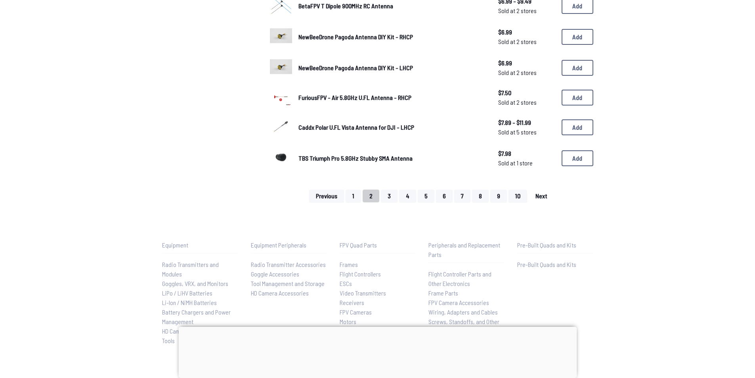
click at [535, 191] on button "Next" at bounding box center [540, 195] width 25 height 13
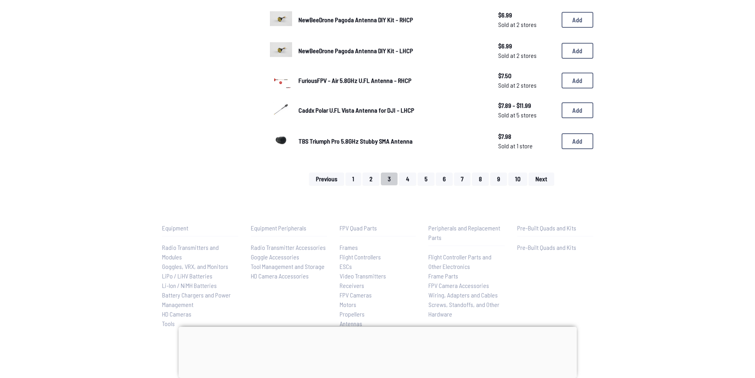
scroll to position [555, 0]
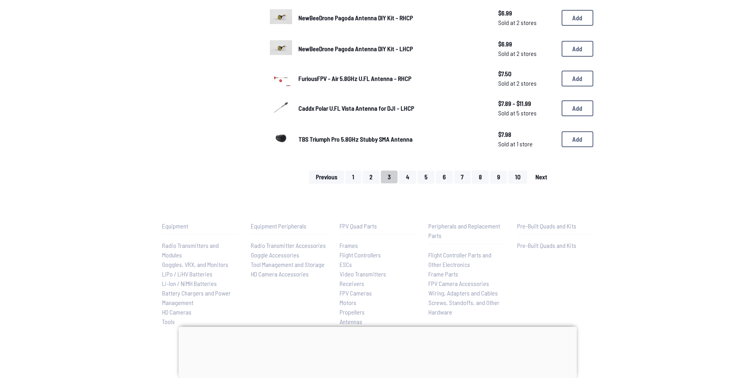
click at [553, 179] on div "Previous 1 2 3 4 5 6 7 8 9 10 Next" at bounding box center [431, 176] width 323 height 13
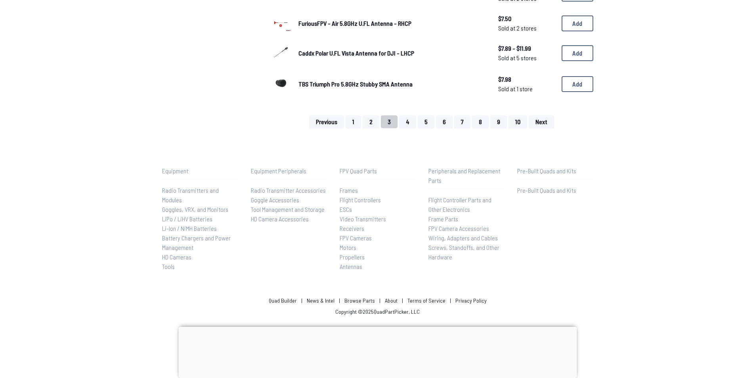
scroll to position [615, 0]
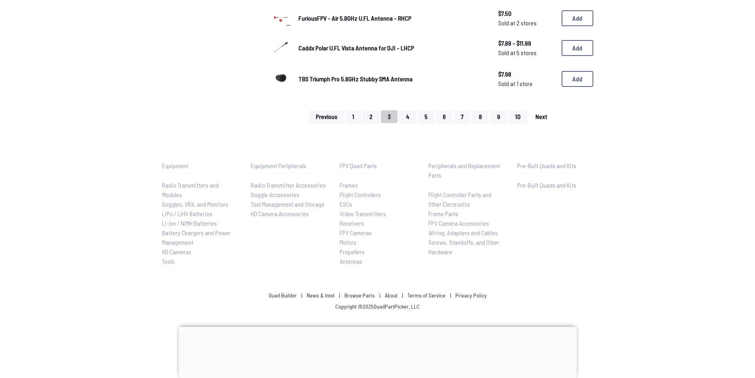
click at [544, 118] on span "Next" at bounding box center [541, 116] width 12 height 6
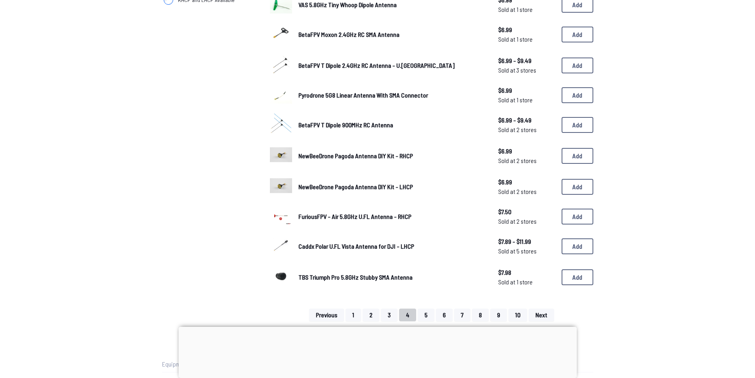
scroll to position [436, 0]
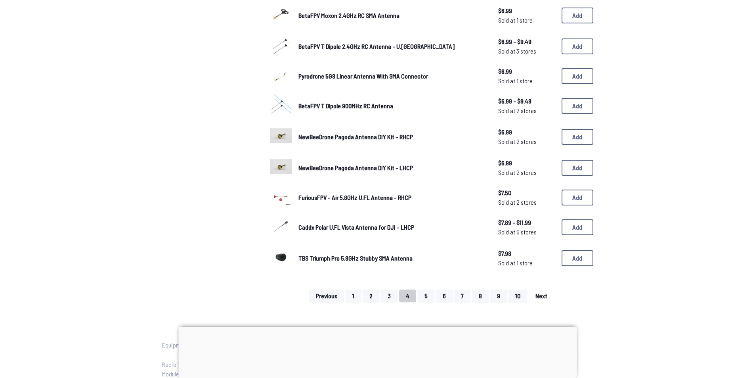
click at [541, 294] on span "Next" at bounding box center [541, 295] width 12 height 6
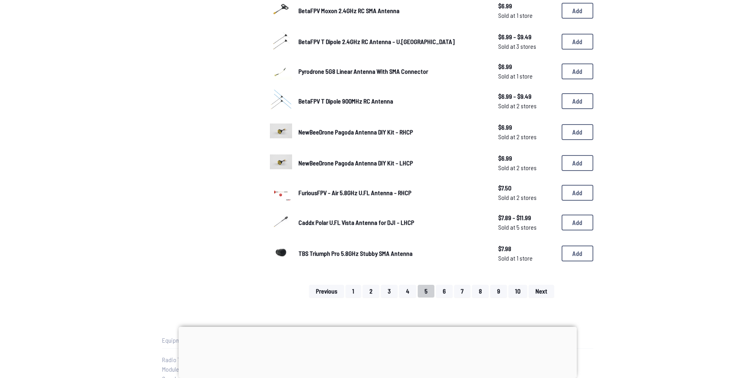
scroll to position [475, 0]
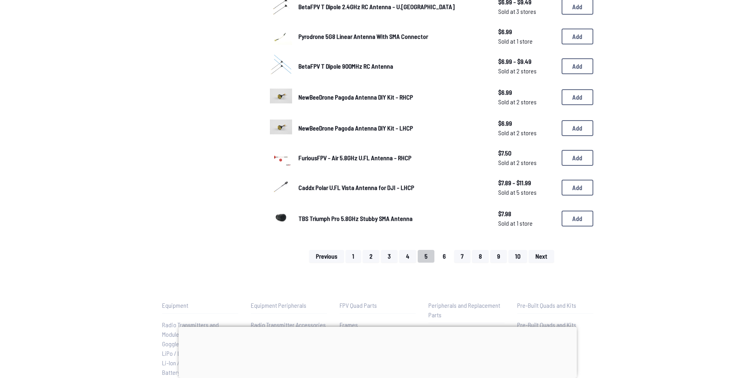
click at [449, 254] on button "6" at bounding box center [444, 256] width 17 height 13
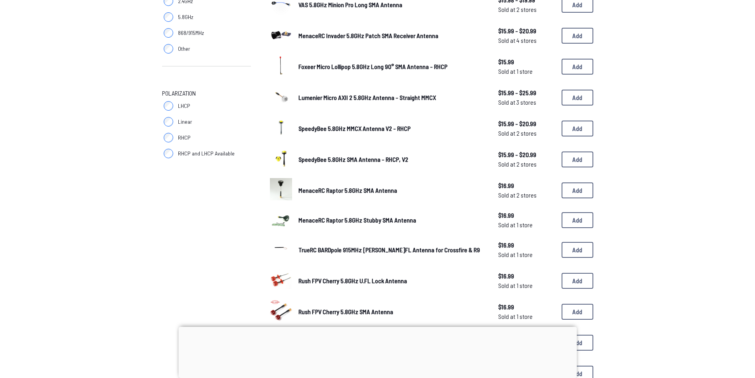
scroll to position [198, 0]
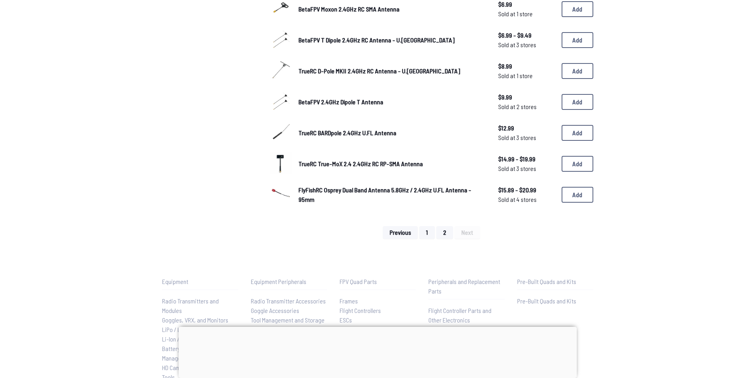
scroll to position [503, 0]
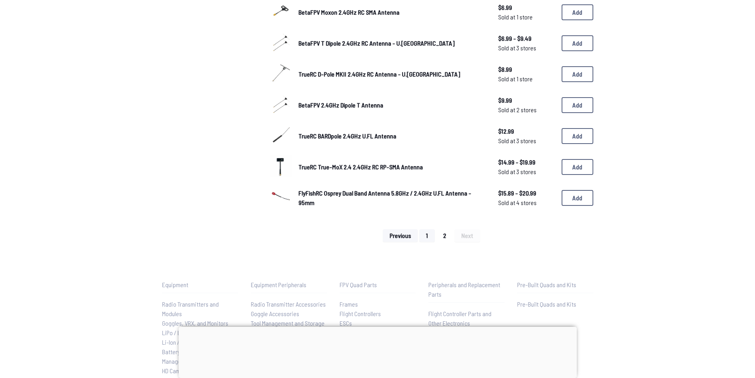
click at [442, 234] on button "2" at bounding box center [444, 235] width 17 height 13
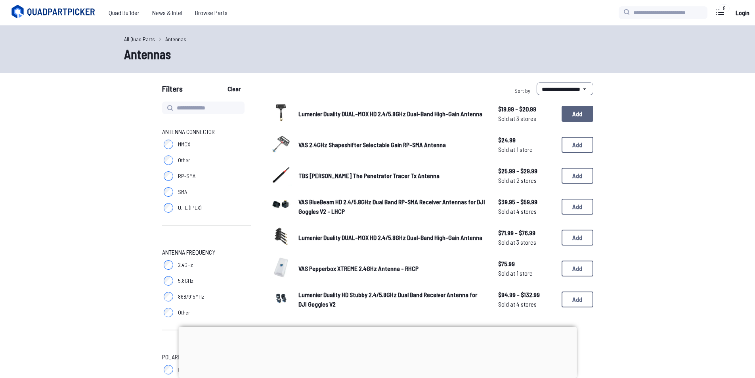
click at [573, 116] on button "Add" at bounding box center [577, 114] width 32 height 16
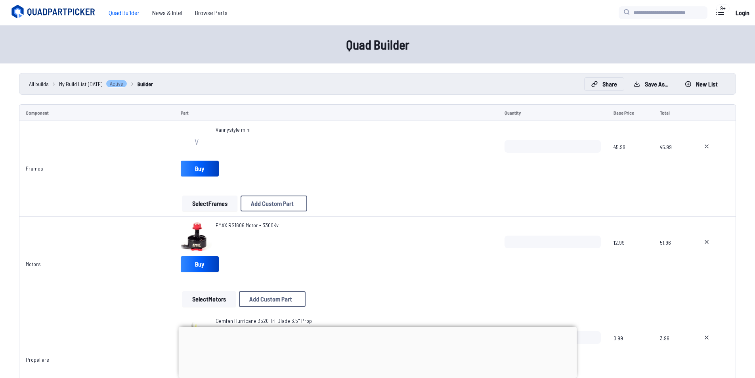
click at [610, 87] on button "Share" at bounding box center [603, 84] width 39 height 13
click at [303, 162] on span "Copy link" at bounding box center [308, 164] width 17 height 6
click at [487, 119] on icon at bounding box center [483, 122] width 7 height 7
click at [652, 86] on button "Save as..." at bounding box center [651, 84] width 48 height 13
click at [458, 158] on icon at bounding box center [454, 161] width 7 height 7
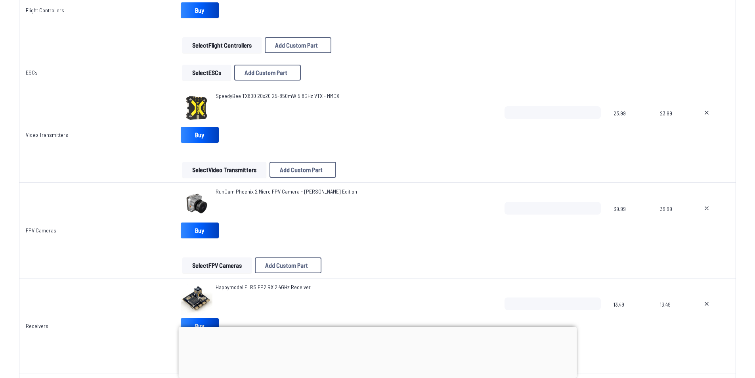
scroll to position [555, 0]
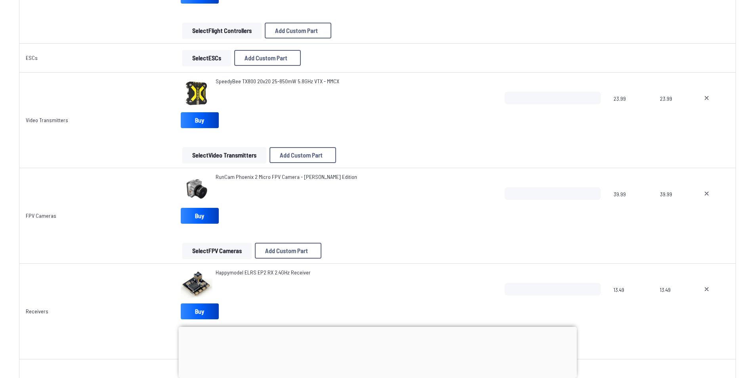
click at [215, 252] on button "Select FPV Cameras" at bounding box center [216, 250] width 69 height 16
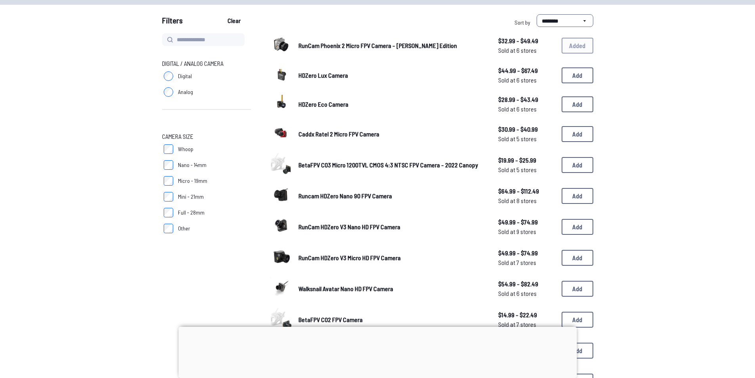
scroll to position [40, 0]
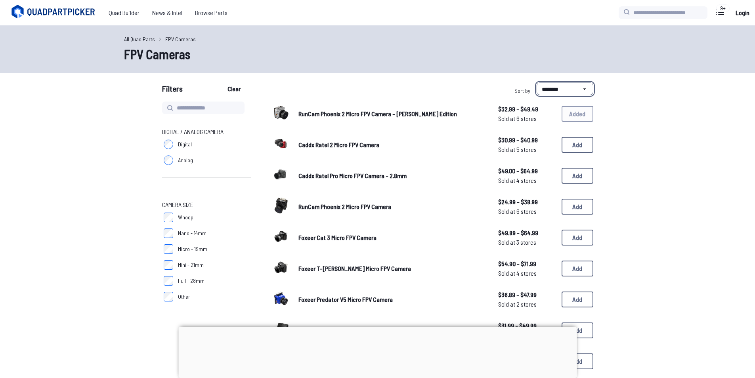
click at [579, 85] on select "**********" at bounding box center [564, 88] width 57 height 13
select select "*********"
click at [536, 82] on select "**********" at bounding box center [564, 88] width 57 height 13
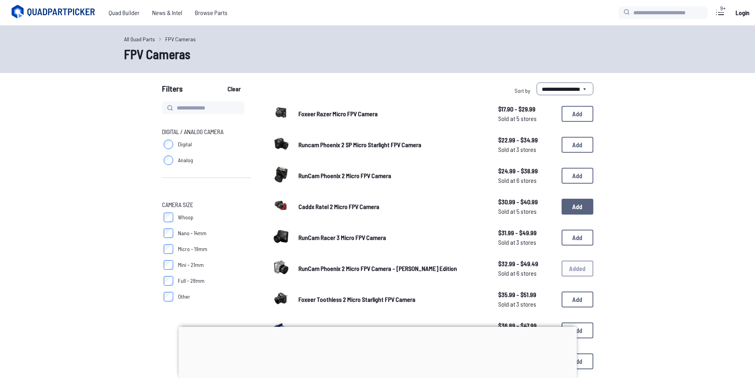
click at [567, 209] on button "Add" at bounding box center [577, 206] width 32 height 16
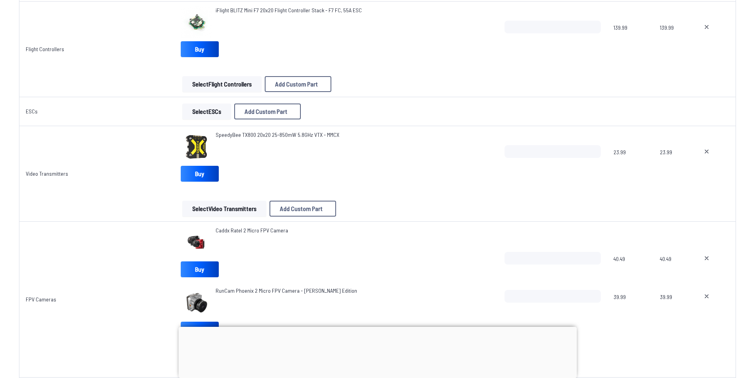
scroll to position [594, 0]
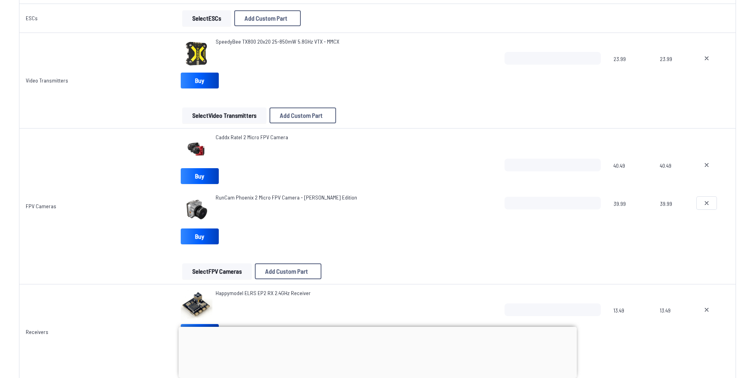
click at [707, 205] on icon at bounding box center [706, 203] width 6 height 6
type textarea "**********"
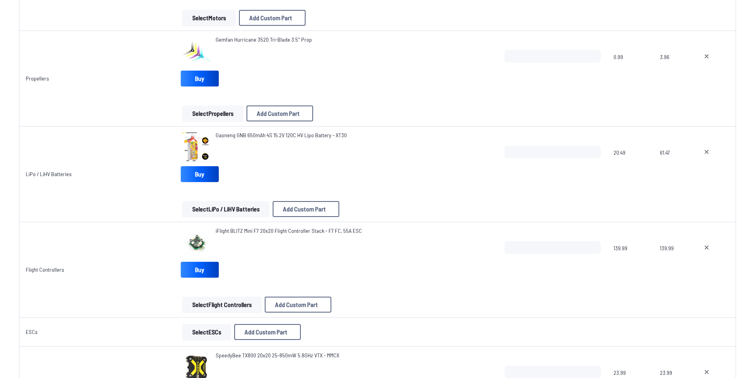
scroll to position [277, 0]
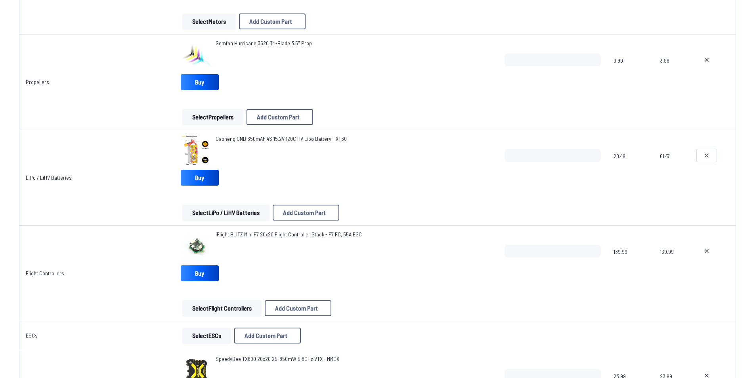
click at [711, 158] on button at bounding box center [706, 155] width 20 height 13
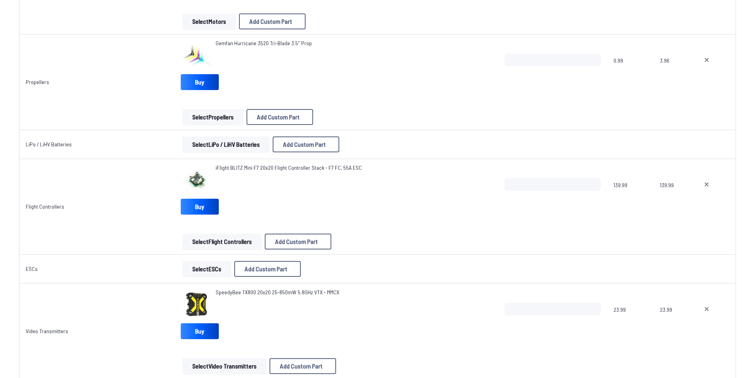
click at [234, 146] on button "Select LiPo / LiHV Batteries" at bounding box center [225, 144] width 87 height 16
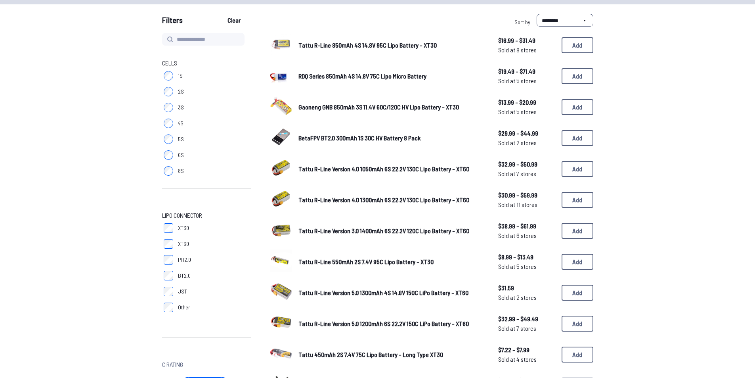
scroll to position [79, 0]
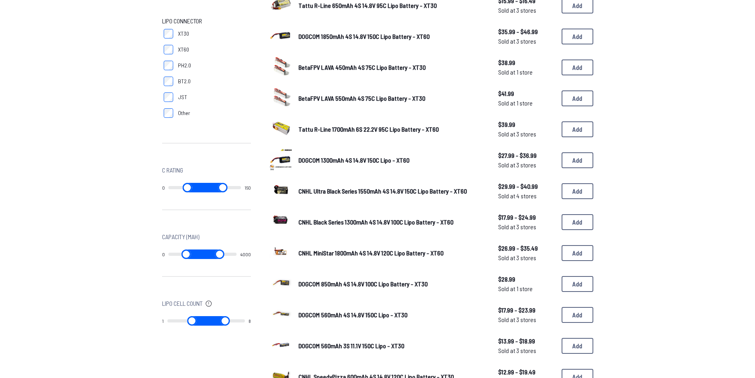
scroll to position [277, 0]
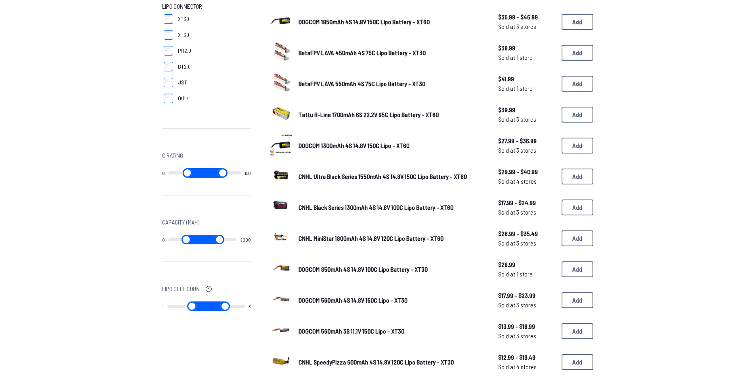
drag, startPoint x: 231, startPoint y: 239, endPoint x: 181, endPoint y: 242, distance: 49.2
type input "****"
click at [203, 241] on input "range" at bounding box center [219, 240] width 33 height 10
drag, startPoint x: 173, startPoint y: 238, endPoint x: 184, endPoint y: 241, distance: 11.2
click at [184, 241] on input "range" at bounding box center [188, 240] width 33 height 10
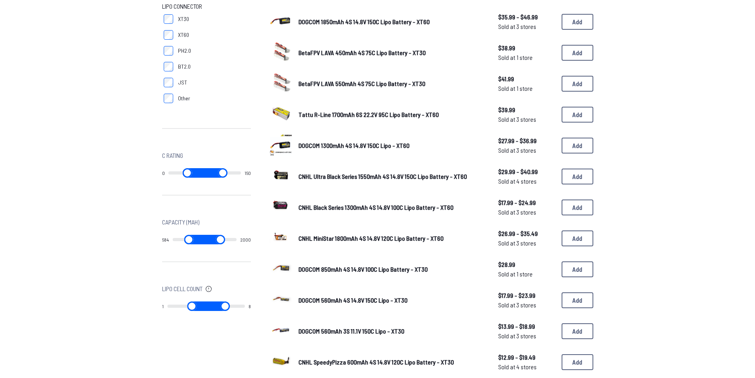
type input "***"
click at [184, 241] on input "range" at bounding box center [188, 240] width 33 height 10
type input "***"
type input "****"
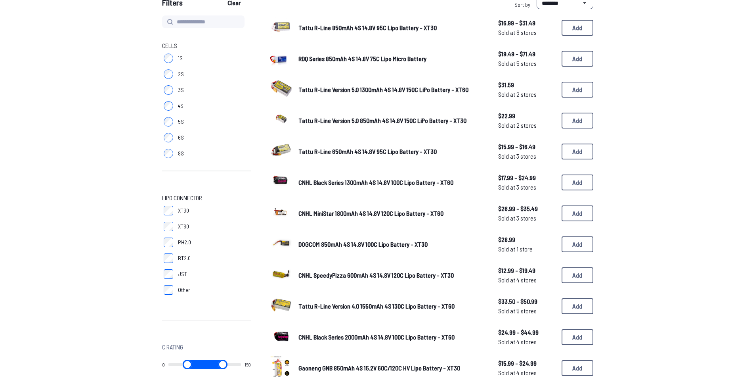
scroll to position [119, 0]
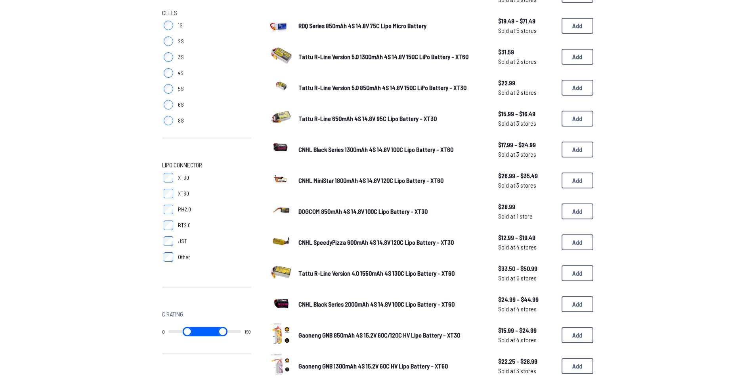
click at [426, 243] on span "CNHL SpeedyPizza 600mAh 4S 14.8V 120C Lipo Battery - XT30" at bounding box center [375, 242] width 155 height 8
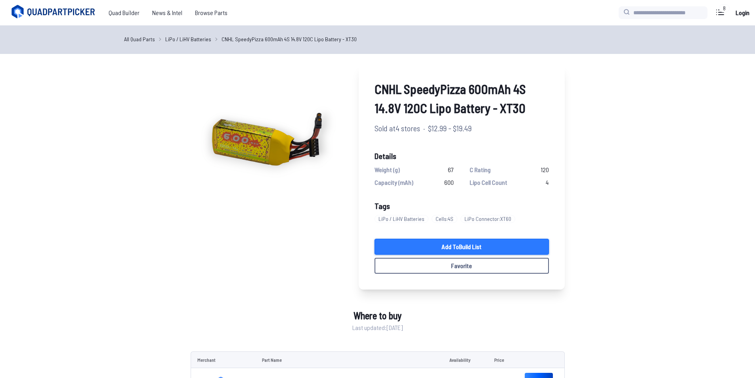
click at [438, 244] on link "Add to Build List" at bounding box center [461, 246] width 174 height 16
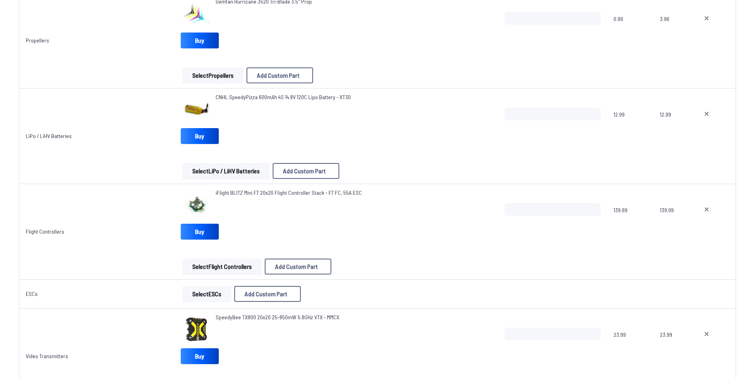
scroll to position [292, 0]
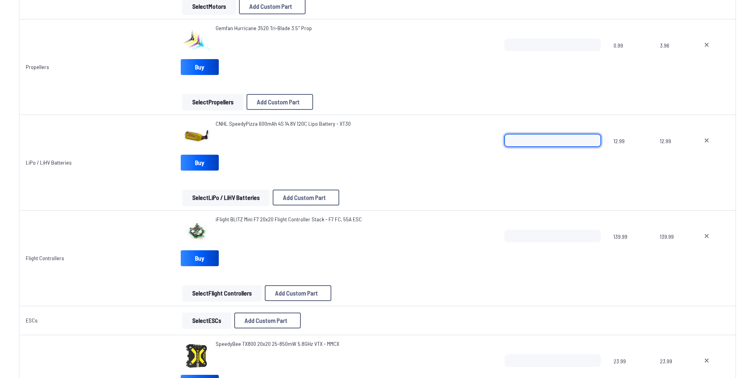
click at [593, 137] on input "*" at bounding box center [552, 140] width 96 height 13
type input "*"
click at [593, 137] on input "*" at bounding box center [552, 140] width 96 height 13
click at [636, 119] on td "12.99" at bounding box center [630, 162] width 46 height 95
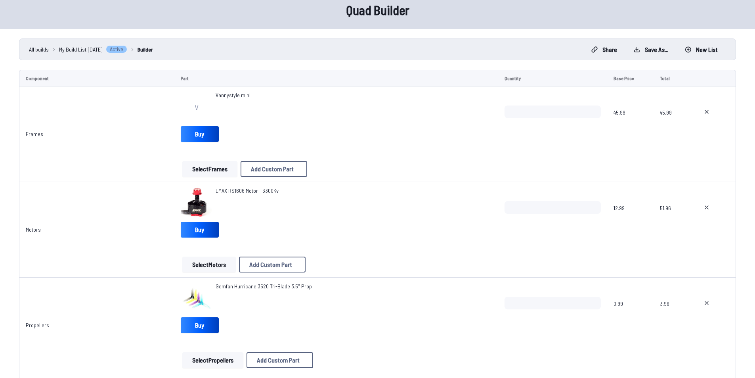
scroll to position [0, 0]
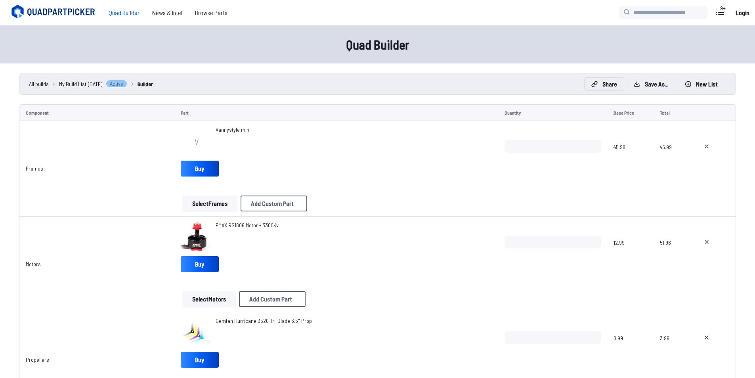
click at [605, 86] on button "Share" at bounding box center [603, 84] width 39 height 13
click at [292, 164] on icon at bounding box center [295, 164] width 6 height 6
click at [487, 119] on icon at bounding box center [483, 122] width 7 height 7
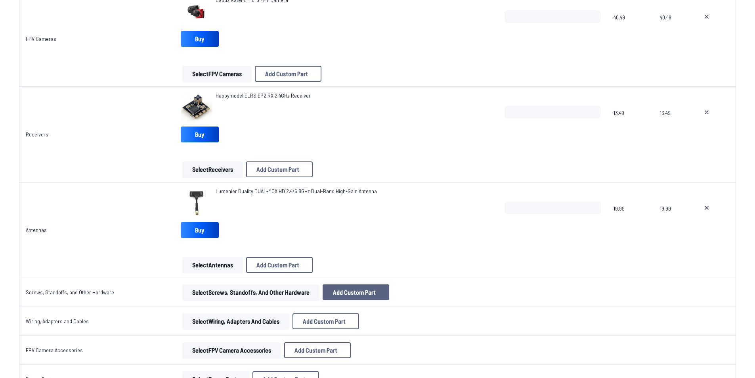
scroll to position [753, 0]
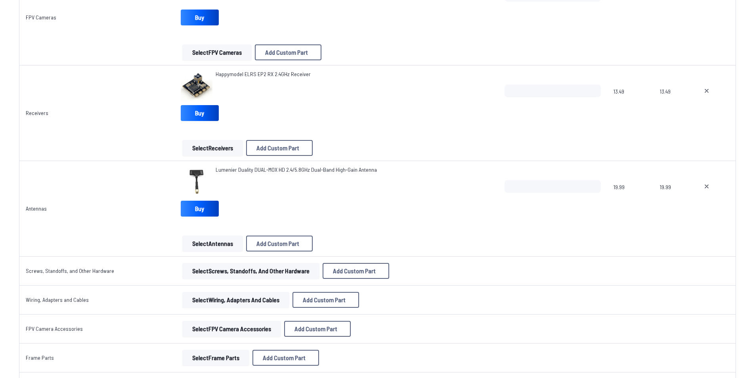
click at [210, 247] on button "Select Antennas" at bounding box center [212, 243] width 61 height 16
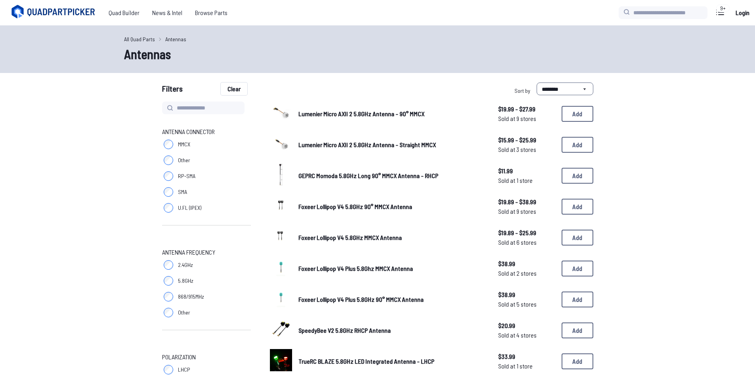
click at [231, 88] on button "Clear" at bounding box center [234, 88] width 27 height 13
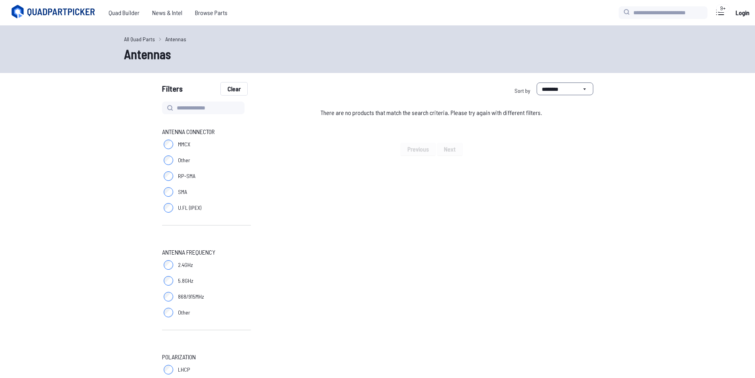
click at [233, 90] on button "Clear" at bounding box center [234, 88] width 27 height 13
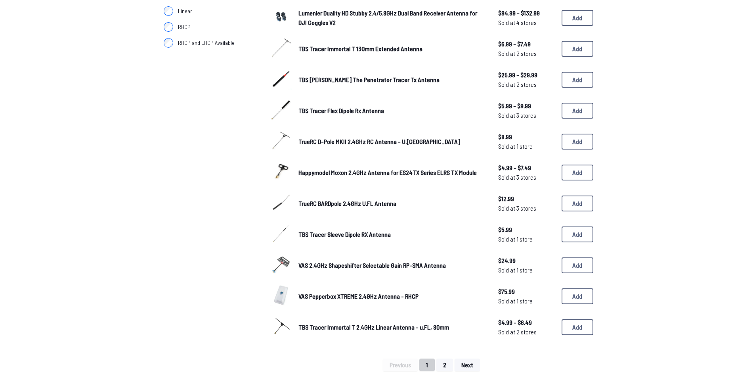
scroll to position [436, 0]
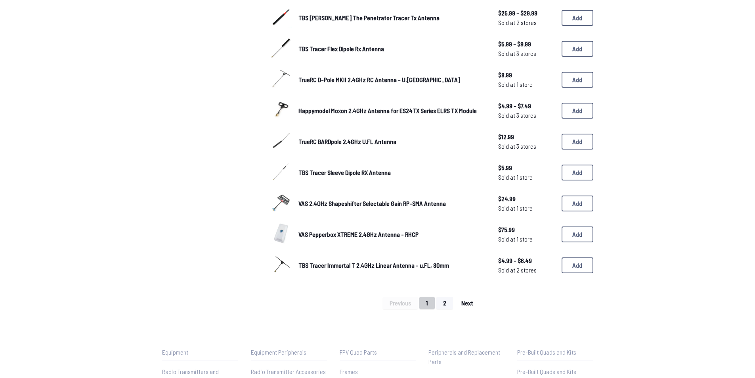
click at [459, 301] on button "Next" at bounding box center [466, 302] width 25 height 13
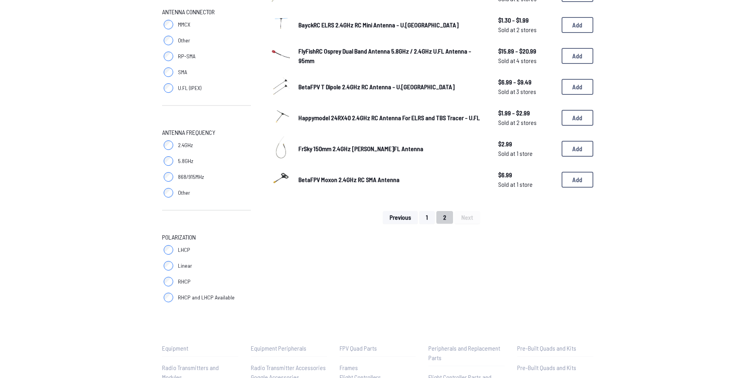
scroll to position [158, 0]
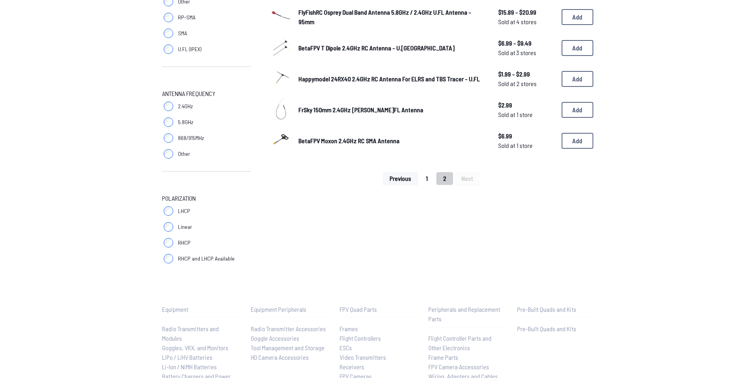
click at [426, 178] on button "1" at bounding box center [426, 178] width 15 height 13
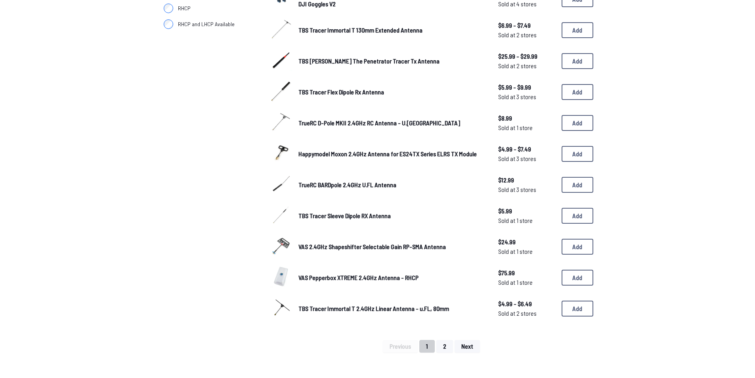
scroll to position [396, 0]
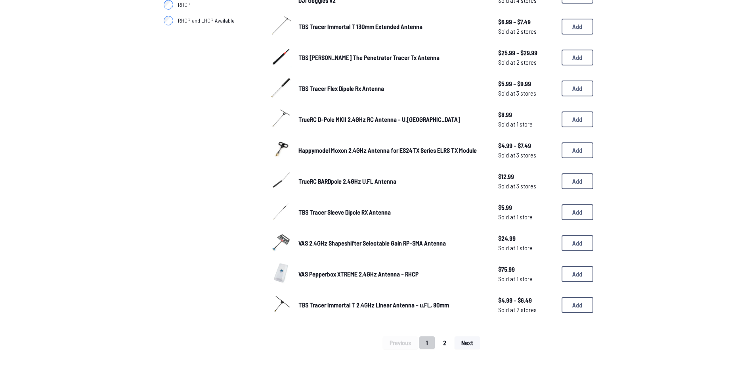
click at [444, 340] on button "2" at bounding box center [444, 342] width 17 height 13
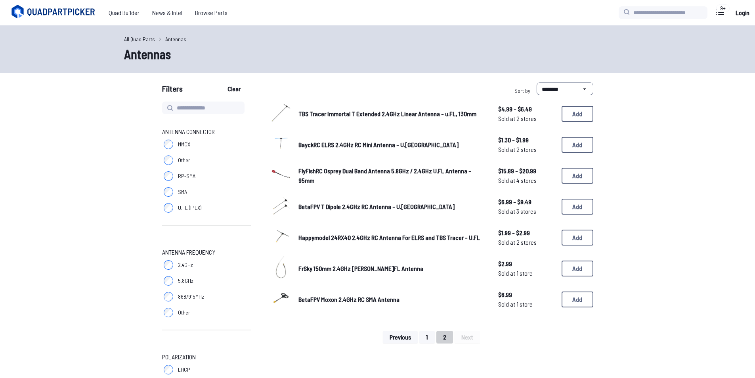
click at [361, 301] on span "BetaFPV Moxon 2.4GHz RC SMA Antenna" at bounding box center [348, 299] width 101 height 8
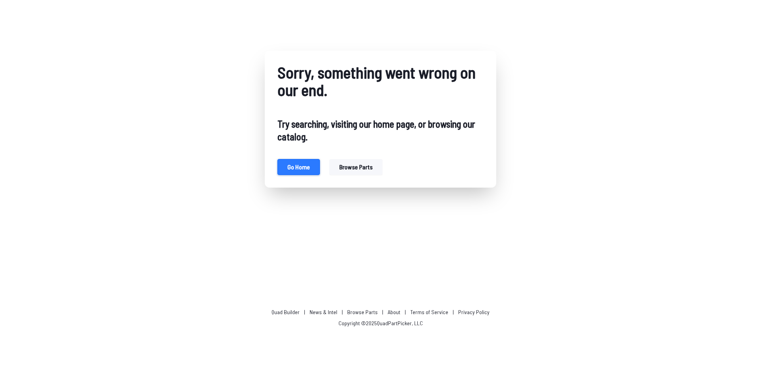
click at [306, 162] on button "Go home" at bounding box center [298, 167] width 42 height 16
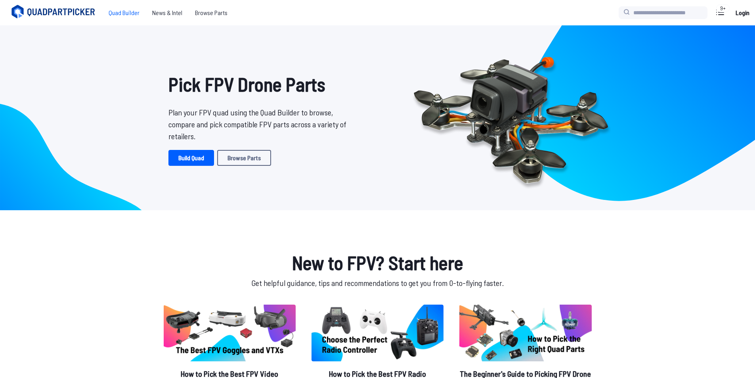
click at [130, 11] on span "Quad Builder" at bounding box center [124, 13] width 44 height 16
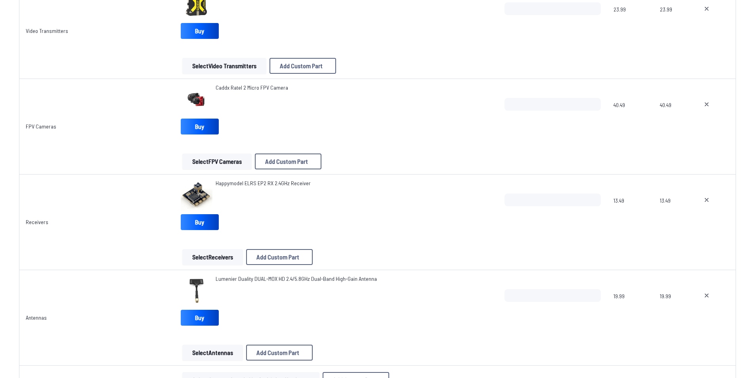
scroll to position [673, 0]
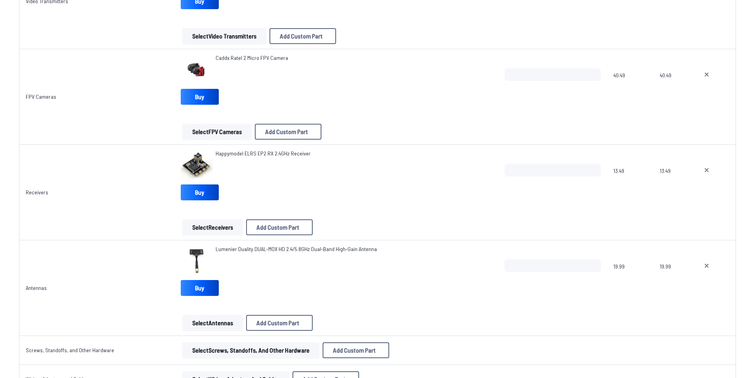
click at [218, 318] on button "Select Antennas" at bounding box center [212, 323] width 61 height 16
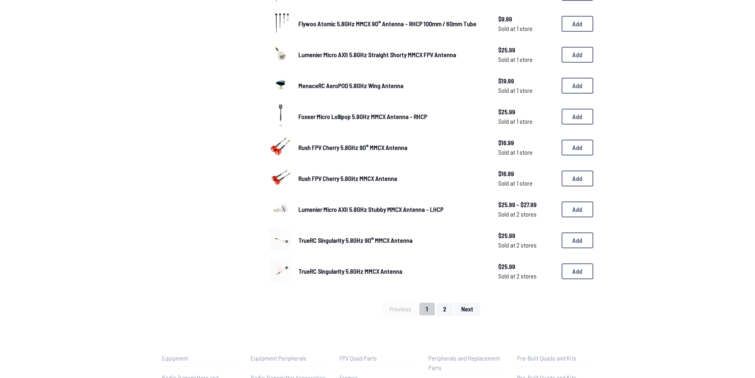
scroll to position [436, 0]
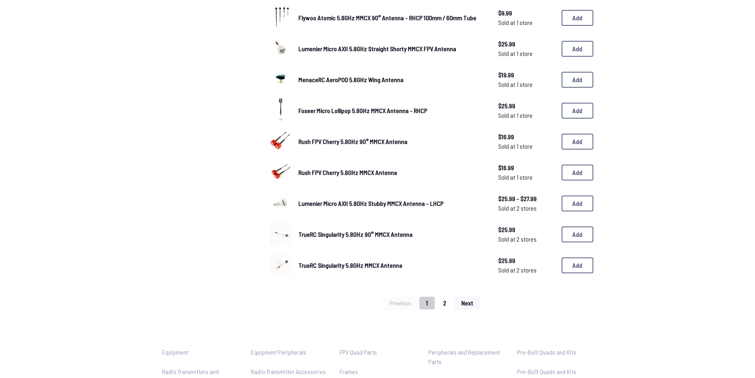
click at [444, 303] on button "2" at bounding box center [444, 302] width 17 height 13
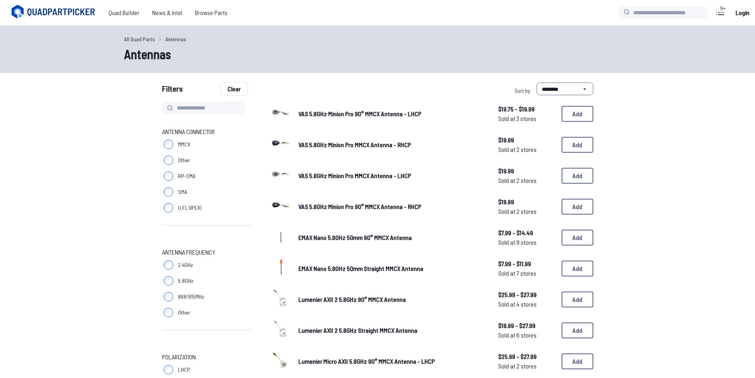
click at [233, 86] on button "Clear" at bounding box center [234, 88] width 27 height 13
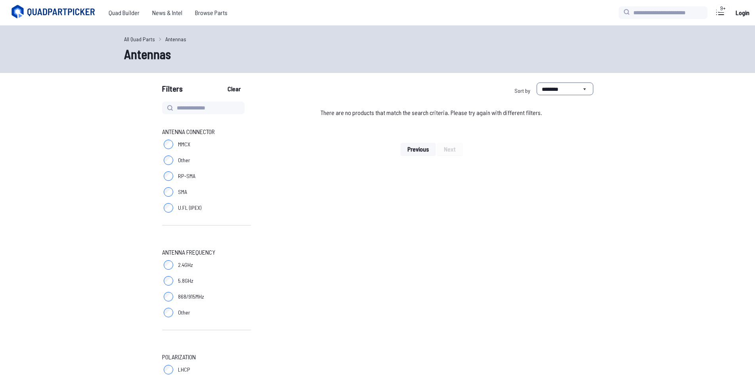
click at [231, 82] on main "**********" at bounding box center [377, 296] width 755 height 542
click at [233, 85] on button "Clear" at bounding box center [234, 88] width 27 height 13
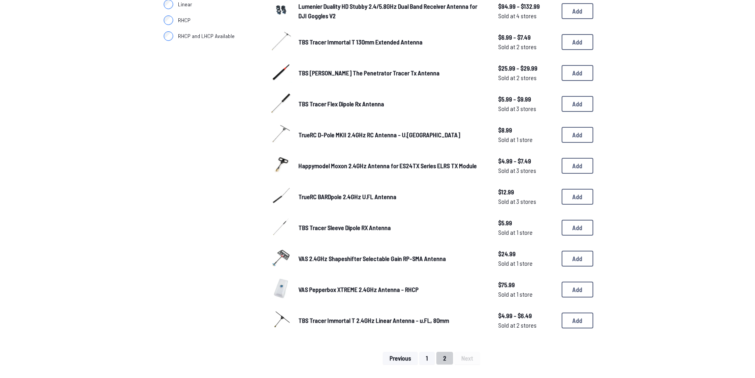
scroll to position [357, 0]
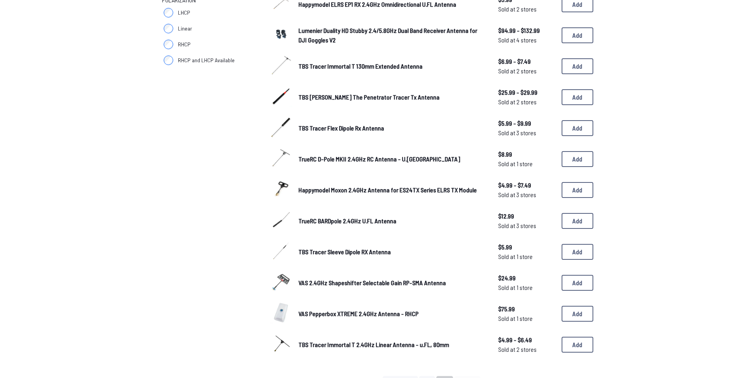
click at [354, 189] on span "Happymodel Moxon 2.4GHz Antenna for ES24TX Series ELRS TX Module" at bounding box center [387, 190] width 178 height 8
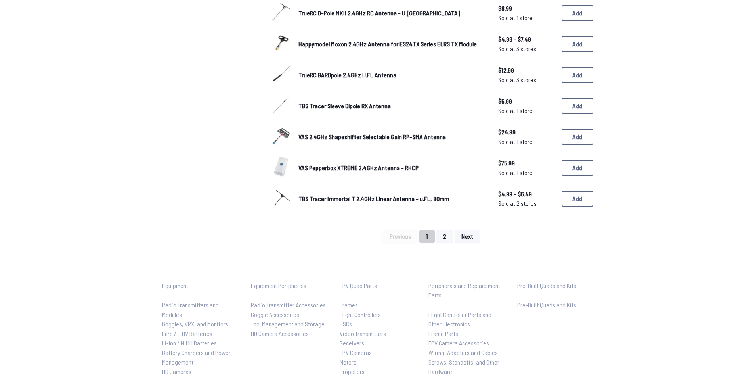
scroll to position [515, 0]
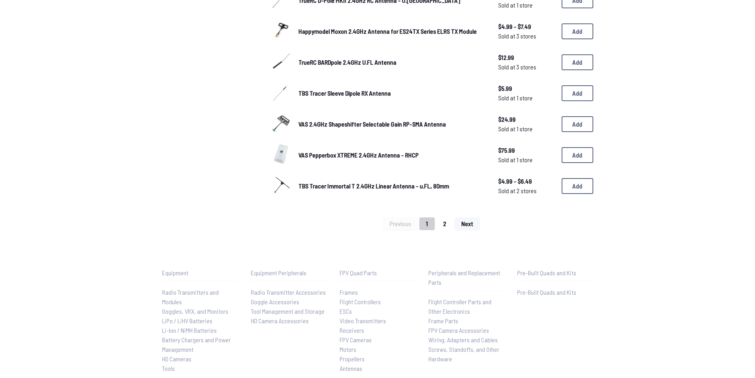
click at [447, 225] on button "2" at bounding box center [444, 223] width 17 height 13
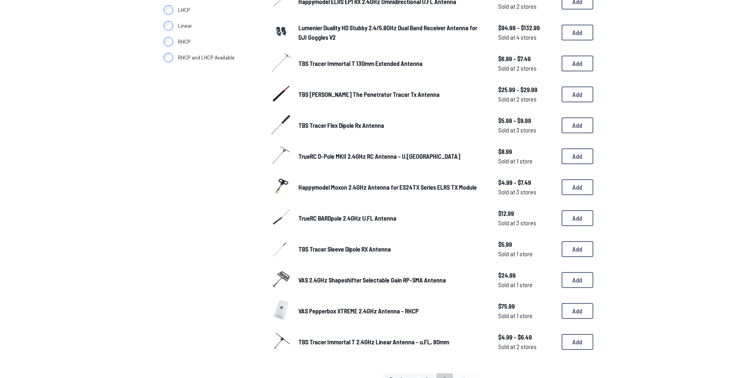
scroll to position [357, 0]
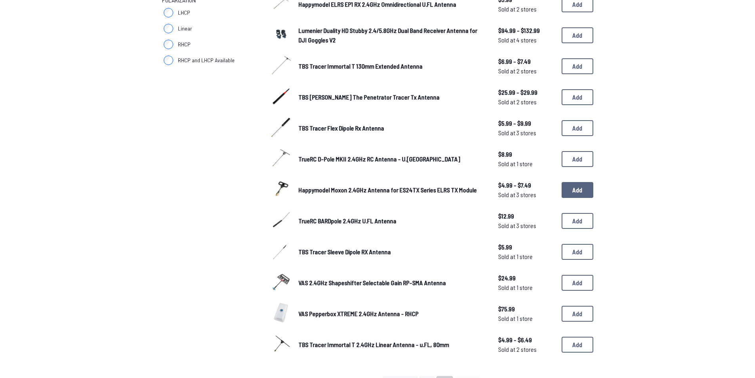
click at [563, 189] on button "Add" at bounding box center [577, 190] width 32 height 16
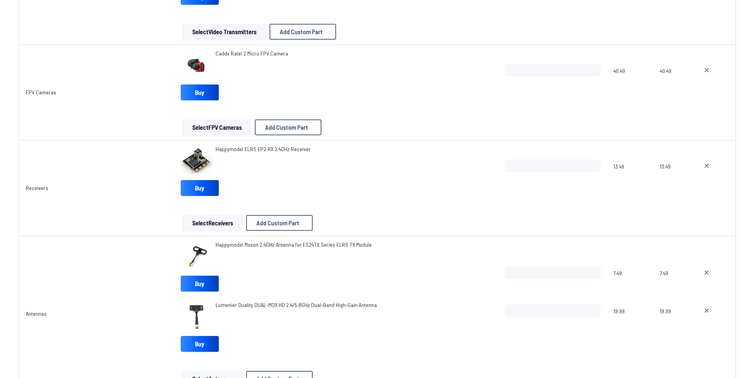
scroll to position [713, 0]
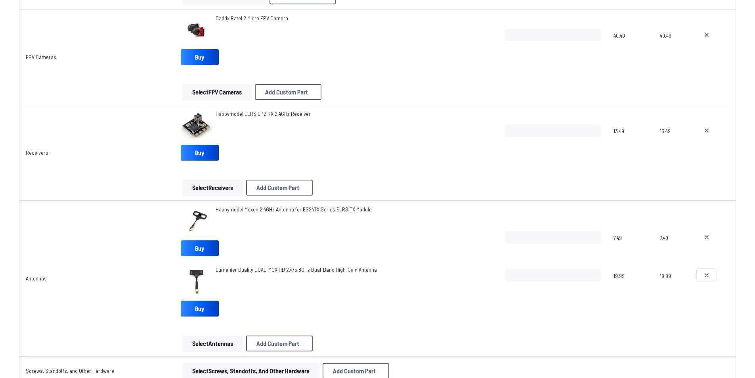
click at [706, 275] on icon at bounding box center [706, 275] width 6 height 6
type textarea "**********"
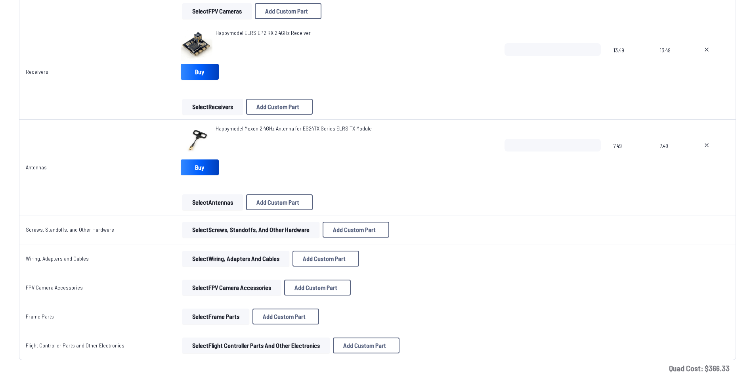
scroll to position [792, 0]
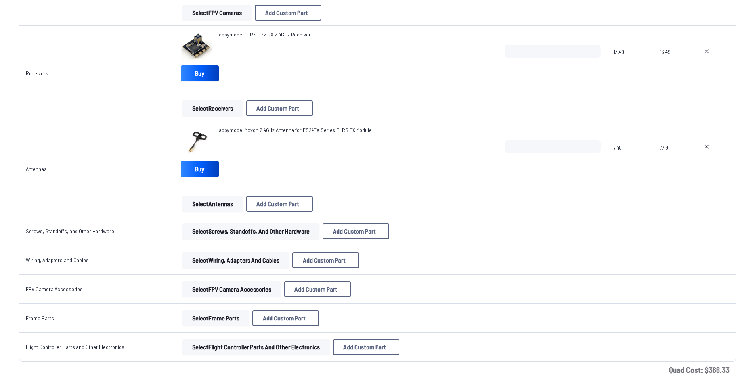
click at [215, 131] on span "Happymodel Moxon 2.4GHz Antenna for ES24TX Series ELRS TX Module" at bounding box center [293, 129] width 156 height 7
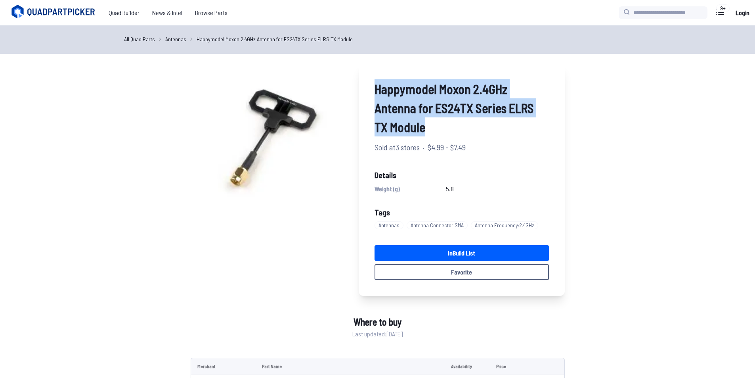
drag, startPoint x: 378, startPoint y: 88, endPoint x: 429, endPoint y: 125, distance: 63.5
click at [429, 125] on span "Happymodel Moxon 2.4GHz Antenna for ES24TX Series ELRS TX Module" at bounding box center [461, 107] width 174 height 57
copy span "Happymodel Moxon 2.4GHz Antenna for ES24TX Series ELRS TX Module"
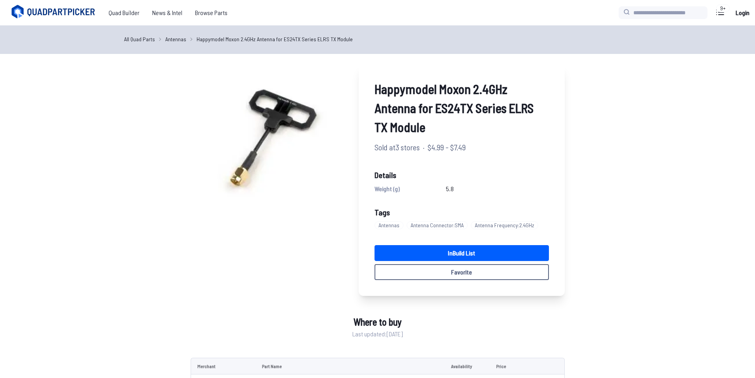
click at [132, 39] on link "All Quad Parts" at bounding box center [139, 39] width 31 height 8
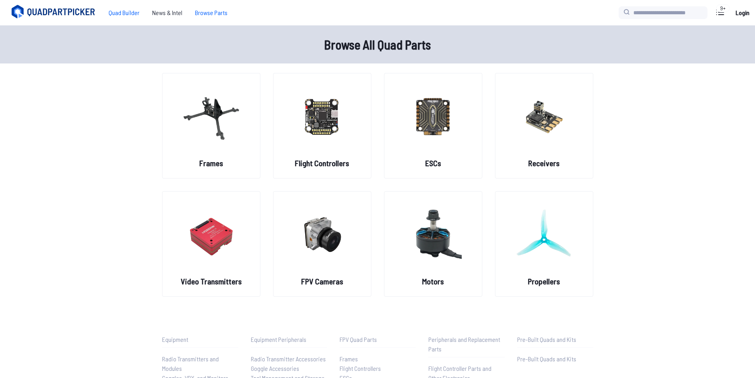
click at [116, 13] on span "Quad Builder" at bounding box center [124, 13] width 44 height 16
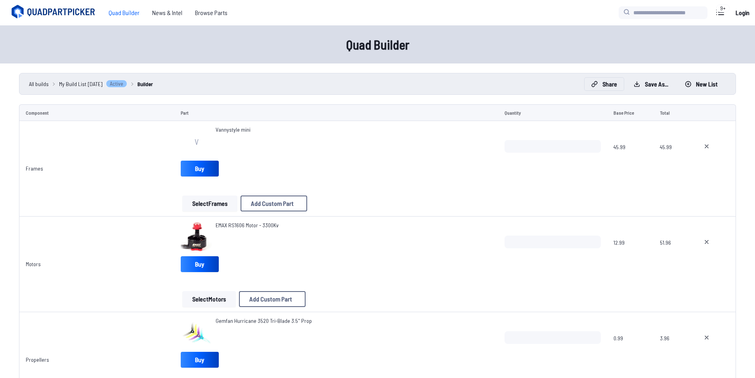
click at [604, 86] on button "Share" at bounding box center [603, 84] width 39 height 13
click at [304, 161] on span "Copy link" at bounding box center [308, 164] width 17 height 6
click at [487, 119] on icon at bounding box center [483, 122] width 7 height 7
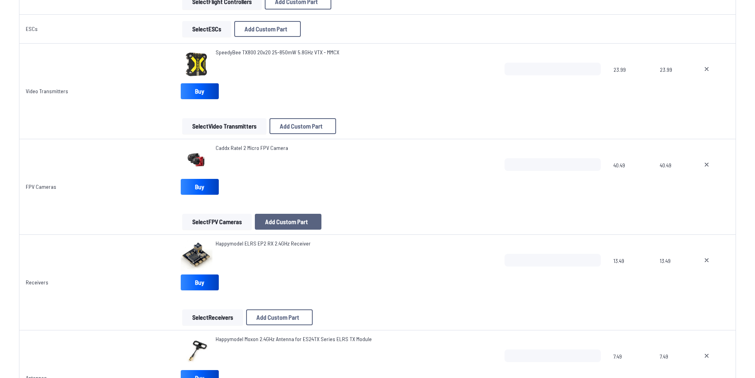
scroll to position [713, 0]
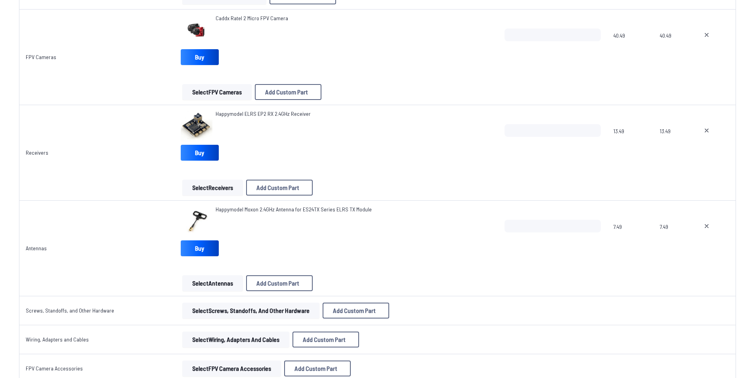
click at [248, 210] on span "Happymodel Moxon 2.4GHz Antenna for ES24TX Series ELRS TX Module" at bounding box center [293, 209] width 156 height 7
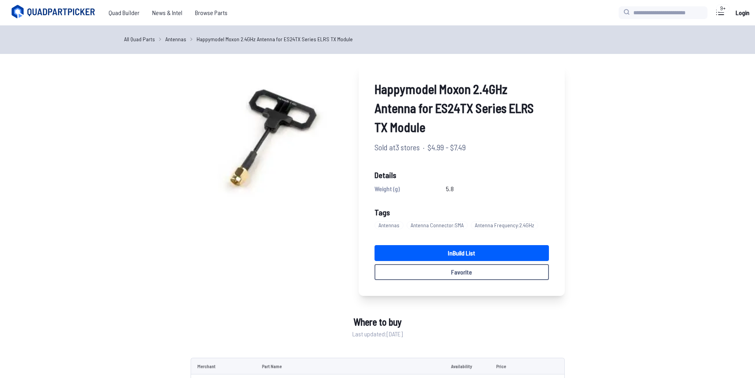
click at [404, 88] on span "Happymodel Moxon 2.4GHz Antenna for ES24TX Series ELRS TX Module" at bounding box center [461, 107] width 174 height 57
click at [400, 93] on span "Happymodel Moxon 2.4GHz Antenna for ES24TX Series ELRS TX Module" at bounding box center [461, 107] width 174 height 57
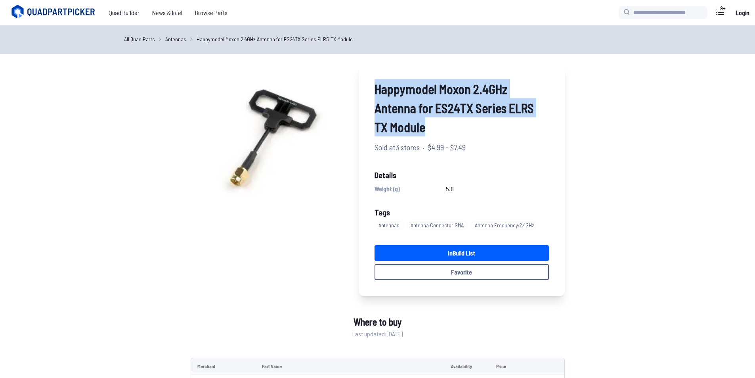
drag, startPoint x: 378, startPoint y: 91, endPoint x: 437, endPoint y: 127, distance: 69.5
click at [437, 127] on span "Happymodel Moxon 2.4GHz Antenna for ES24TX Series ELRS TX Module" at bounding box center [461, 107] width 174 height 57
copy span "Happymodel Moxon 2.4GHz Antenna for ES24TX Series ELRS TX Module"
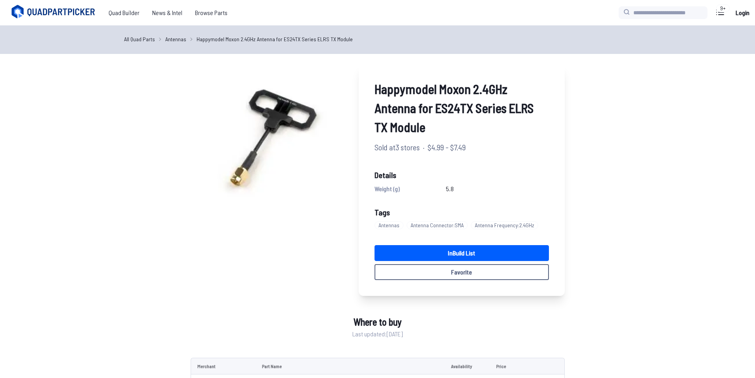
click at [175, 38] on link "Antennas" at bounding box center [175, 39] width 21 height 8
click at [175, 36] on link "Antennas" at bounding box center [175, 39] width 21 height 8
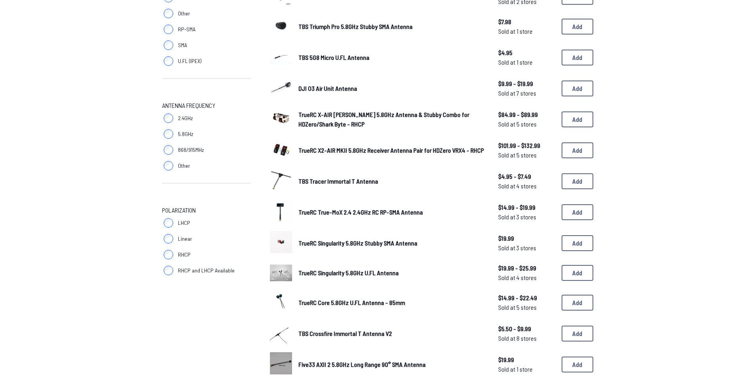
scroll to position [158, 0]
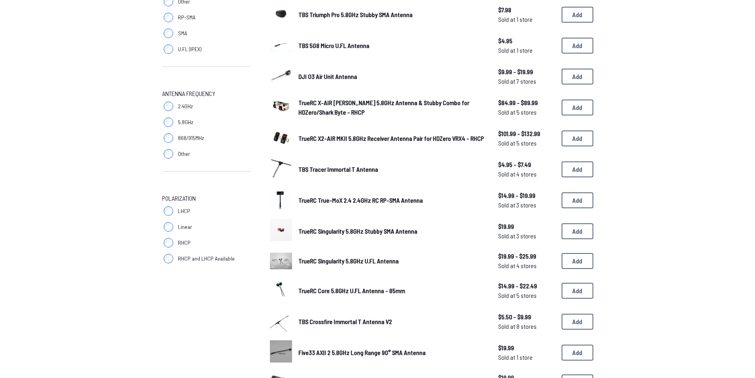
click at [323, 168] on span "TBS Tracer Immortal T Antenna" at bounding box center [338, 169] width 80 height 8
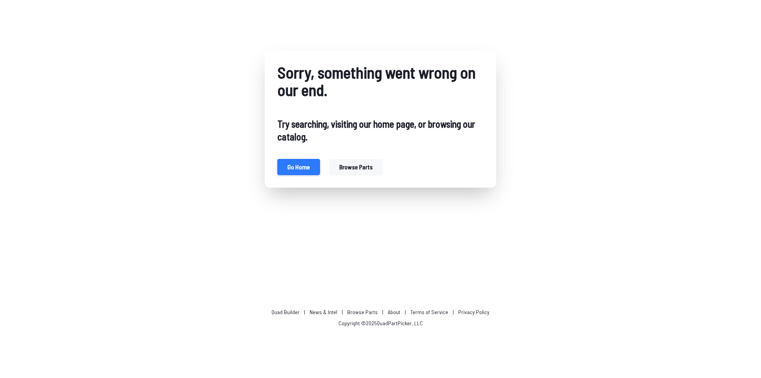
click at [302, 168] on button "Go home" at bounding box center [298, 167] width 42 height 16
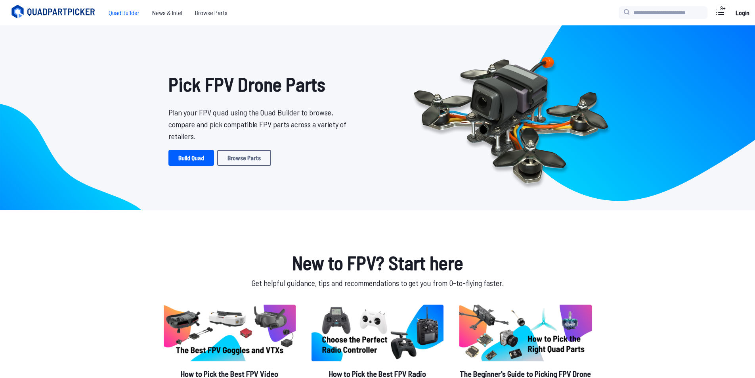
click at [118, 11] on span "Quad Builder" at bounding box center [124, 13] width 44 height 16
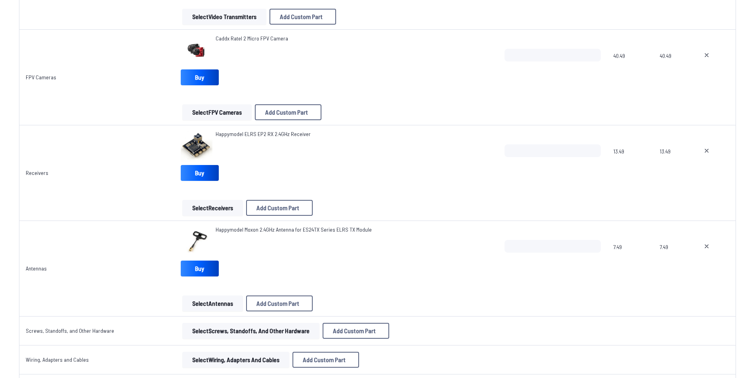
scroll to position [713, 0]
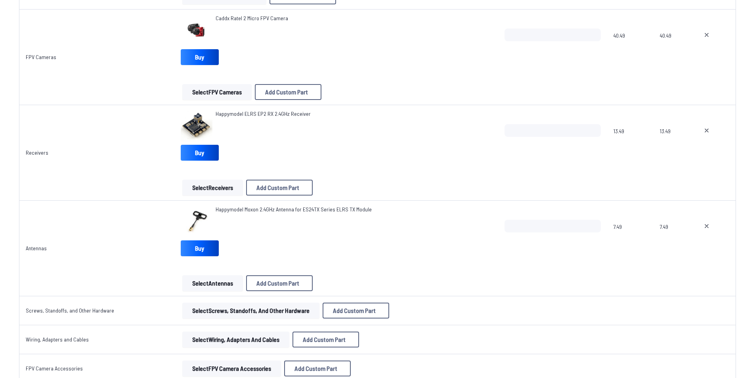
click at [204, 280] on button "Select Antennas" at bounding box center [212, 283] width 61 height 16
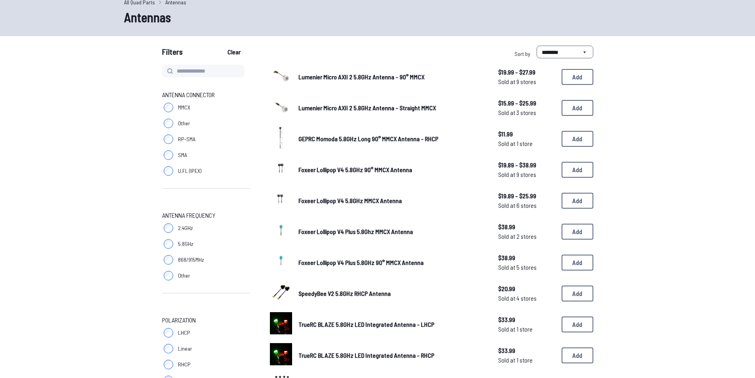
scroll to position [40, 0]
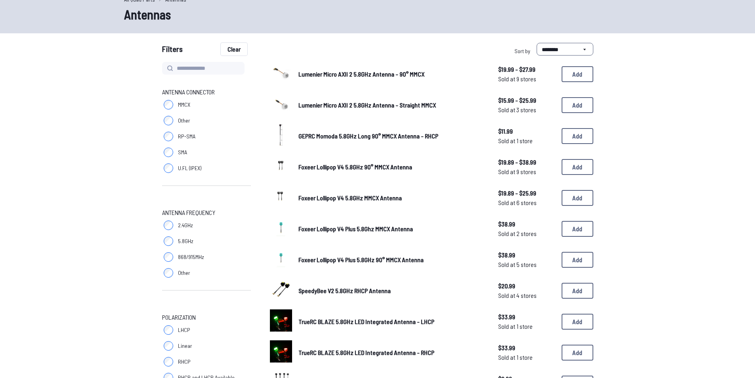
click at [240, 50] on button "Clear" at bounding box center [234, 49] width 27 height 13
click at [233, 53] on button "Clear" at bounding box center [234, 49] width 27 height 13
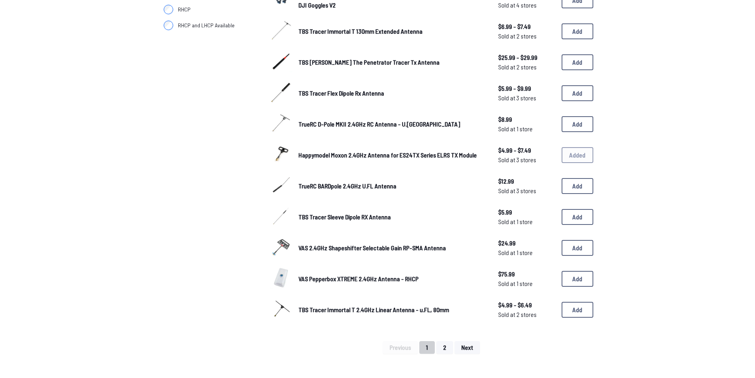
scroll to position [396, 0]
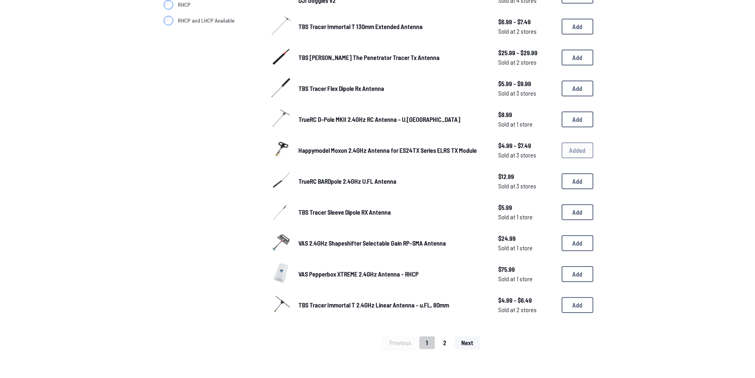
click at [442, 337] on button "2" at bounding box center [444, 342] width 17 height 13
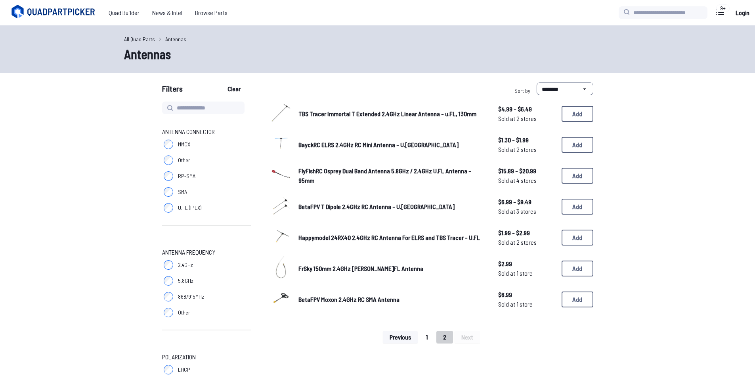
click at [430, 336] on button "1" at bounding box center [426, 336] width 15 height 13
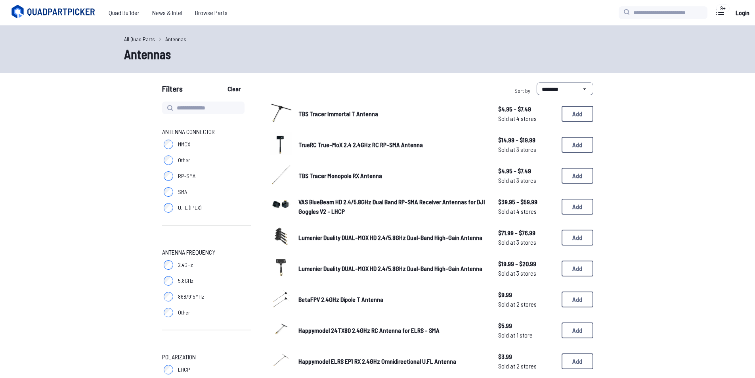
click at [369, 299] on span "BetaFPV 2.4GHz Dipole T Antenna" at bounding box center [340, 299] width 85 height 8
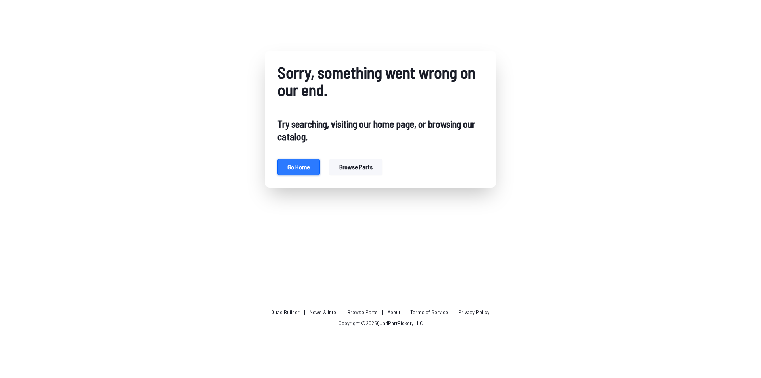
click at [301, 165] on button "Go home" at bounding box center [298, 167] width 42 height 16
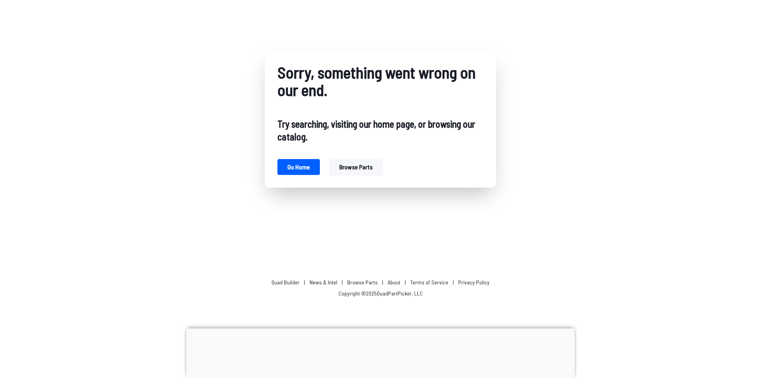
drag, startPoint x: 63, startPoint y: 35, endPoint x: 62, endPoint y: 40, distance: 4.8
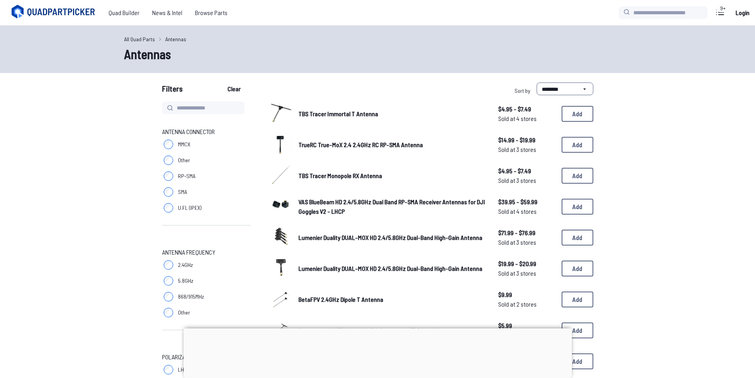
click at [330, 300] on span "BetaFPV 2.4GHz Dipole T Antenna" at bounding box center [340, 299] width 85 height 8
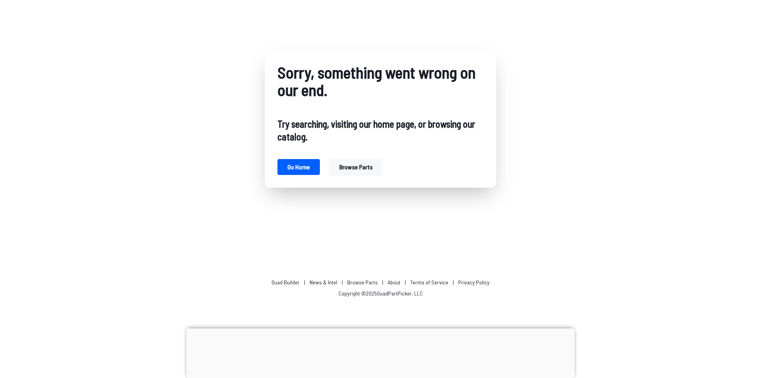
click at [347, 165] on button "Browse parts" at bounding box center [355, 167] width 53 height 16
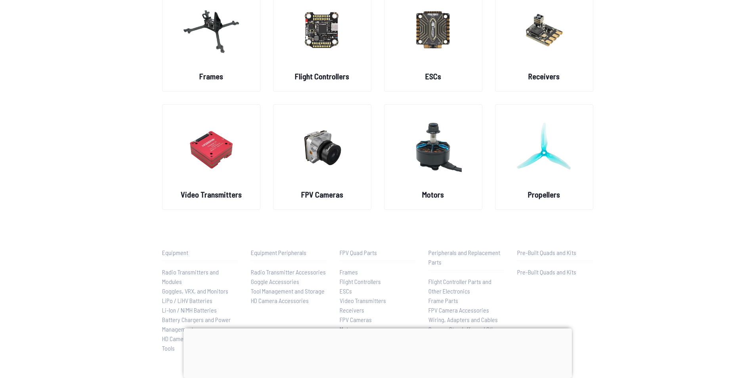
scroll to position [13, 0]
